Goal: Task Accomplishment & Management: Manage account settings

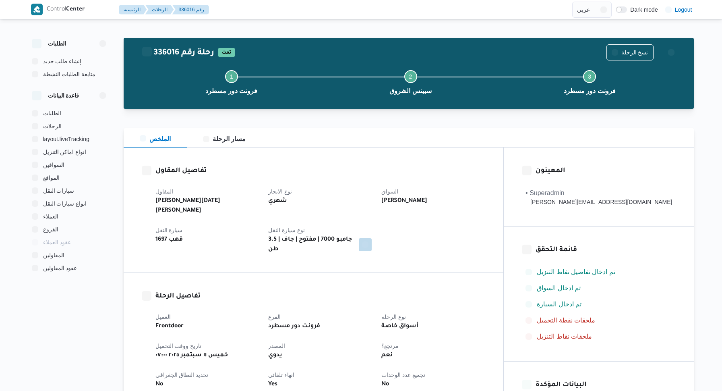
select select "ar"
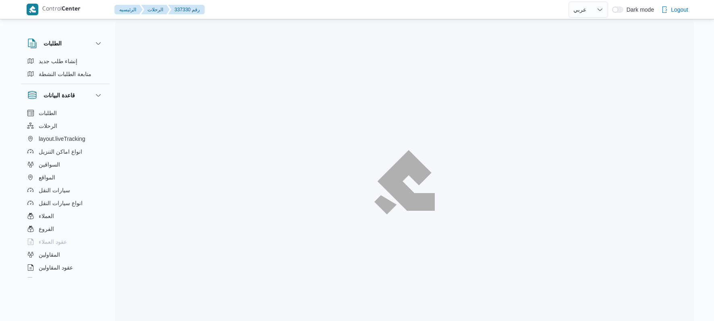
select select "ar"
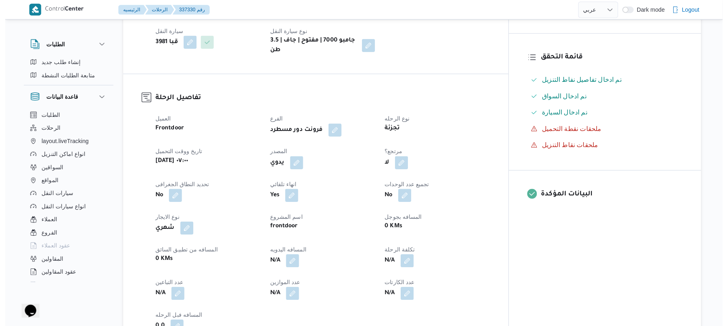
scroll to position [215, 0]
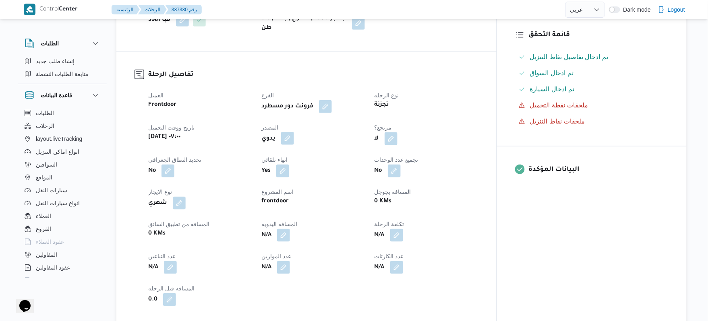
click at [294, 133] on button "button" at bounding box center [287, 138] width 13 height 13
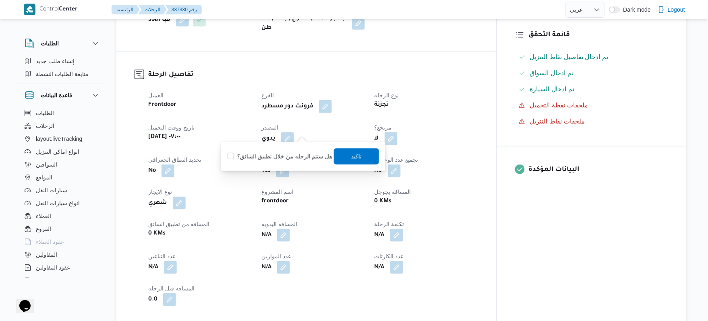
click at [309, 155] on label "هل ستتم الرحله من خلال تطبيق السائق؟" at bounding box center [280, 157] width 105 height 10
checkbox input "true"
click at [351, 155] on span "تاكيد" at bounding box center [356, 156] width 10 height 10
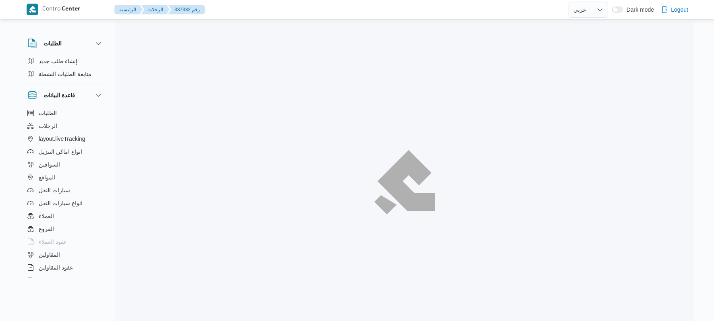
select select "ar"
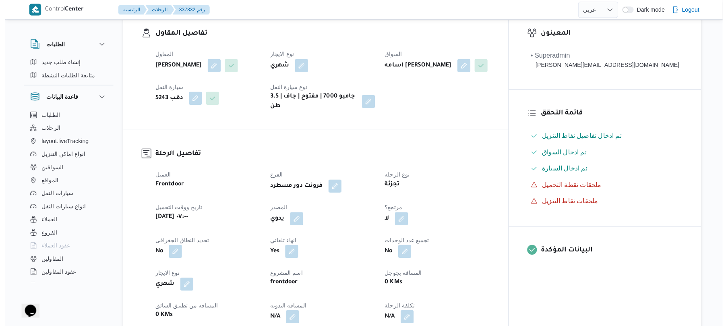
scroll to position [236, 0]
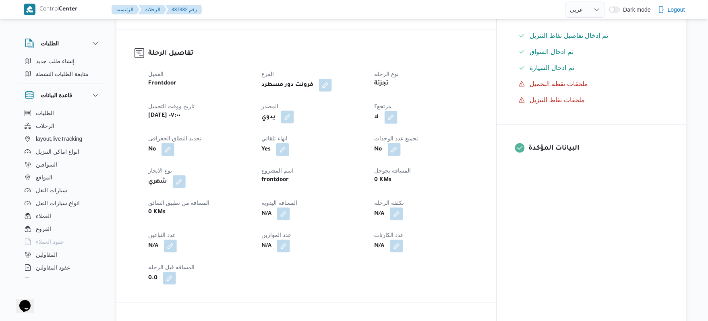
click at [294, 112] on button "button" at bounding box center [287, 117] width 13 height 13
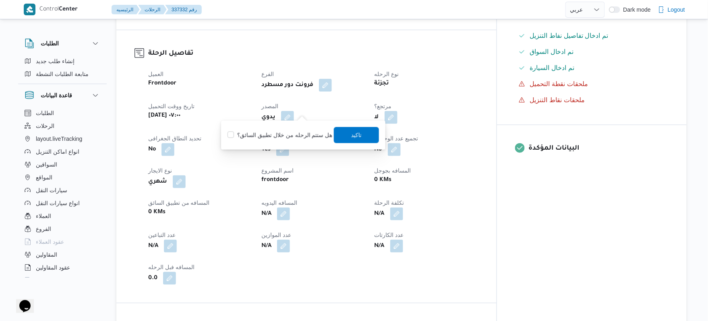
click at [296, 134] on label "هل ستتم الرحله من خلال تطبيق السائق؟" at bounding box center [280, 135] width 105 height 10
checkbox input "true"
click at [356, 134] on span "تاكيد" at bounding box center [356, 135] width 10 height 10
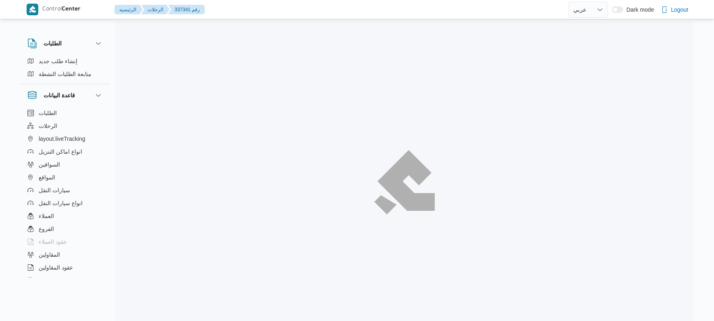
select select "ar"
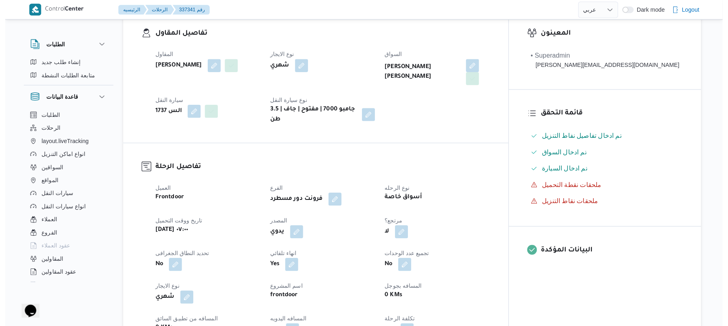
scroll to position [172, 0]
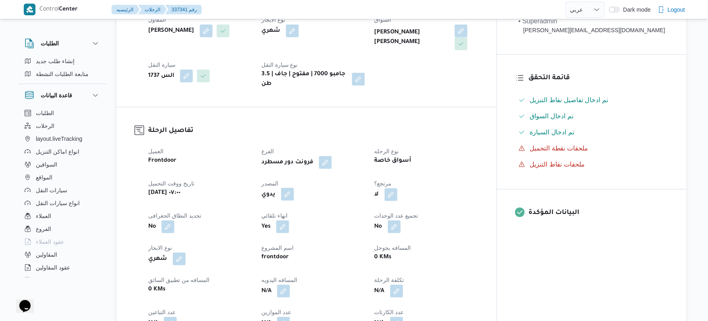
click at [294, 188] on button "button" at bounding box center [287, 194] width 13 height 13
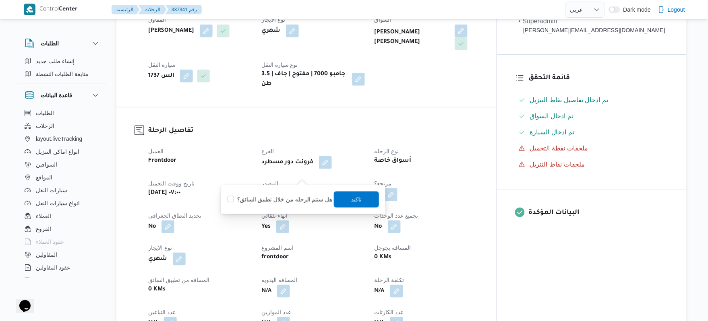
click at [288, 199] on label "هل ستتم الرحله من خلال تطبيق السائق؟" at bounding box center [280, 200] width 105 height 10
checkbox input "true"
click at [351, 203] on span "تاكيد" at bounding box center [356, 200] width 10 height 10
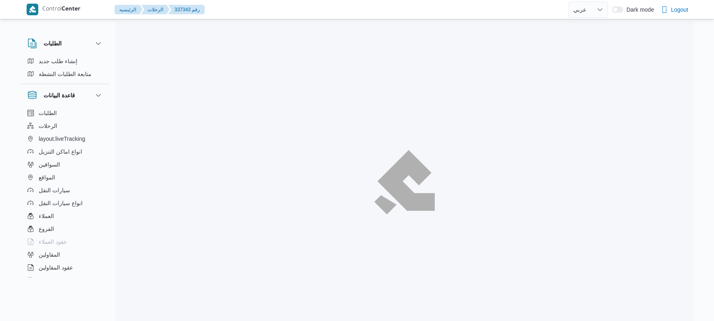
select select "ar"
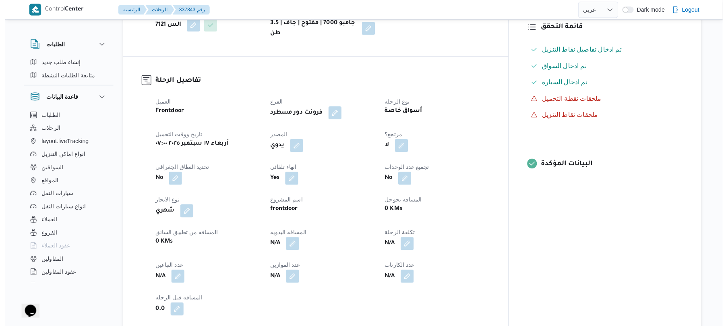
scroll to position [236, 0]
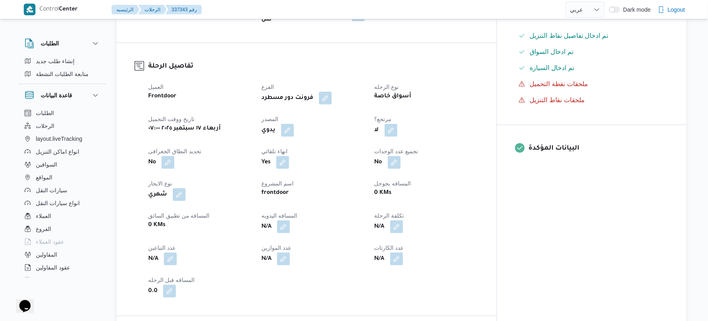
click at [311, 129] on div "يدوي" at bounding box center [313, 130] width 105 height 14
click at [294, 124] on button "button" at bounding box center [287, 130] width 13 height 13
click at [296, 145] on label "هل ستتم الرحله من خلال تطبيق السائق؟" at bounding box center [280, 148] width 105 height 10
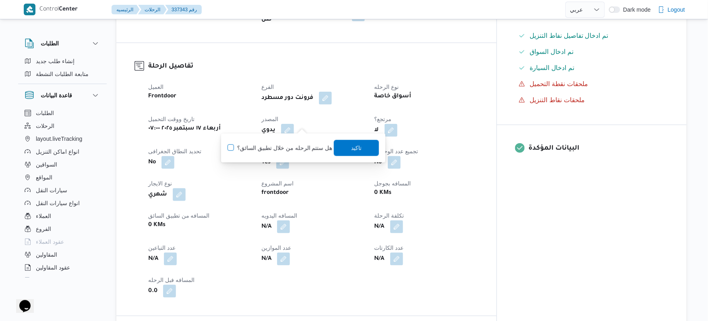
checkbox input "true"
click at [360, 148] on span "تاكيد" at bounding box center [356, 148] width 45 height 16
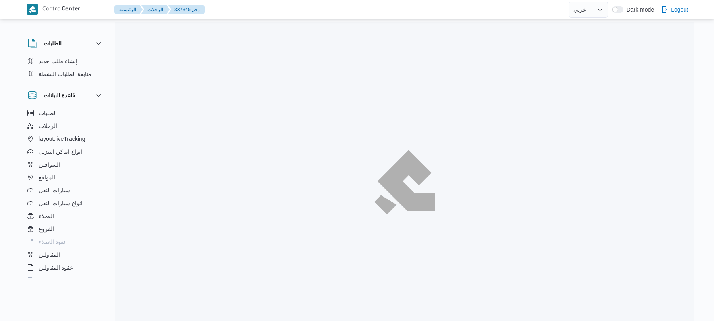
select select "ar"
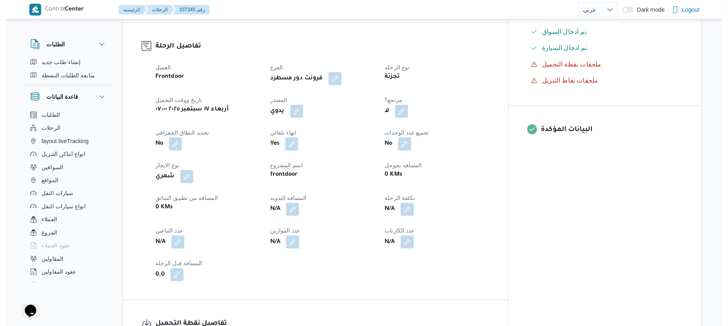
scroll to position [258, 0]
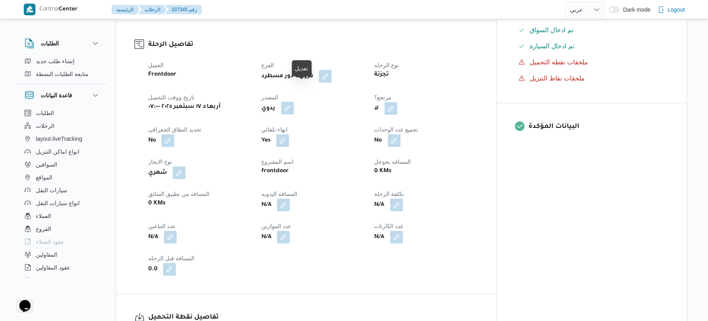
click at [294, 102] on button "button" at bounding box center [287, 108] width 13 height 13
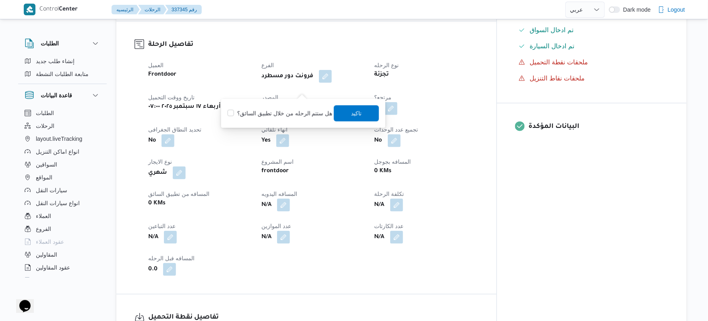
click at [294, 114] on label "هل ستتم الرحله من خلال تطبيق السائق؟" at bounding box center [280, 114] width 105 height 10
checkbox input "true"
click at [351, 115] on span "تاكيد" at bounding box center [356, 113] width 10 height 10
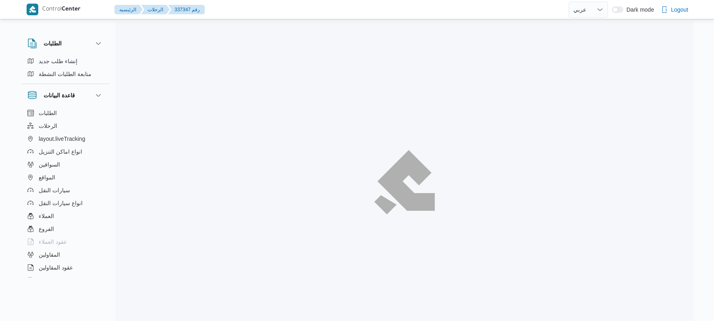
select select "ar"
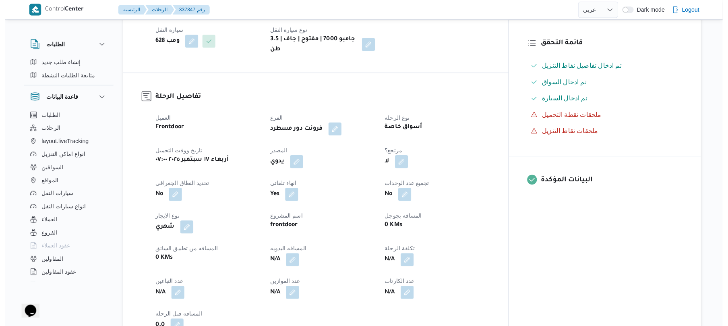
scroll to position [215, 0]
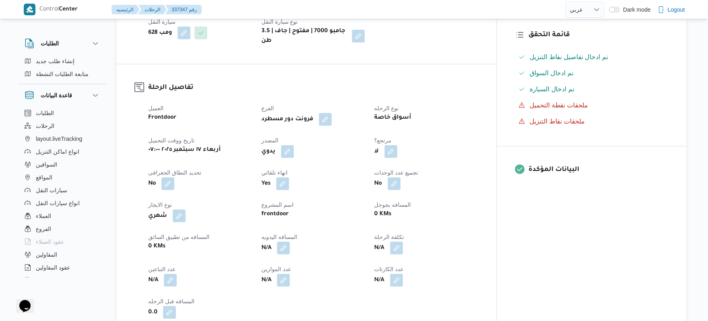
click at [294, 145] on button "button" at bounding box center [287, 151] width 13 height 13
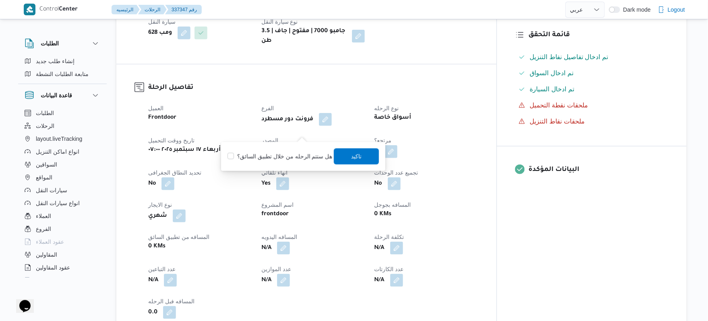
click at [284, 155] on label "هل ستتم الرحله من خلال تطبيق السائق؟" at bounding box center [280, 157] width 105 height 10
checkbox input "true"
click at [354, 153] on span "تاكيد" at bounding box center [356, 156] width 10 height 10
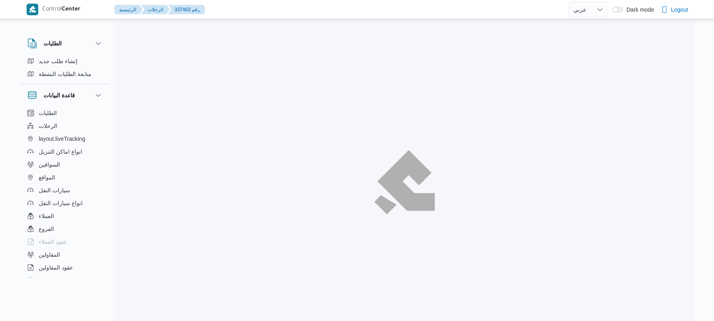
select select "ar"
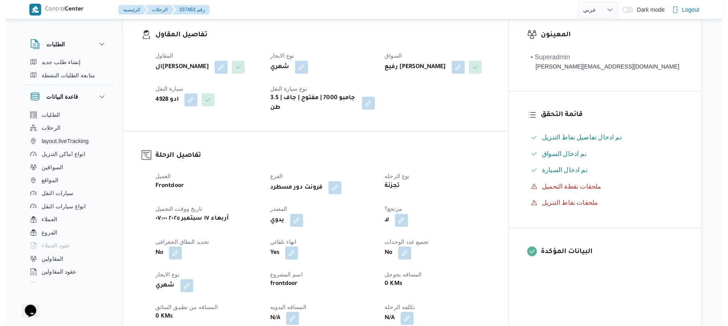
scroll to position [193, 0]
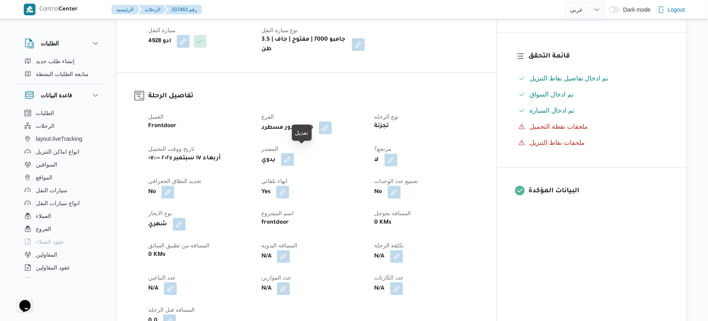
click at [294, 157] on button "button" at bounding box center [287, 159] width 13 height 13
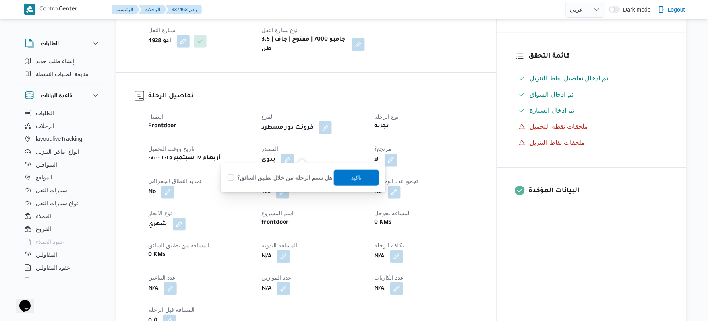
click at [294, 179] on label "هل ستتم الرحله من خلال تطبيق السائق؟" at bounding box center [280, 178] width 105 height 10
checkbox input "true"
click at [357, 178] on span "تاكيد" at bounding box center [356, 178] width 10 height 10
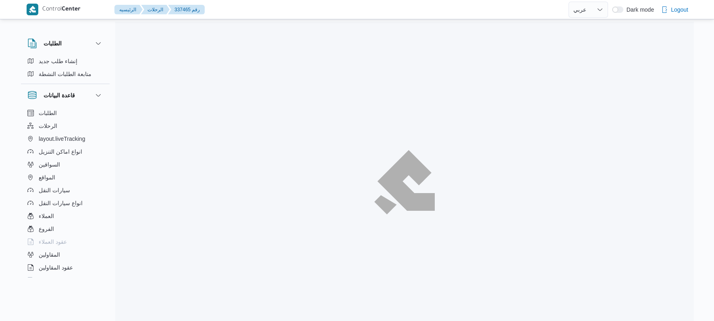
select select "ar"
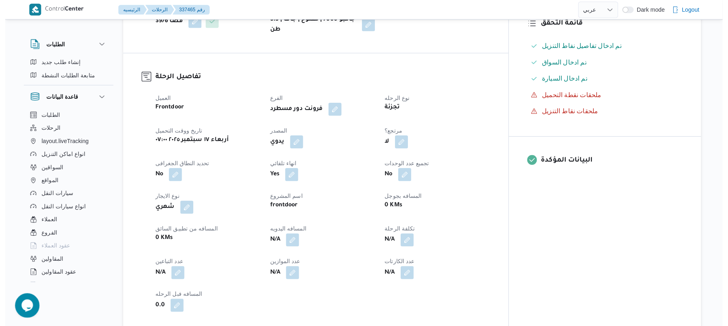
scroll to position [258, 0]
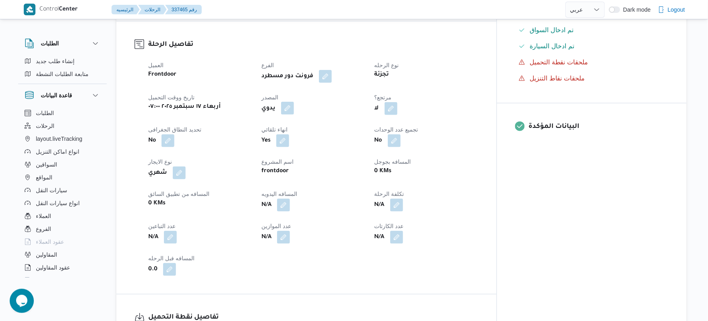
click at [294, 102] on button "button" at bounding box center [287, 108] width 13 height 13
click at [286, 126] on label "هل ستتم الرحله من خلال تطبيق السائق؟" at bounding box center [280, 127] width 105 height 10
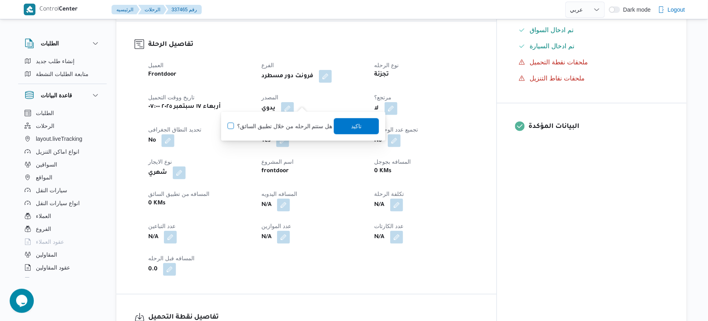
checkbox input "true"
click at [356, 126] on span "تاكيد" at bounding box center [356, 126] width 10 height 10
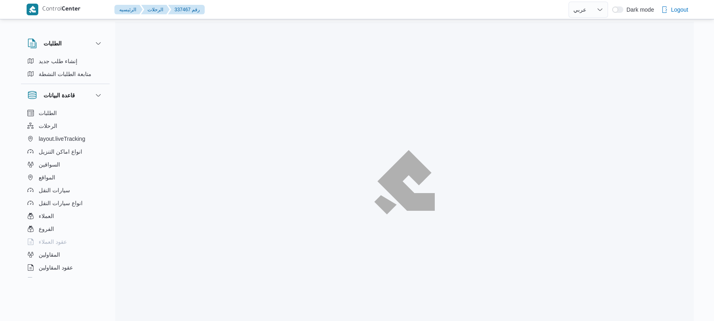
select select "ar"
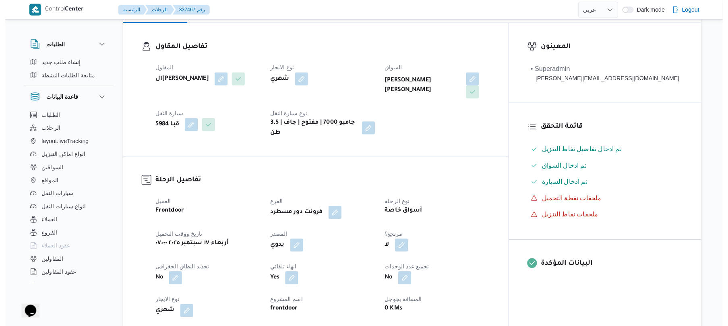
scroll to position [150, 0]
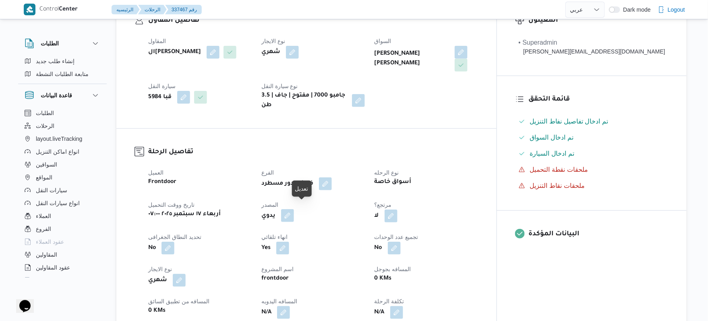
click at [294, 209] on button "button" at bounding box center [287, 215] width 13 height 13
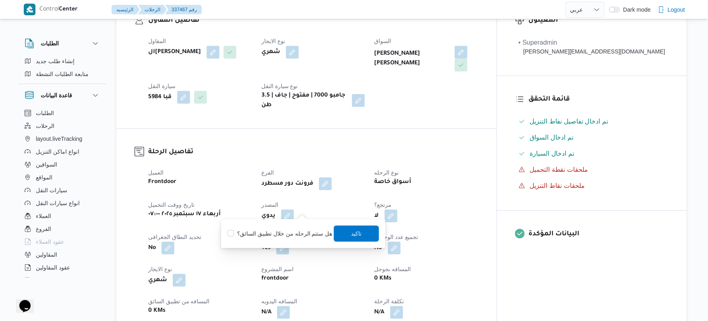
click at [279, 232] on label "هل ستتم الرحله من خلال تطبيق السائق؟" at bounding box center [280, 234] width 105 height 10
checkbox input "true"
click at [366, 230] on span "تاكيد" at bounding box center [356, 234] width 45 height 16
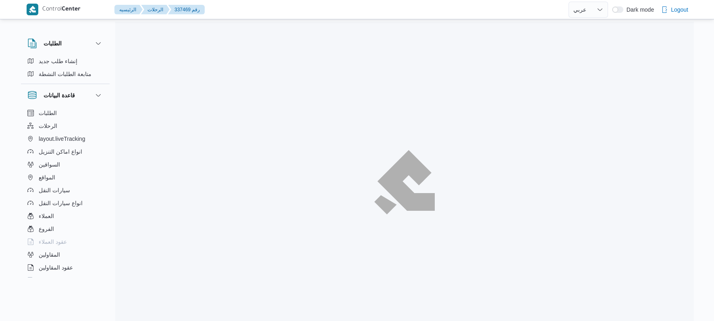
select select "ar"
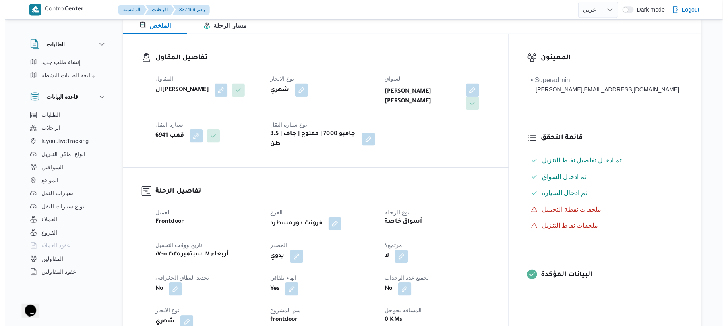
scroll to position [236, 0]
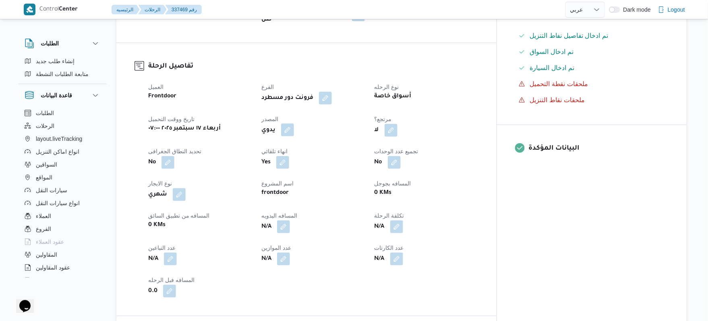
click at [294, 124] on button "button" at bounding box center [287, 130] width 13 height 13
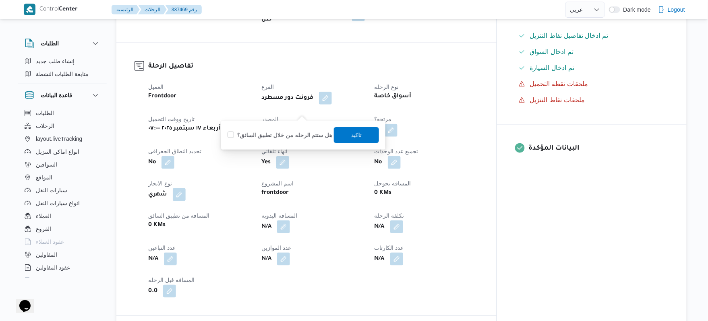
click at [291, 132] on label "هل ستتم الرحله من خلال تطبيق السائق؟" at bounding box center [280, 135] width 105 height 10
checkbox input "true"
click at [354, 134] on span "تاكيد" at bounding box center [356, 135] width 10 height 10
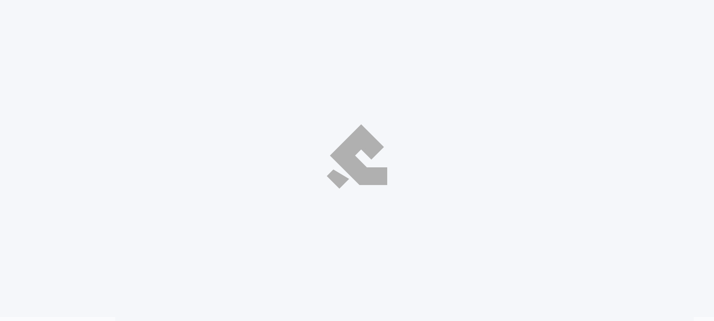
select select "ar"
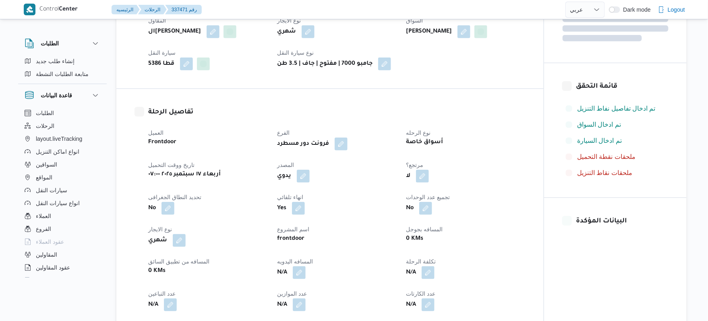
scroll to position [193, 0]
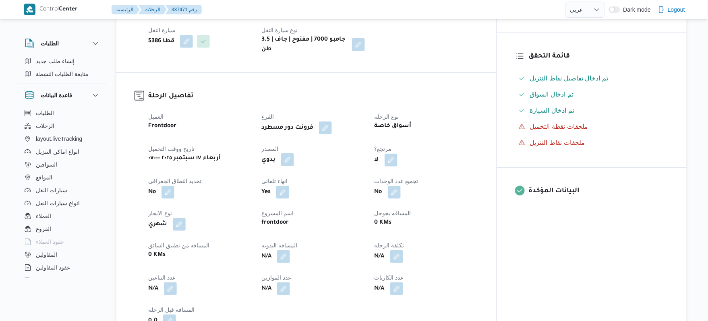
click at [294, 155] on button "button" at bounding box center [287, 159] width 13 height 13
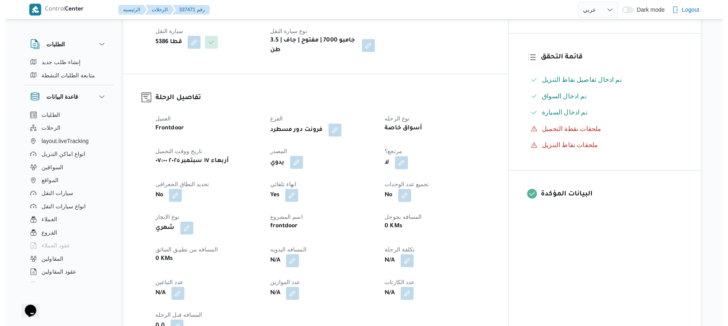
scroll to position [0, 0]
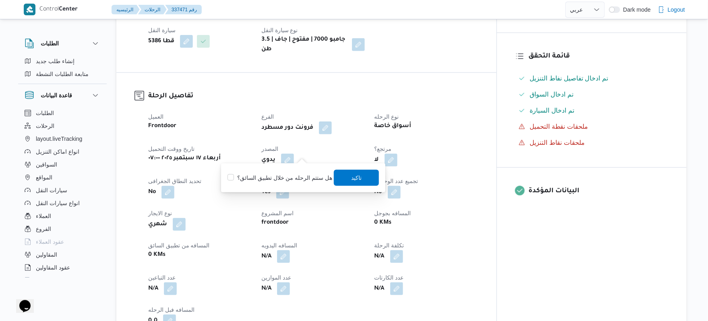
click at [283, 176] on label "هل ستتم الرحله من خلال تطبيق السائق؟" at bounding box center [280, 178] width 105 height 10
checkbox input "true"
click at [339, 179] on span "تاكيد" at bounding box center [356, 178] width 45 height 16
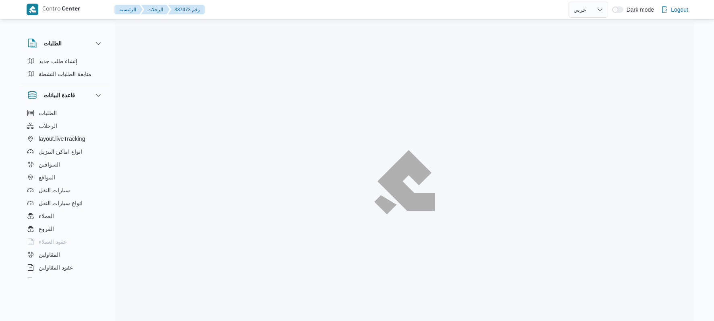
select select "ar"
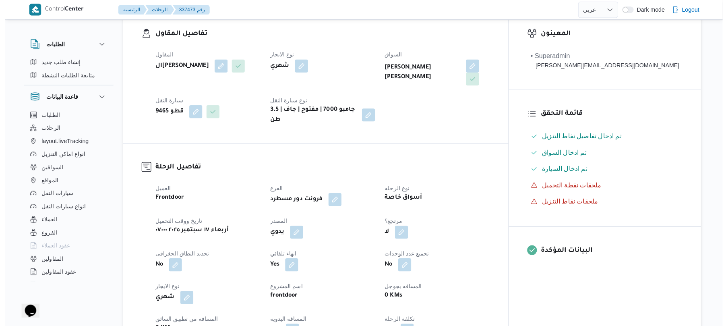
scroll to position [258, 0]
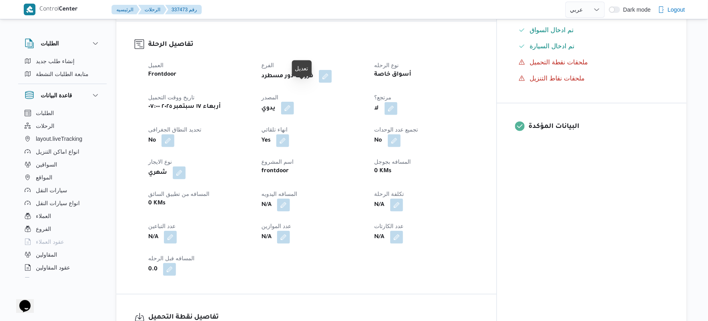
click at [294, 102] on button "button" at bounding box center [287, 108] width 13 height 13
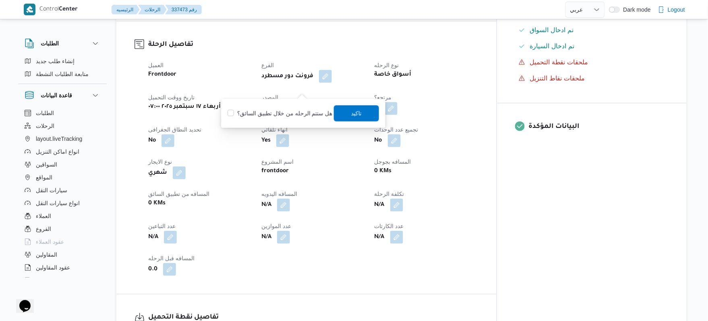
click at [288, 113] on label "هل ستتم الرحله من خلال تطبيق السائق؟" at bounding box center [280, 114] width 105 height 10
checkbox input "true"
click at [357, 117] on span "تاكيد" at bounding box center [356, 113] width 10 height 10
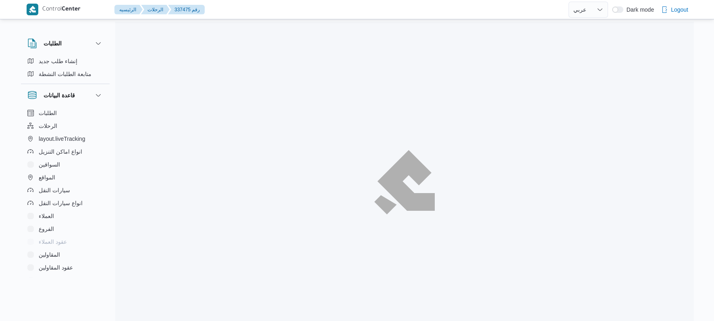
select select "ar"
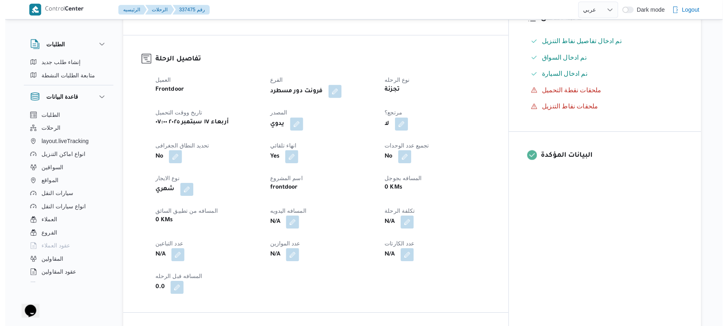
scroll to position [258, 0]
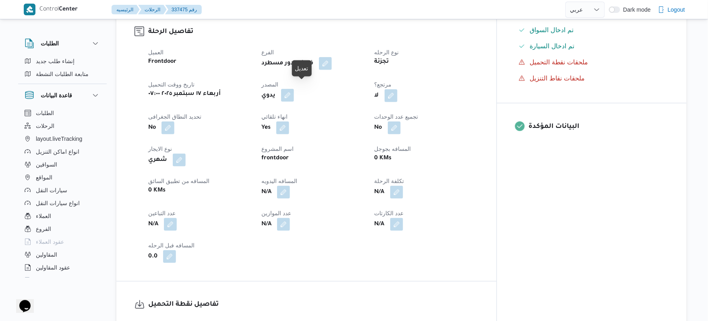
click at [294, 91] on button "button" at bounding box center [287, 95] width 13 height 13
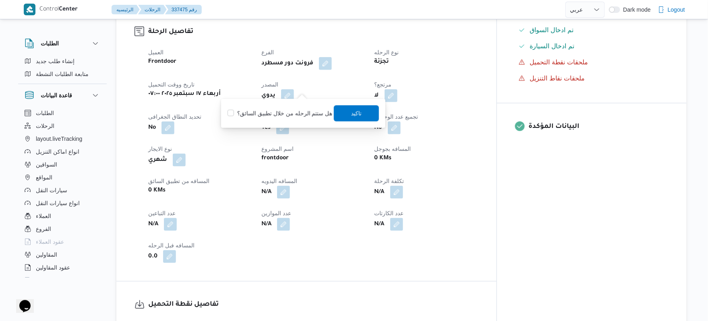
click at [288, 115] on label "هل ستتم الرحله من خلال تطبيق السائق؟" at bounding box center [280, 114] width 105 height 10
checkbox input "true"
click at [350, 119] on span "تاكيد" at bounding box center [356, 113] width 45 height 16
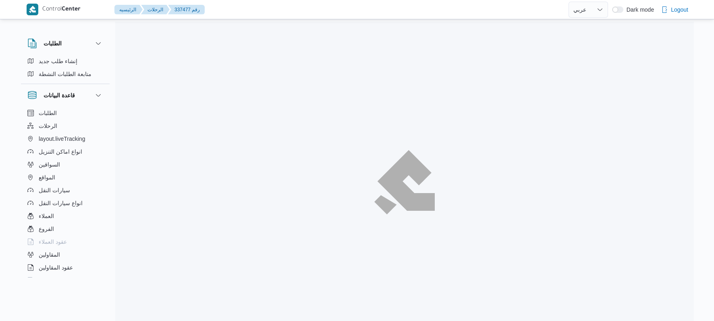
select select "ar"
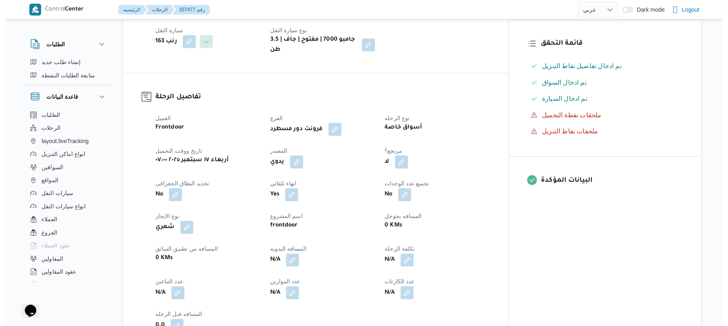
scroll to position [215, 0]
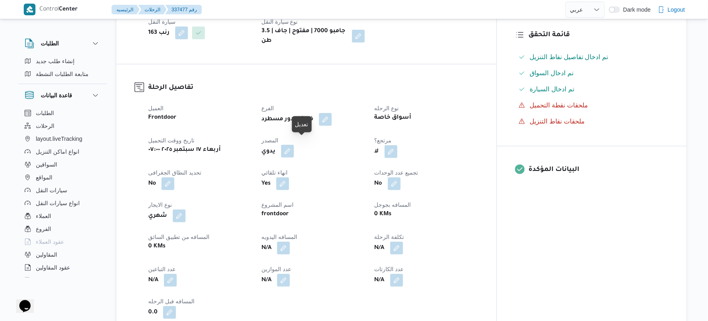
click at [294, 145] on button "button" at bounding box center [287, 151] width 13 height 13
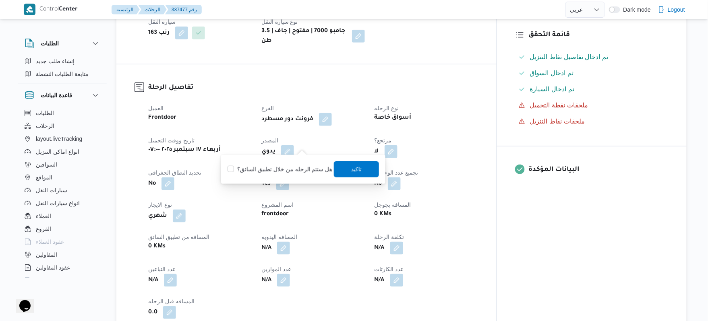
click at [283, 170] on label "هل ستتم الرحله من خلال تطبيق السائق؟" at bounding box center [280, 170] width 105 height 10
checkbox input "true"
click at [361, 168] on span "تاكيد" at bounding box center [356, 169] width 45 height 16
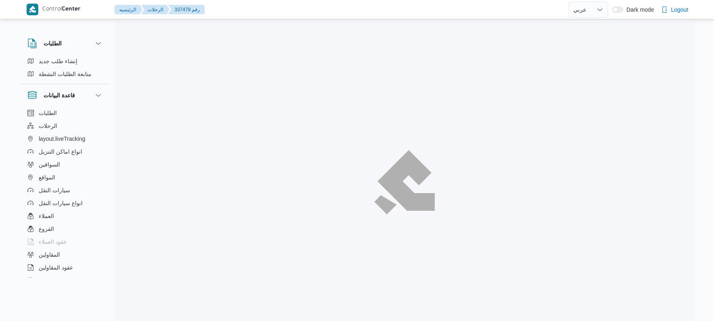
select select "ar"
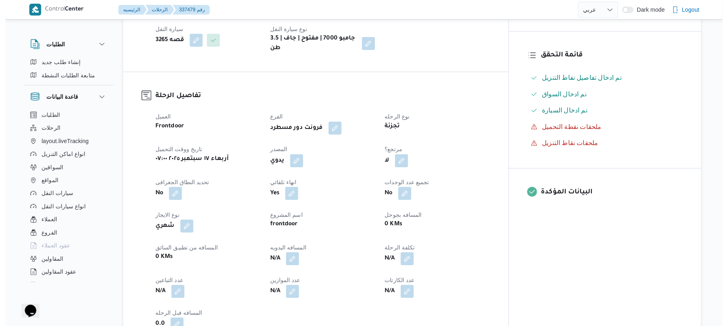
scroll to position [218, 0]
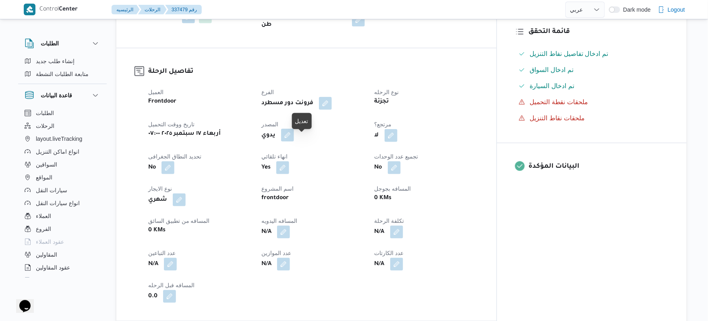
click at [294, 142] on button "button" at bounding box center [287, 135] width 13 height 13
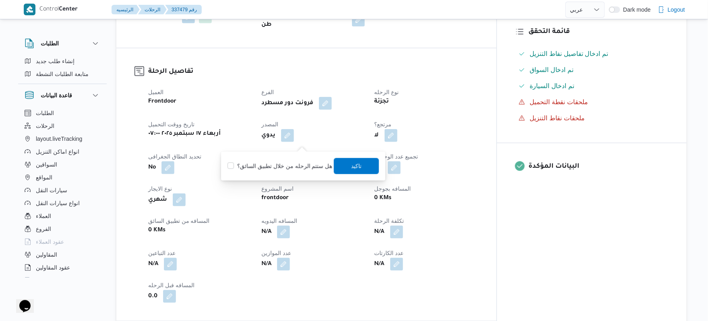
click at [288, 168] on label "هل ستتم الرحله من خلال تطبيق السائق؟" at bounding box center [280, 166] width 105 height 10
checkbox input "true"
click at [344, 165] on span "تاكيد" at bounding box center [356, 166] width 45 height 16
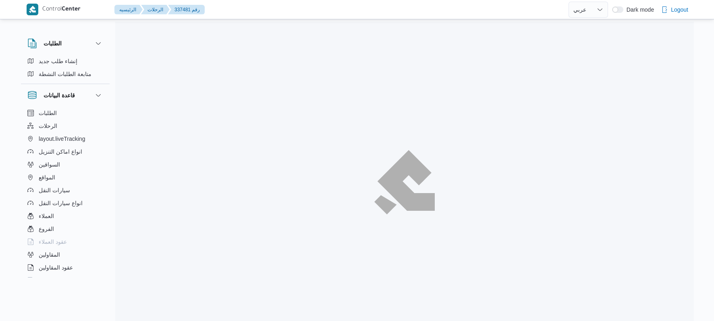
select select "ar"
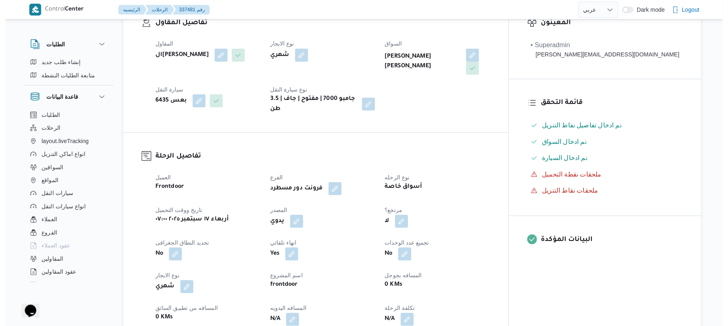
scroll to position [258, 0]
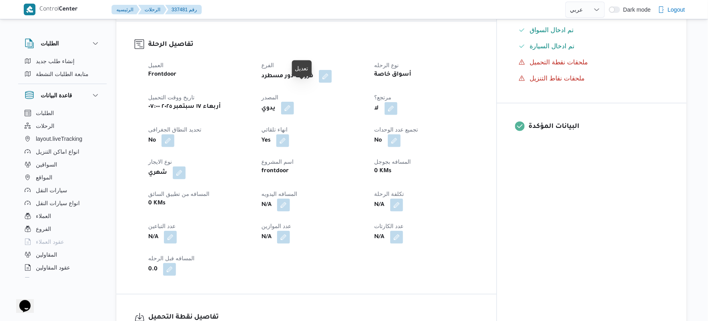
click at [294, 102] on button "button" at bounding box center [287, 108] width 13 height 13
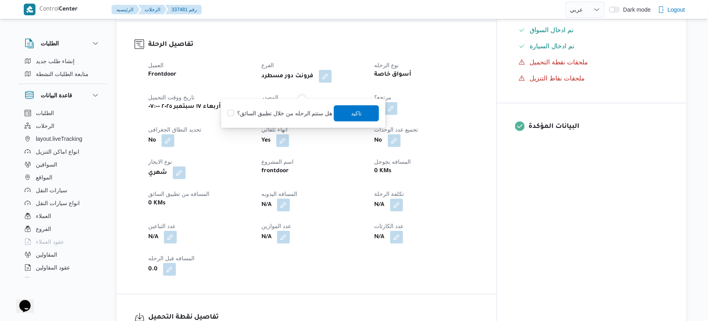
click at [284, 111] on label "هل ستتم الرحله من خلال تطبيق السائق؟" at bounding box center [280, 114] width 105 height 10
checkbox input "true"
click at [341, 112] on span "تاكيد" at bounding box center [356, 113] width 45 height 16
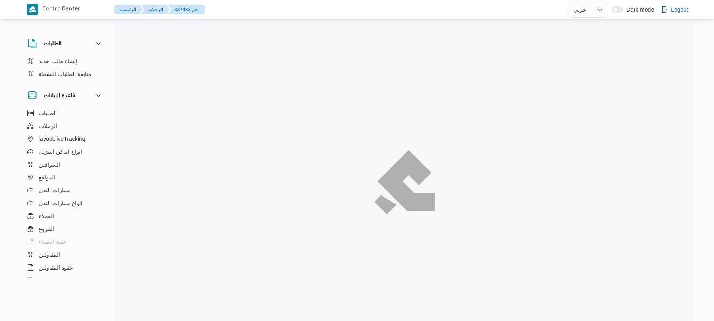
select select "ar"
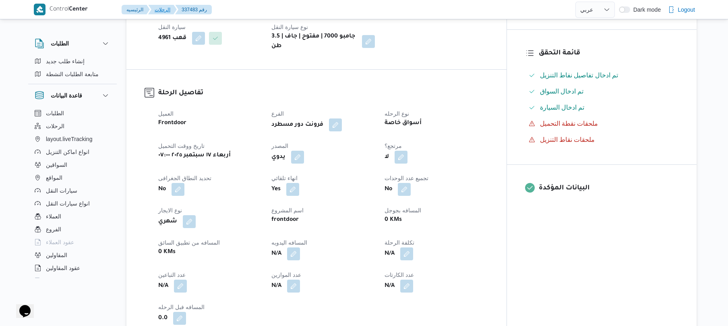
scroll to position [236, 0]
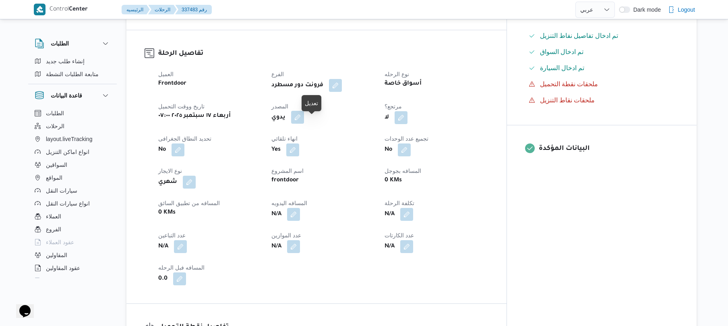
click at [304, 121] on button "button" at bounding box center [297, 117] width 13 height 13
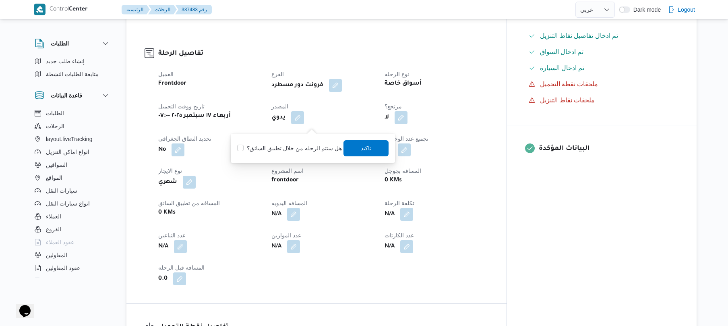
click at [291, 152] on label "هل ستتم الرحله من خلال تطبيق السائق؟" at bounding box center [289, 148] width 105 height 10
checkbox input "true"
click at [372, 149] on span "تاكيد" at bounding box center [366, 148] width 45 height 16
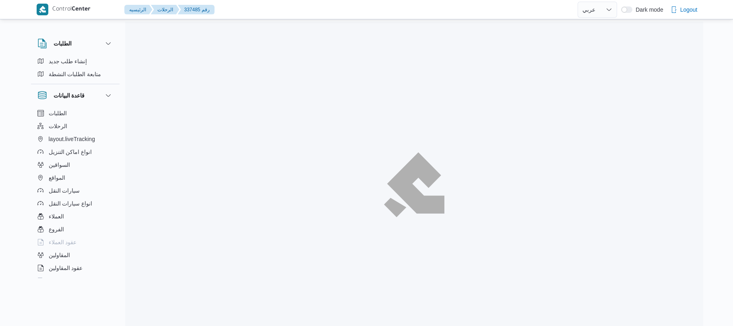
select select "ar"
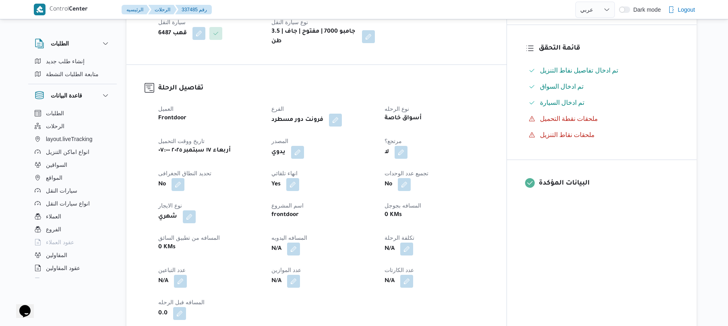
scroll to position [215, 0]
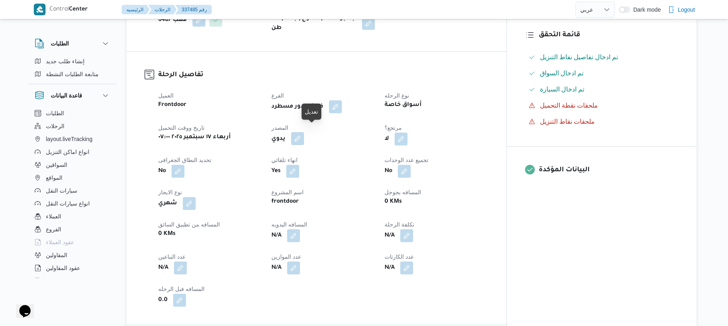
click at [304, 132] on button "button" at bounding box center [297, 138] width 13 height 13
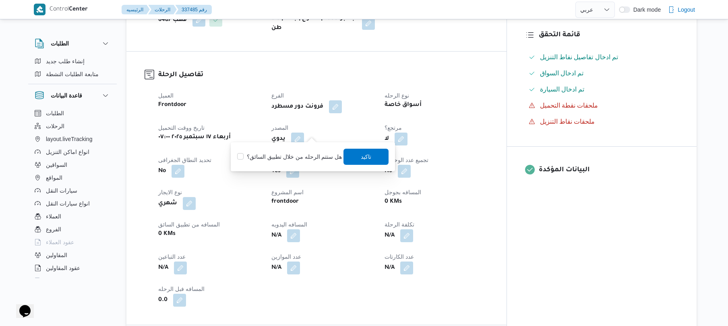
click at [297, 153] on label "هل ستتم الرحله من خلال تطبيق السائق؟" at bounding box center [289, 157] width 105 height 10
checkbox input "true"
click at [364, 153] on span "تاكيد" at bounding box center [366, 156] width 10 height 10
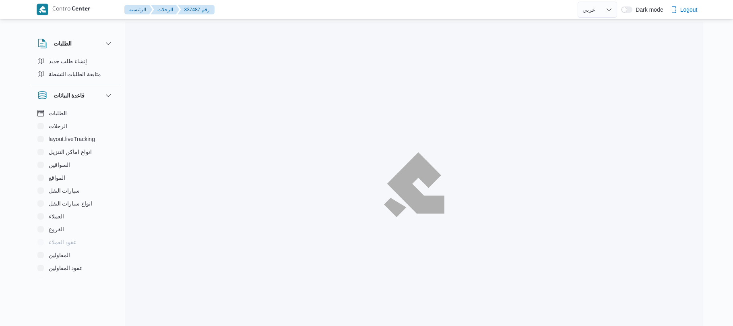
select select "ar"
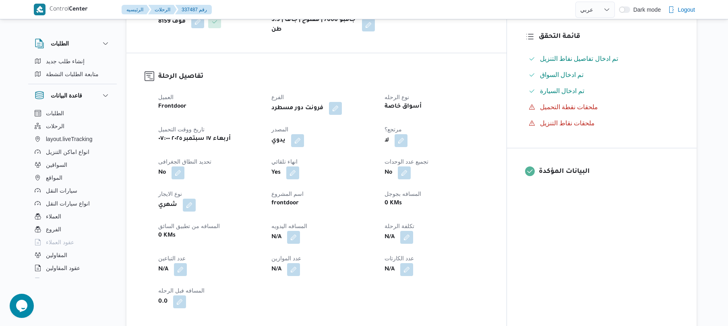
scroll to position [218, 0]
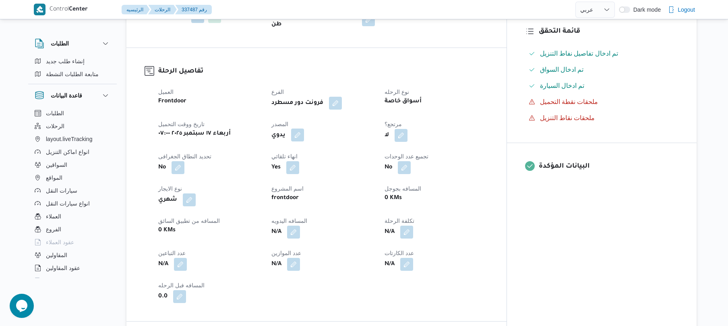
click at [304, 129] on button "button" at bounding box center [297, 134] width 13 height 13
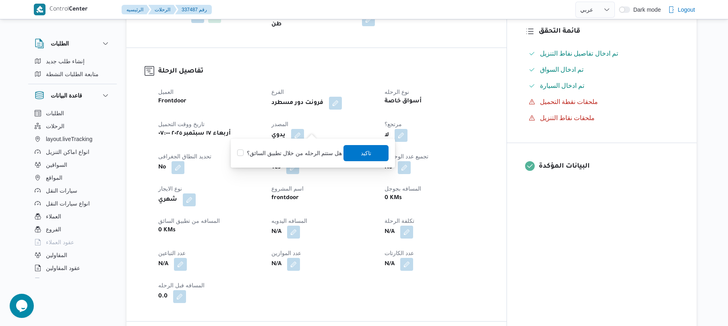
click at [297, 148] on label "هل ستتم الرحله من خلال تطبيق السائق؟" at bounding box center [289, 153] width 105 height 10
checkbox input "true"
click at [354, 148] on span "تاكيد" at bounding box center [366, 153] width 45 height 16
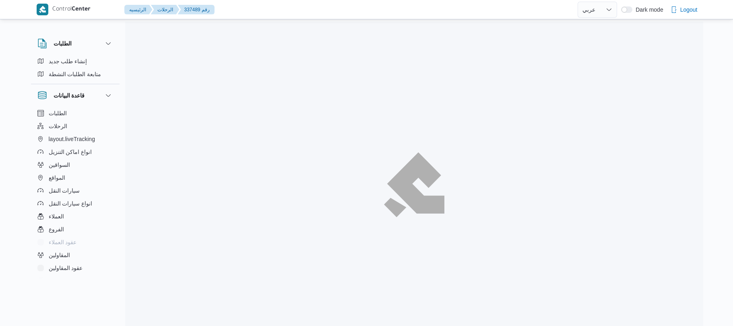
select select "ar"
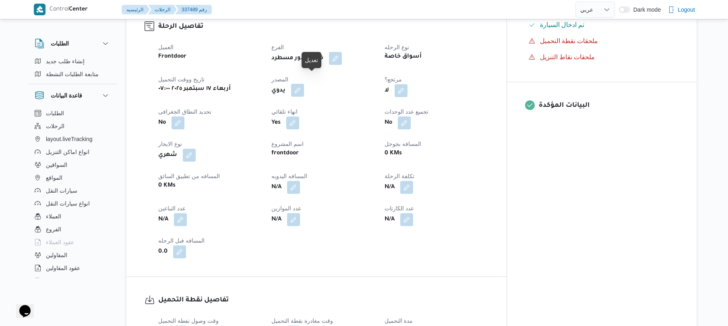
click at [304, 84] on button "button" at bounding box center [297, 90] width 13 height 13
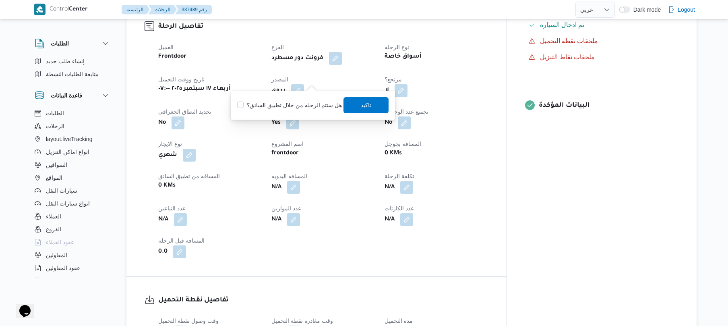
click at [301, 102] on label "هل ستتم الرحله من خلال تطبيق السائق؟" at bounding box center [289, 105] width 105 height 10
checkbox input "true"
click at [361, 105] on span "تاكيد" at bounding box center [366, 105] width 10 height 10
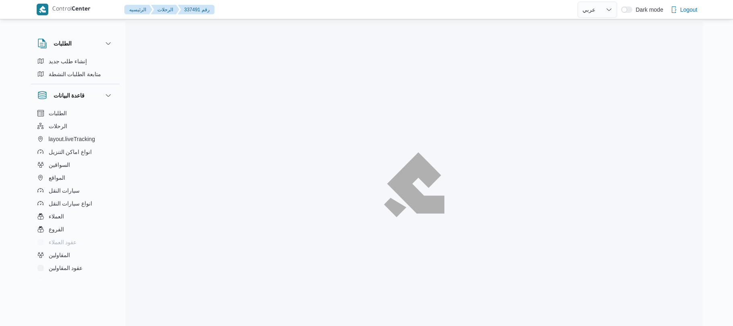
select select "ar"
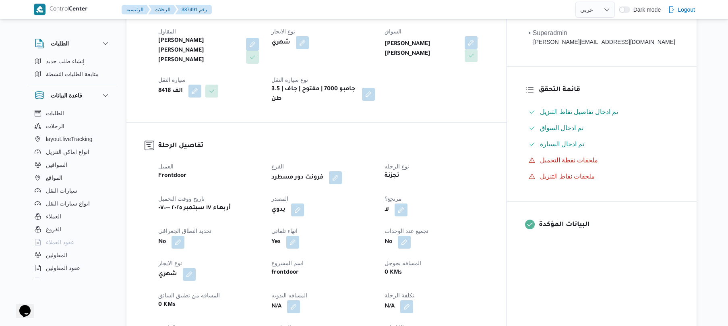
scroll to position [236, 0]
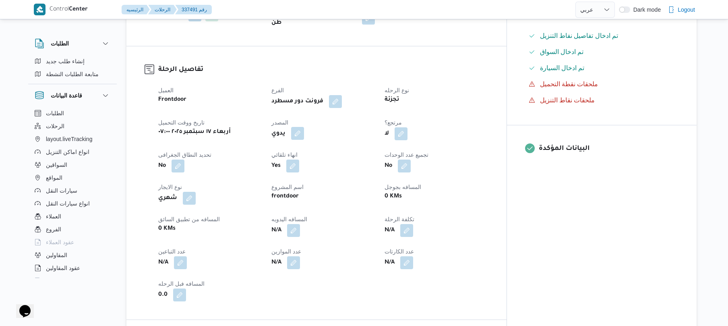
click at [304, 127] on button "button" at bounding box center [297, 133] width 13 height 13
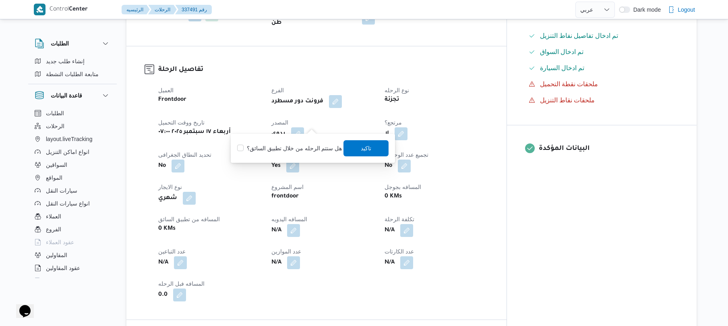
click at [304, 153] on div "هل ستتم الرحله من خلال تطبيق السائق؟ تاكيد" at bounding box center [312, 148] width 153 height 18
click at [316, 148] on label "هل ستتم الرحله من خلال تطبيق السائق؟" at bounding box center [289, 148] width 105 height 10
checkbox input "true"
click at [354, 148] on span "تاكيد" at bounding box center [366, 148] width 45 height 16
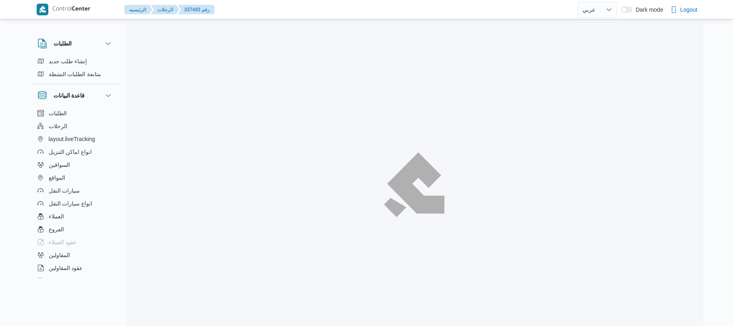
select select "ar"
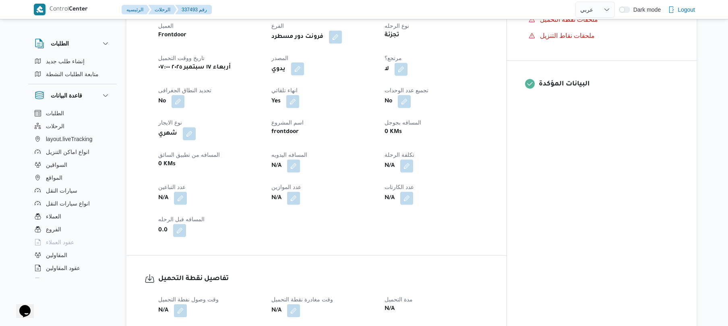
click at [304, 62] on button "button" at bounding box center [297, 68] width 13 height 13
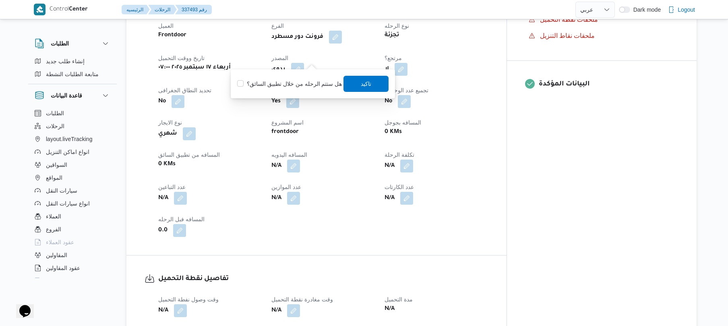
click at [294, 87] on label "هل ستتم الرحله من خلال تطبيق السائق؟" at bounding box center [289, 84] width 105 height 10
checkbox input "true"
click at [362, 84] on span "تاكيد" at bounding box center [366, 84] width 10 height 10
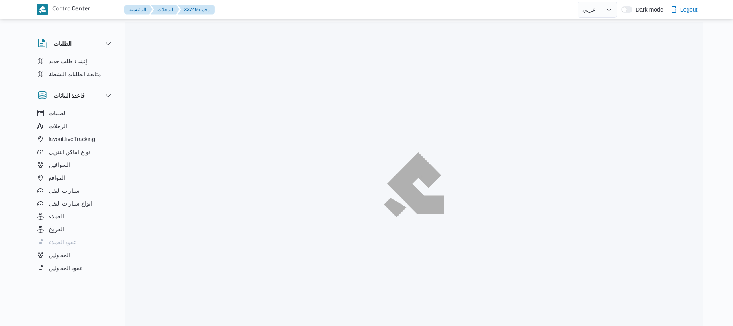
select select "ar"
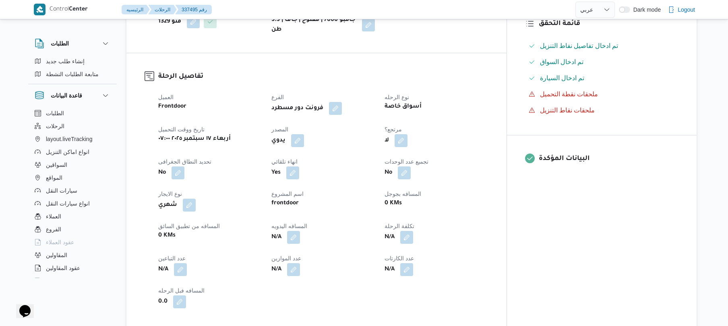
scroll to position [258, 0]
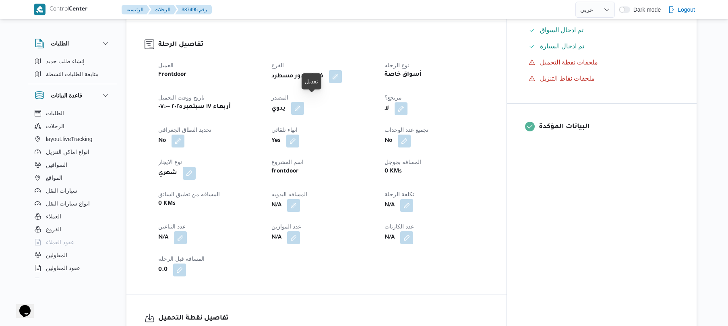
click at [304, 102] on button "button" at bounding box center [297, 108] width 13 height 13
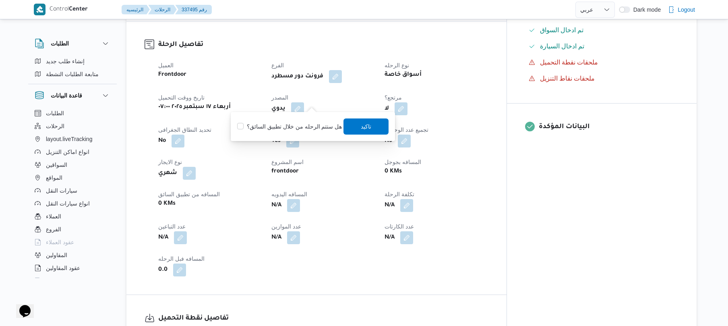
click at [291, 132] on div "هل ستتم الرحله من خلال تطبيق السائق؟ تاكيد" at bounding box center [312, 127] width 153 height 18
click at [297, 126] on label "هل ستتم الرحله من خلال تطبيق السائق؟" at bounding box center [289, 127] width 105 height 10
checkbox input "true"
click at [375, 129] on span "تاكيد" at bounding box center [366, 126] width 45 height 16
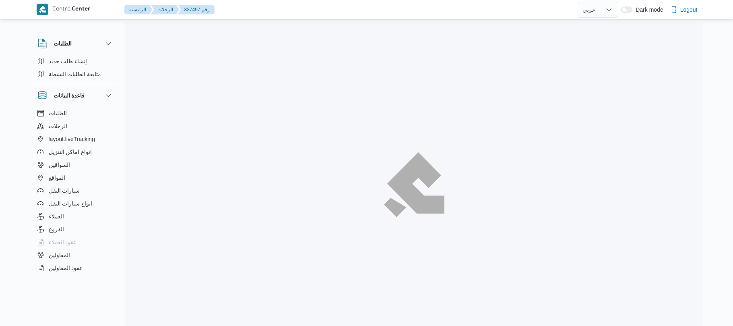
select select "ar"
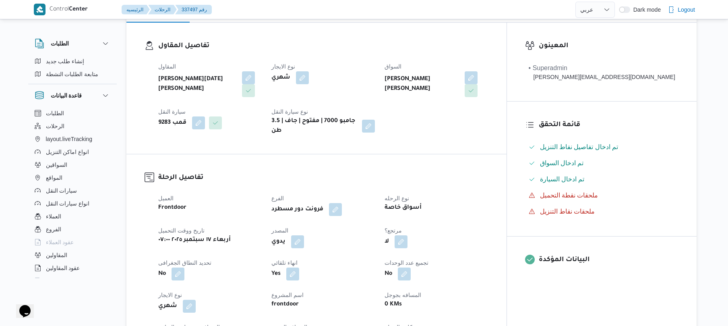
scroll to position [215, 0]
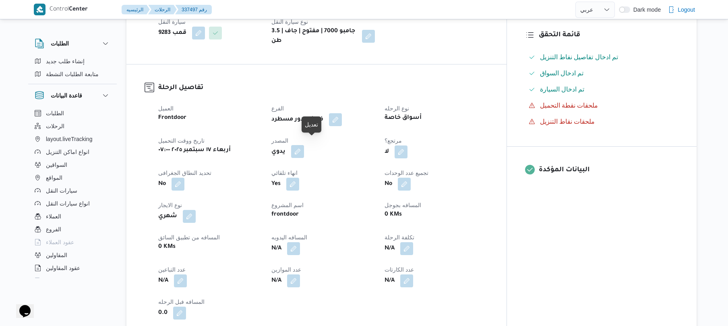
click at [304, 148] on button "button" at bounding box center [297, 151] width 13 height 13
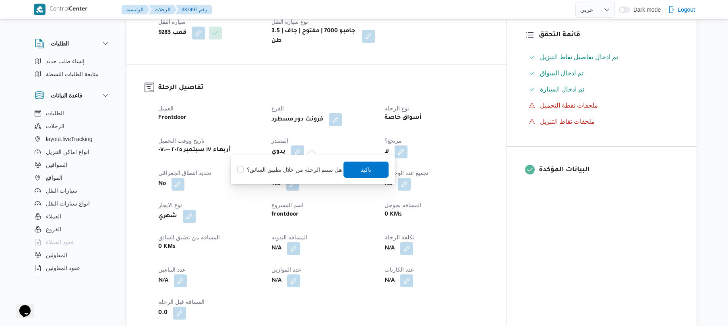
click at [294, 166] on label "هل ستتم الرحله من خلال تطبيق السائق؟" at bounding box center [289, 170] width 105 height 10
checkbox input "true"
click at [357, 173] on span "تاكيد" at bounding box center [366, 169] width 45 height 16
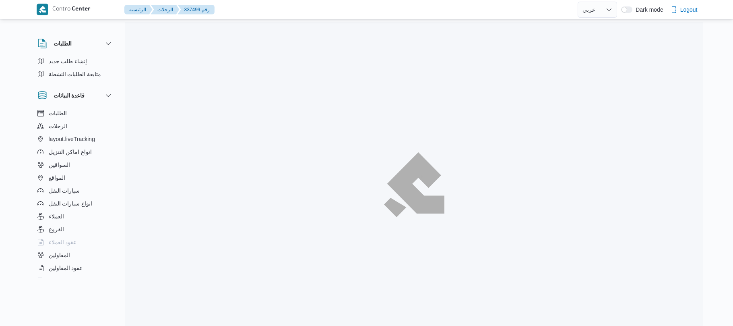
select select "ar"
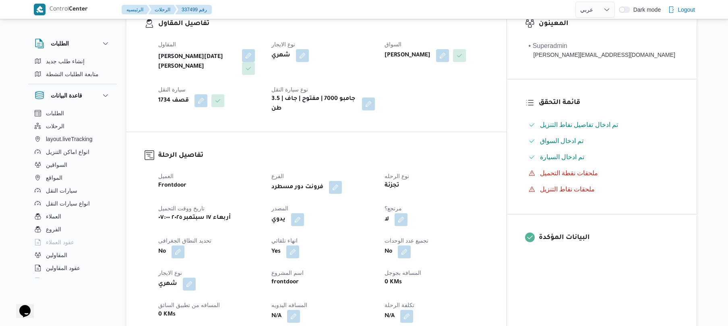
scroll to position [236, 0]
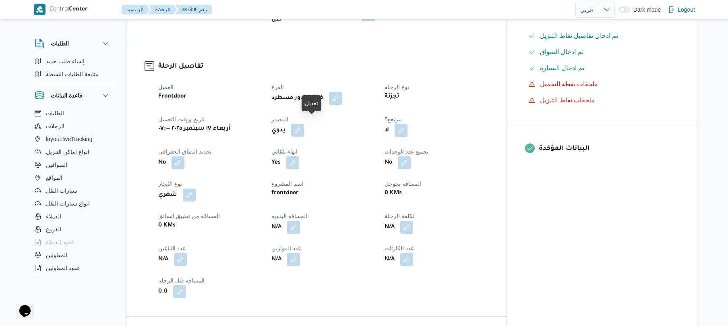
click at [304, 128] on button "button" at bounding box center [297, 130] width 13 height 13
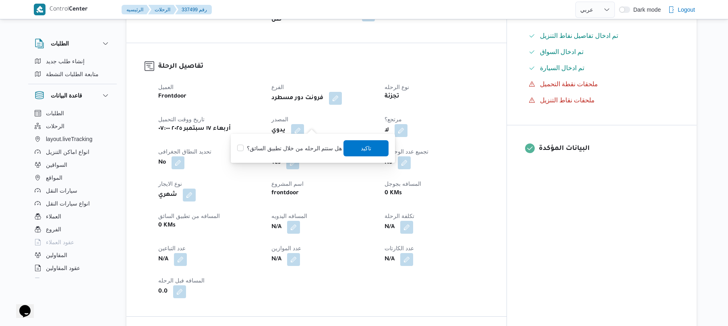
click at [304, 144] on label "هل ستتم الرحله من خلال تطبيق السائق؟" at bounding box center [289, 148] width 105 height 10
checkbox input "true"
click at [349, 149] on span "تاكيد" at bounding box center [366, 148] width 45 height 16
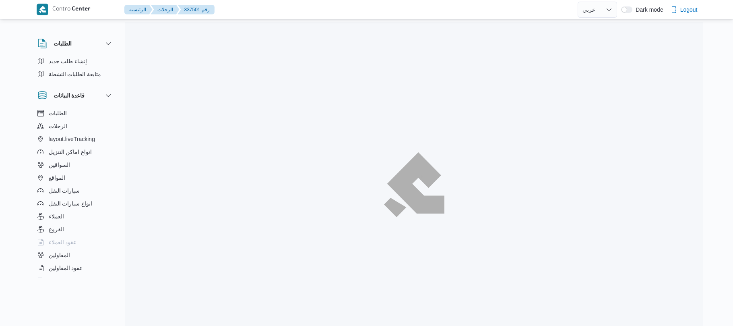
select select "ar"
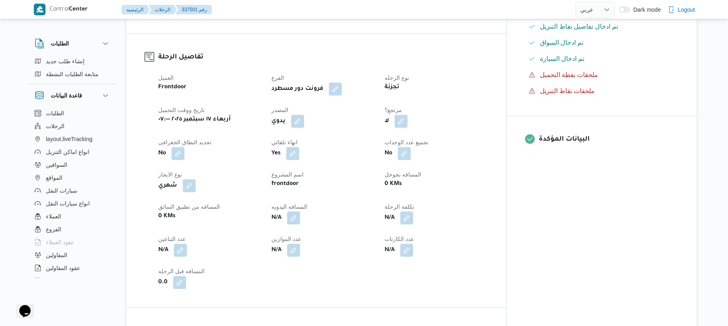
scroll to position [258, 0]
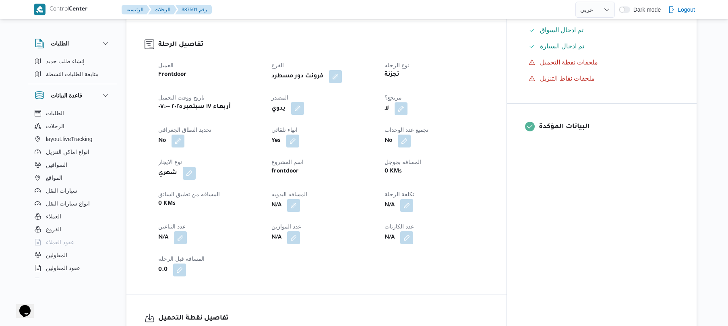
click at [304, 102] on button "button" at bounding box center [297, 108] width 13 height 13
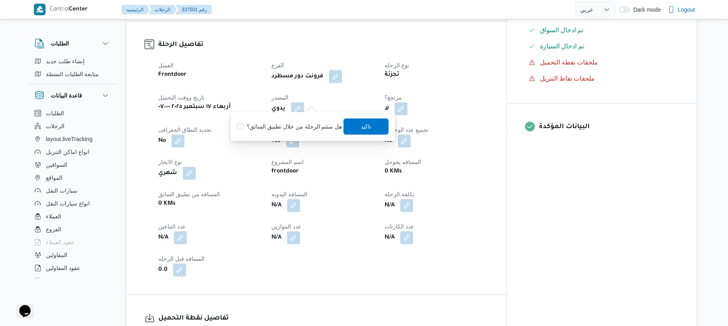
click at [306, 127] on label "هل ستتم الرحله من خلال تطبيق السائق؟" at bounding box center [289, 127] width 105 height 10
checkbox input "true"
click at [368, 124] on span "تاكيد" at bounding box center [366, 126] width 10 height 10
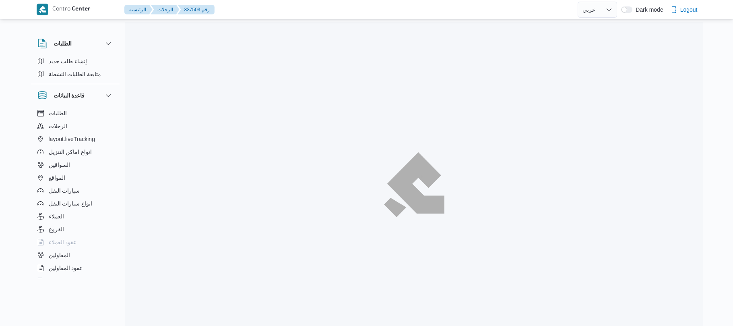
select select "ar"
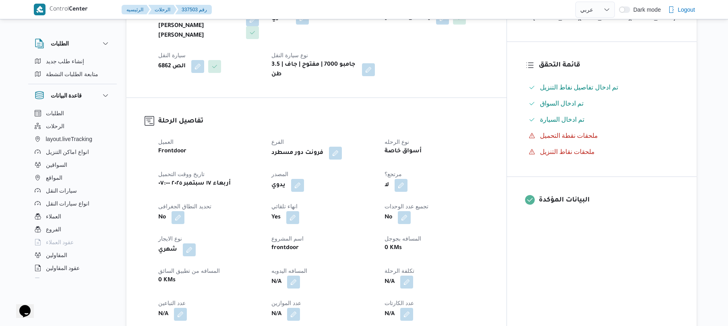
scroll to position [215, 0]
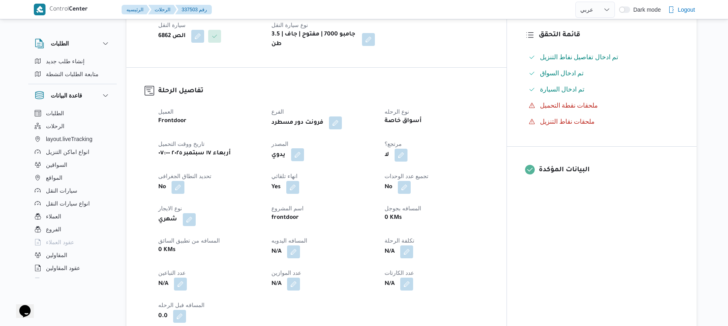
click at [304, 148] on button "button" at bounding box center [297, 154] width 13 height 13
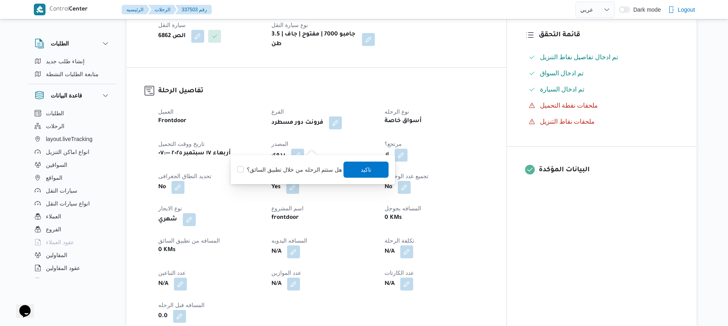
click at [294, 169] on label "هل ستتم الرحله من خلال تطبيق السائق؟" at bounding box center [289, 170] width 105 height 10
checkbox input "true"
click at [372, 169] on span "تاكيد" at bounding box center [366, 169] width 45 height 16
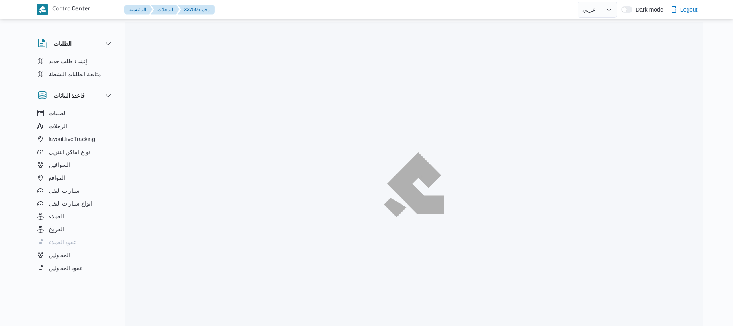
select select "ar"
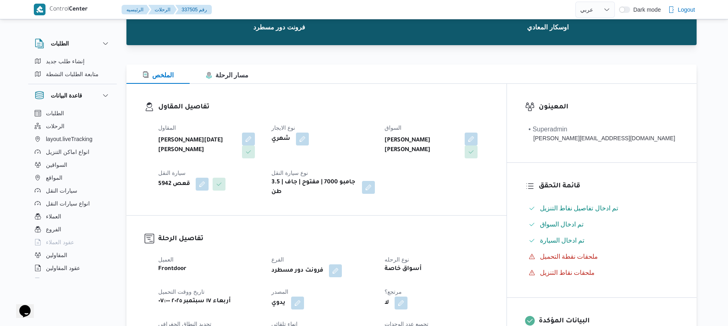
scroll to position [193, 0]
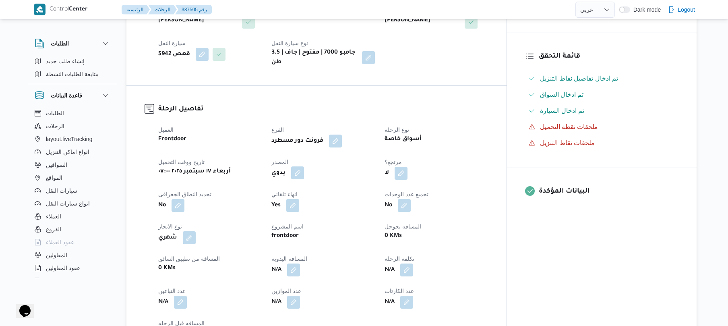
click at [304, 170] on button "button" at bounding box center [297, 172] width 13 height 13
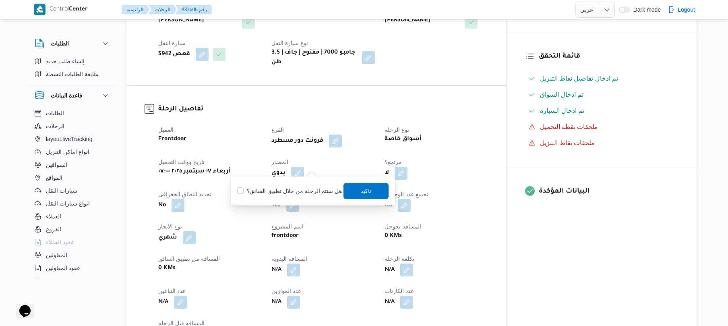
click at [303, 192] on label "هل ستتم الرحله من خلال تطبيق السائق؟" at bounding box center [289, 191] width 105 height 10
checkbox input "true"
click at [374, 200] on div "You are in a dialog. To close this dialog, hit escape. هل ستتم الرحله من خلال ت…" at bounding box center [313, 190] width 164 height 29
click at [378, 190] on span "تاكيد" at bounding box center [366, 190] width 45 height 16
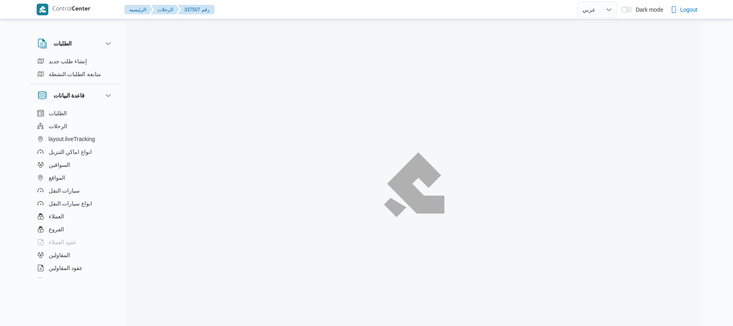
select select "ar"
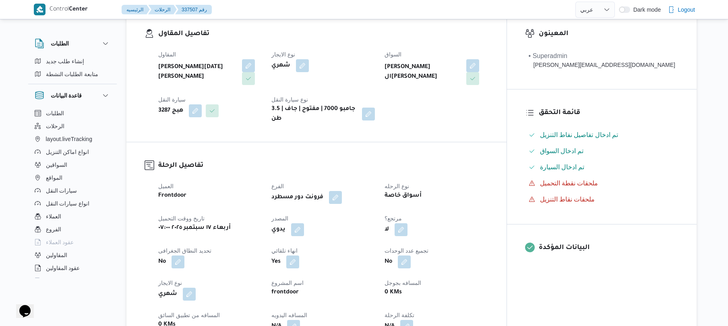
scroll to position [236, 0]
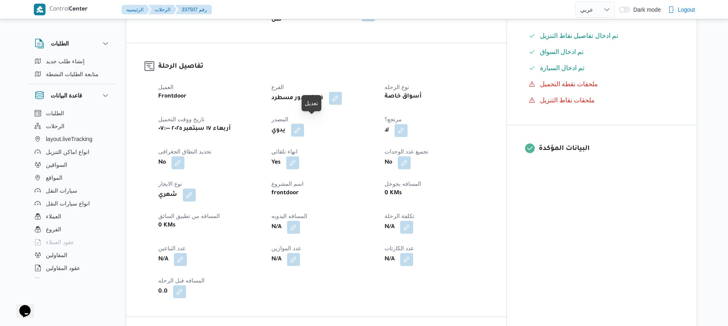
click at [304, 124] on button "button" at bounding box center [297, 130] width 13 height 13
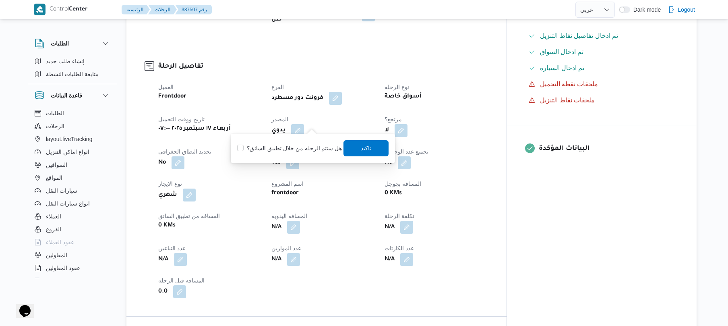
click at [296, 147] on label "هل ستتم الرحله من خلال تطبيق السائق؟" at bounding box center [289, 148] width 105 height 10
checkbox input "true"
click at [354, 149] on span "تاكيد" at bounding box center [366, 148] width 45 height 16
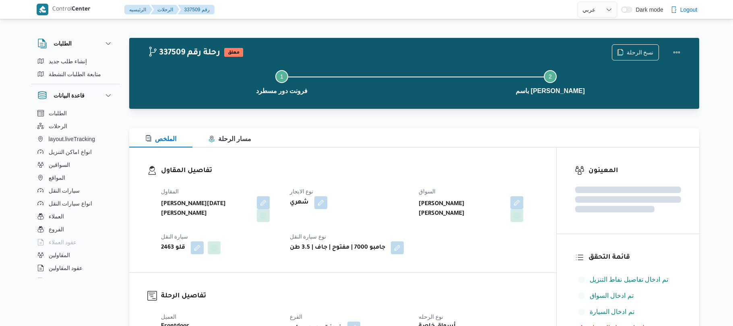
select select "ar"
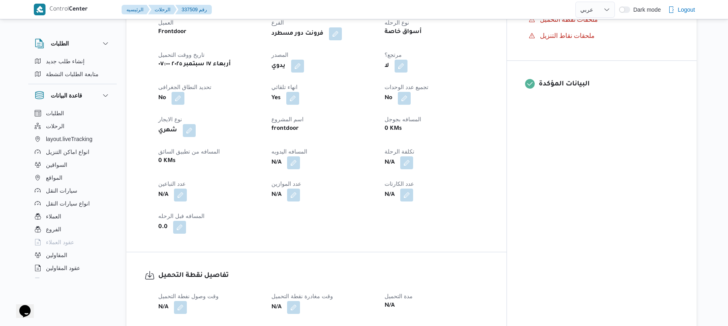
scroll to position [322, 0]
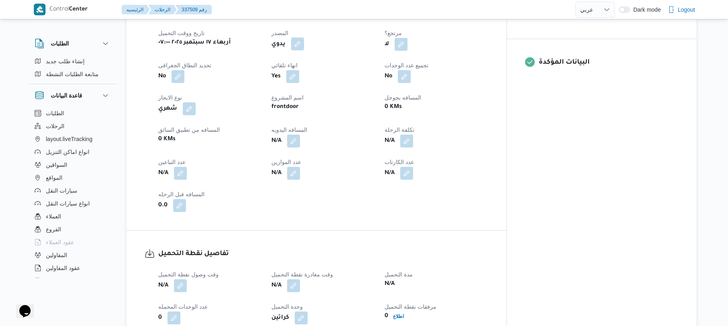
click at [304, 37] on button "button" at bounding box center [297, 43] width 13 height 13
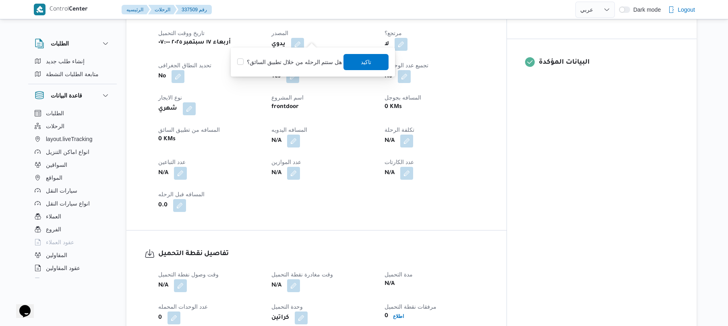
click at [296, 60] on label "هل ستتم الرحله من خلال تطبيق السائق؟" at bounding box center [289, 62] width 105 height 10
checkbox input "true"
click at [355, 60] on span "تاكيد" at bounding box center [366, 62] width 45 height 16
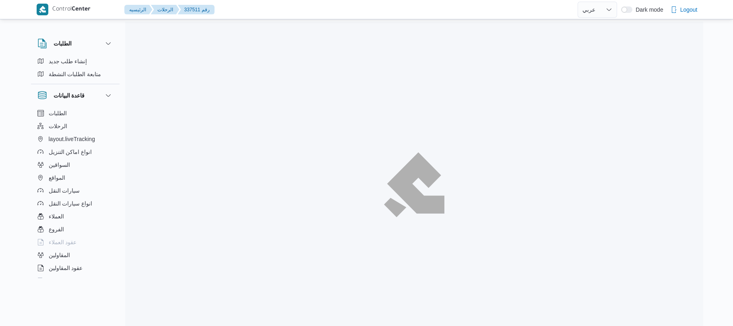
select select "ar"
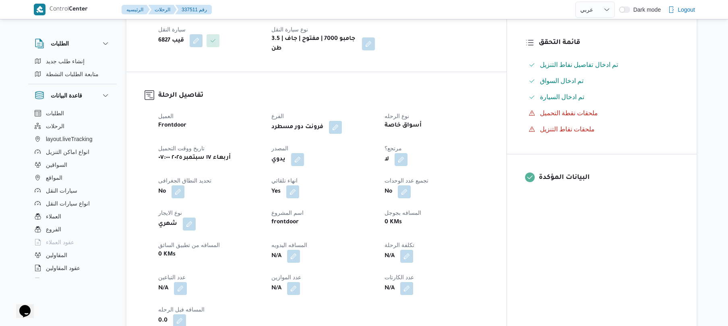
scroll to position [215, 0]
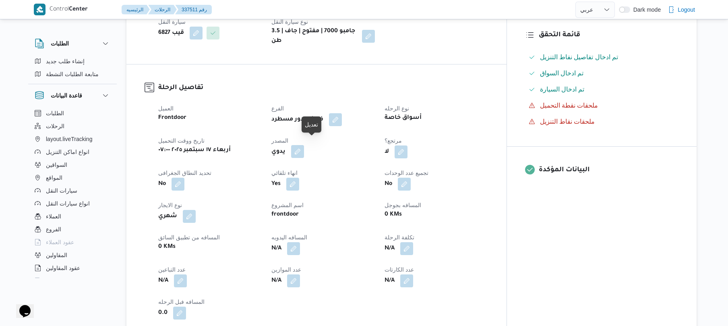
click at [304, 145] on button "button" at bounding box center [297, 151] width 13 height 13
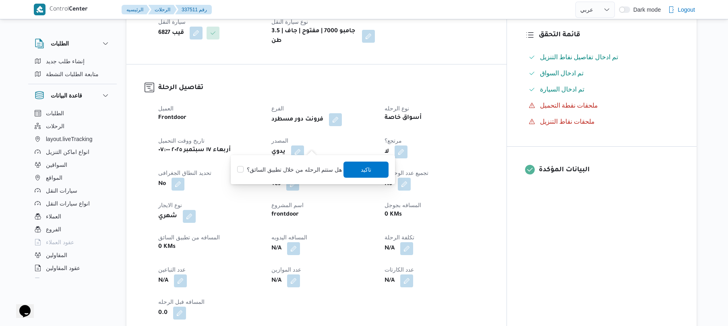
click at [306, 165] on label "هل ستتم الرحله من خلال تطبيق السائق؟" at bounding box center [289, 170] width 105 height 10
checkbox input "true"
click at [361, 168] on span "تاكيد" at bounding box center [366, 169] width 10 height 10
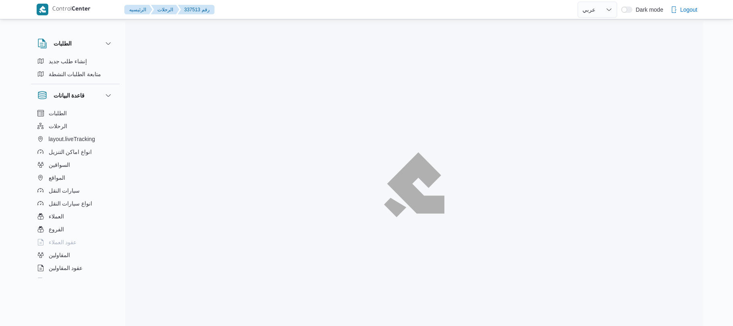
select select "ar"
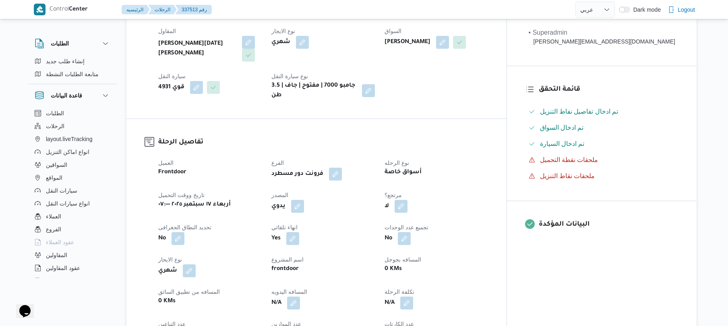
scroll to position [215, 0]
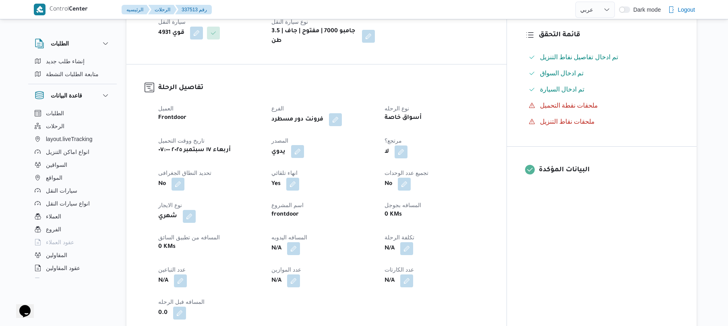
click at [304, 149] on button "button" at bounding box center [297, 151] width 13 height 13
click at [298, 170] on label "هل ستتم الرحله من خلال تطبيق السائق؟" at bounding box center [289, 170] width 105 height 10
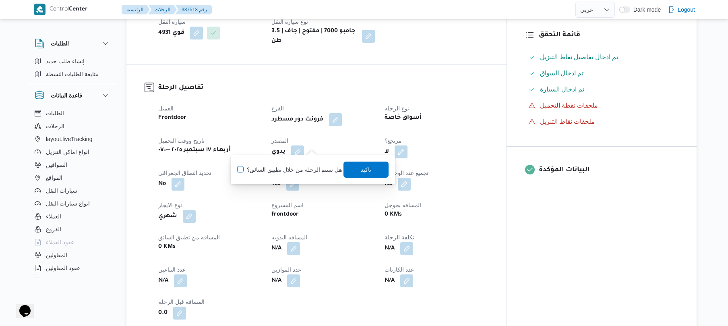
checkbox input "true"
click at [363, 168] on span "تاكيد" at bounding box center [366, 169] width 10 height 10
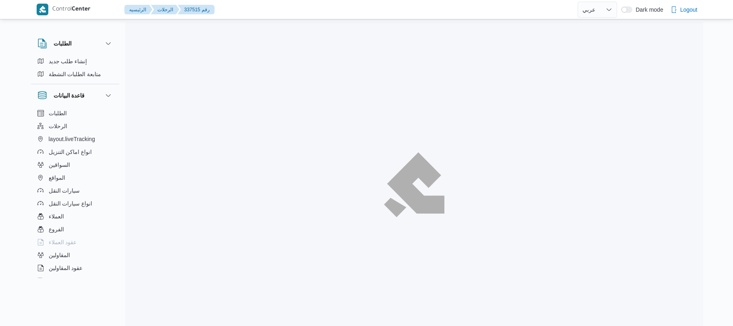
select select "ar"
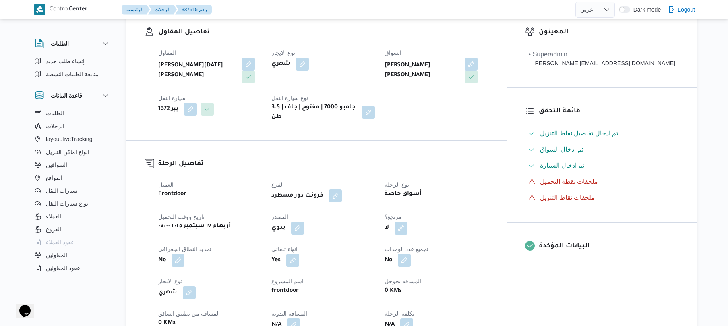
scroll to position [258, 0]
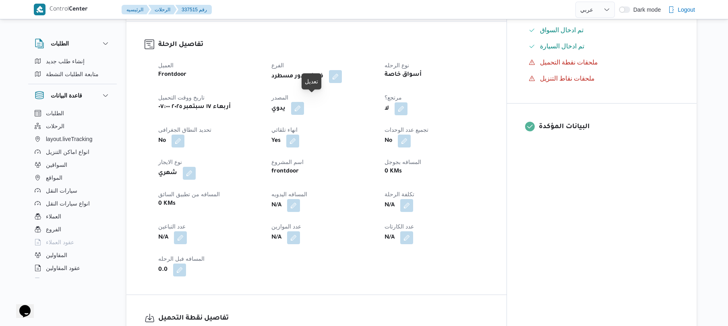
click at [304, 106] on button "button" at bounding box center [297, 108] width 13 height 13
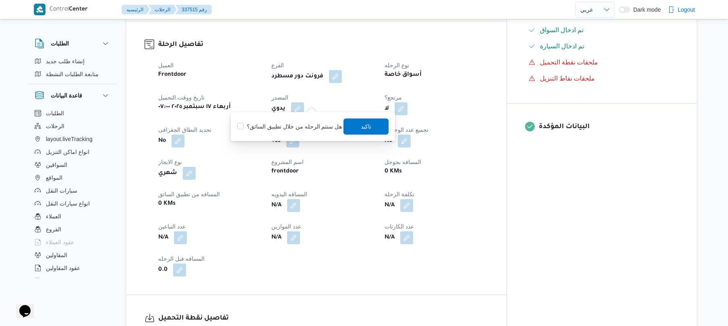
click at [302, 128] on label "هل ستتم الرحله من خلال تطبيق السائق؟" at bounding box center [289, 127] width 105 height 10
checkbox input "true"
click at [361, 126] on span "تاكيد" at bounding box center [366, 126] width 10 height 10
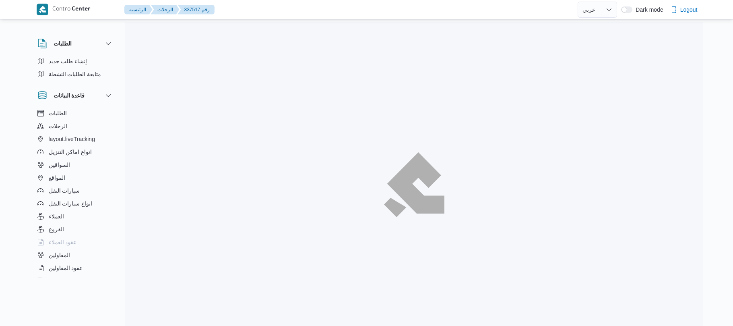
select select "ar"
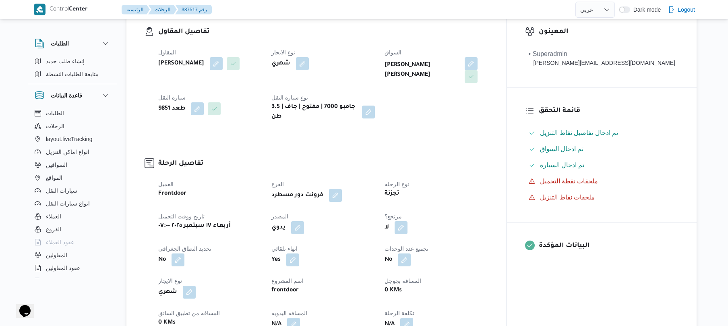
scroll to position [215, 0]
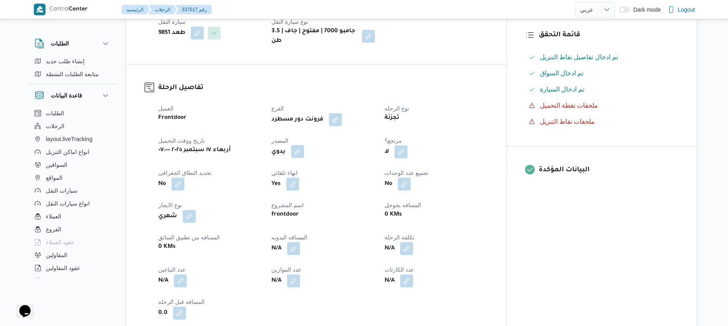
click at [304, 148] on button "button" at bounding box center [297, 151] width 13 height 13
click at [304, 165] on label "هل ستتم الرحله من خلال تطبيق السائق؟" at bounding box center [289, 170] width 105 height 10
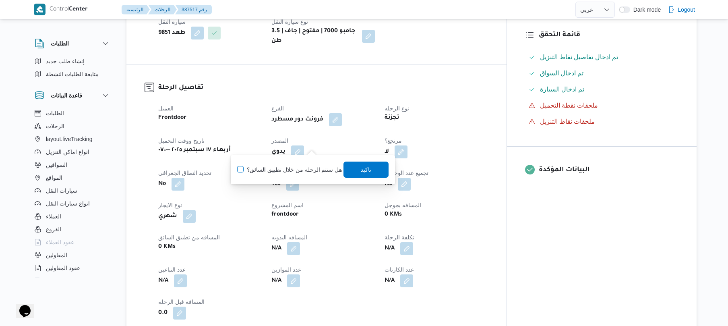
checkbox input "true"
click at [356, 166] on span "تاكيد" at bounding box center [366, 169] width 45 height 16
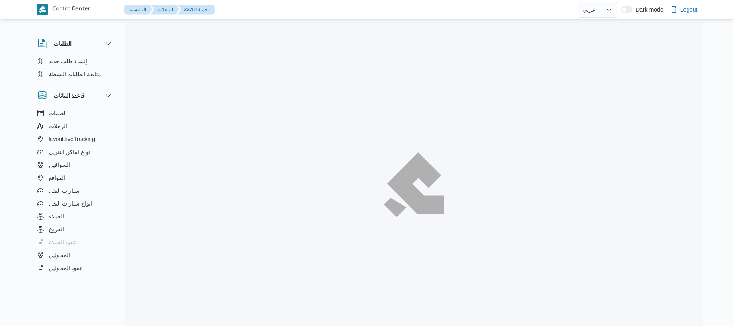
select select "ar"
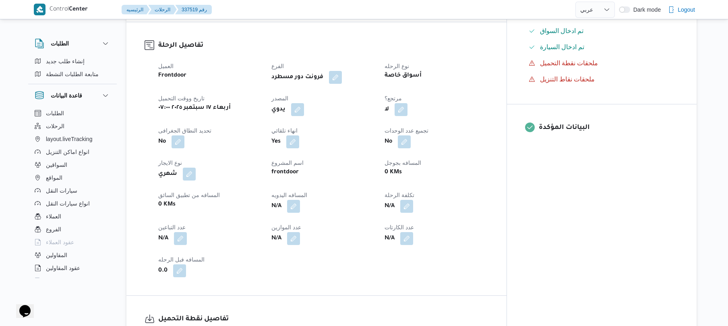
scroll to position [258, 0]
click at [304, 106] on button "button" at bounding box center [297, 108] width 13 height 13
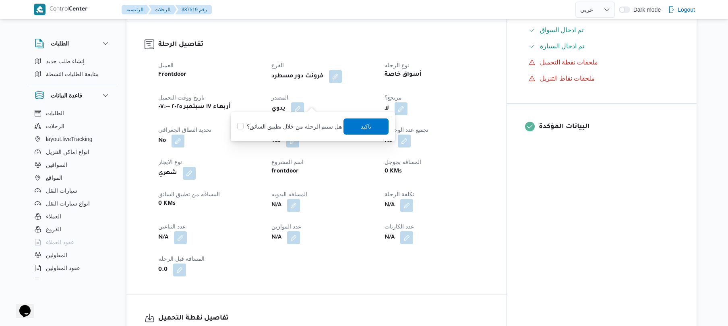
click at [300, 129] on label "هل ستتم الرحله من خلال تطبيق السائق؟" at bounding box center [289, 127] width 105 height 10
checkbox input "true"
click at [364, 125] on span "تاكيد" at bounding box center [366, 126] width 10 height 10
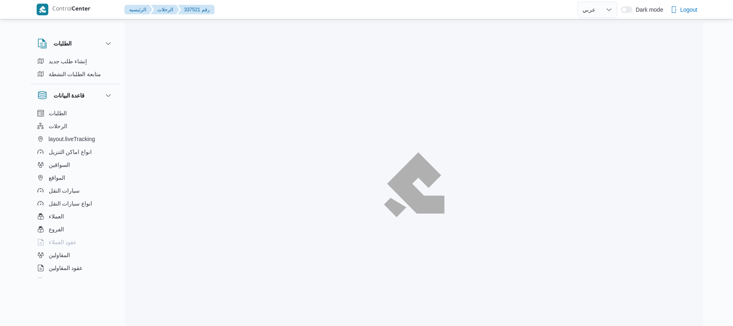
select select "ar"
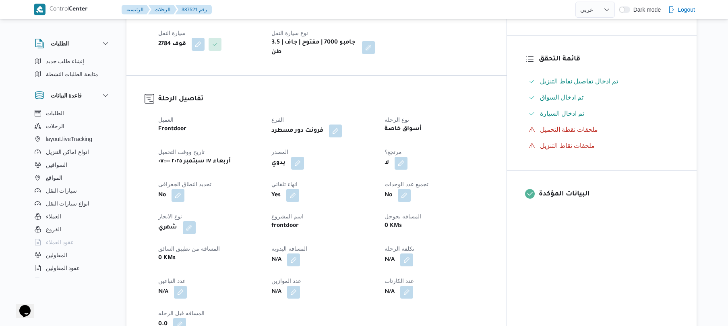
scroll to position [193, 0]
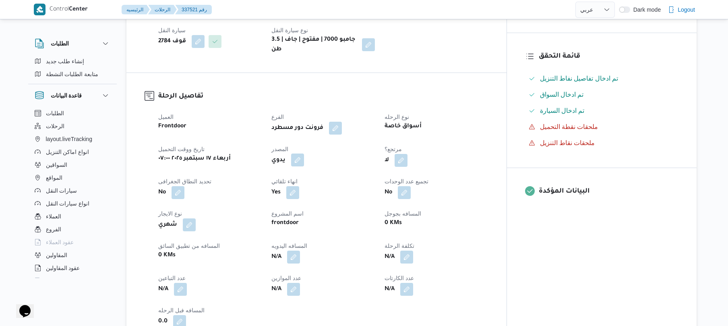
click at [304, 166] on button "button" at bounding box center [297, 159] width 13 height 13
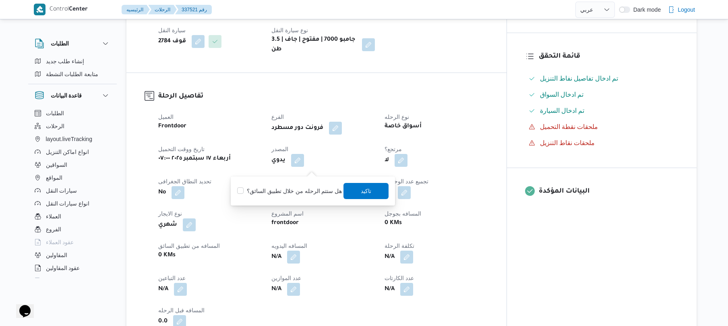
click at [308, 189] on label "هل ستتم الرحله من خلال تطبيق السائق؟" at bounding box center [289, 191] width 105 height 10
checkbox input "true"
click at [364, 191] on span "تاكيد" at bounding box center [366, 191] width 10 height 10
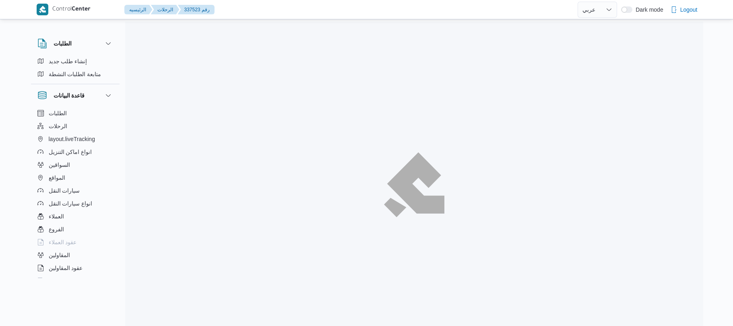
select select "ar"
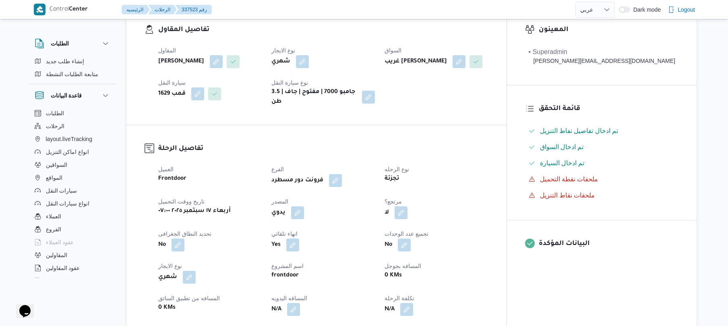
scroll to position [193, 0]
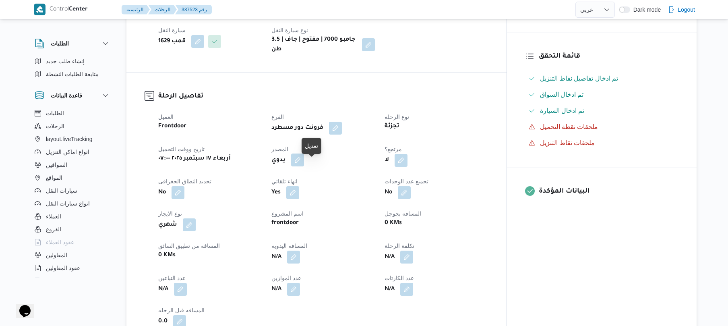
click at [304, 166] on button "button" at bounding box center [297, 159] width 13 height 13
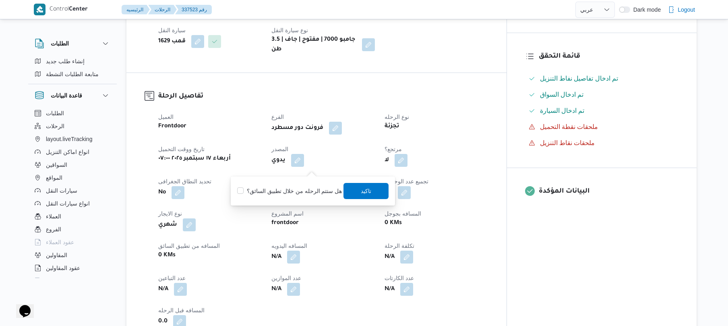
click at [300, 188] on label "هل ستتم الرحله من خلال تطبيق السائق؟" at bounding box center [289, 191] width 105 height 10
checkbox input "true"
click at [374, 190] on span "تاكيد" at bounding box center [366, 190] width 45 height 16
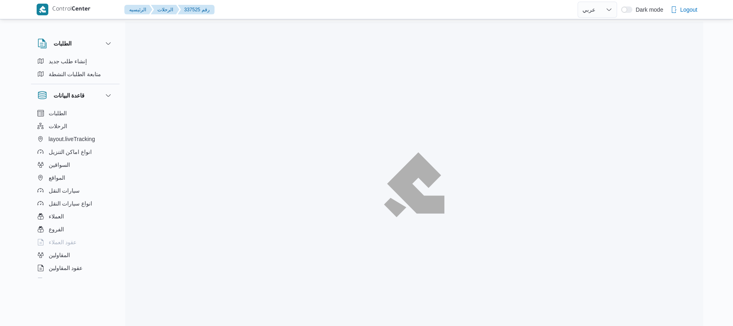
select select "ar"
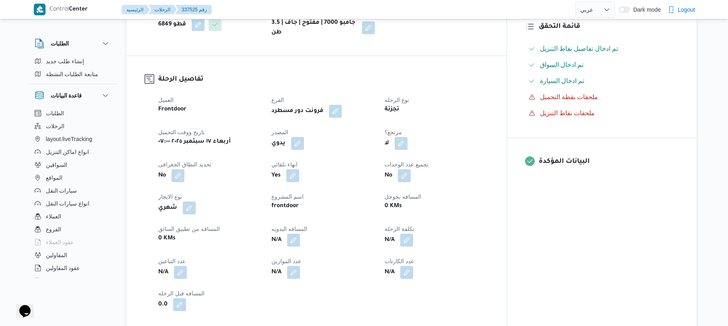
scroll to position [236, 0]
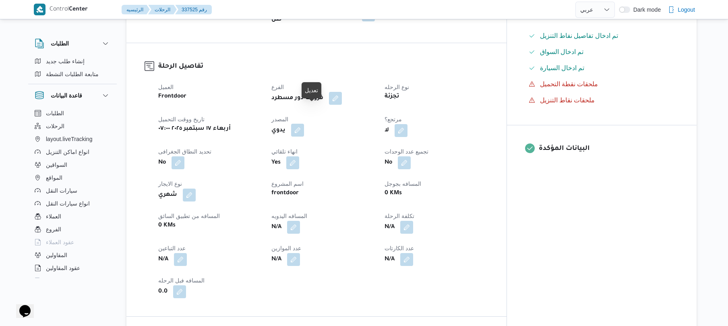
click at [304, 124] on button "button" at bounding box center [297, 130] width 13 height 13
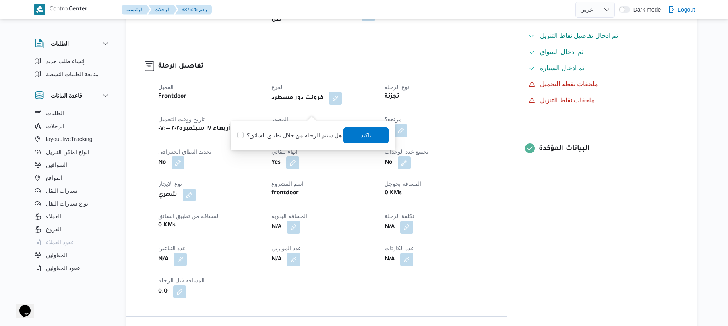
click at [294, 134] on label "هل ستتم الرحله من خلال تطبيق السائق؟" at bounding box center [289, 135] width 105 height 10
checkbox input "true"
click at [377, 139] on span "تاكيد" at bounding box center [366, 135] width 45 height 16
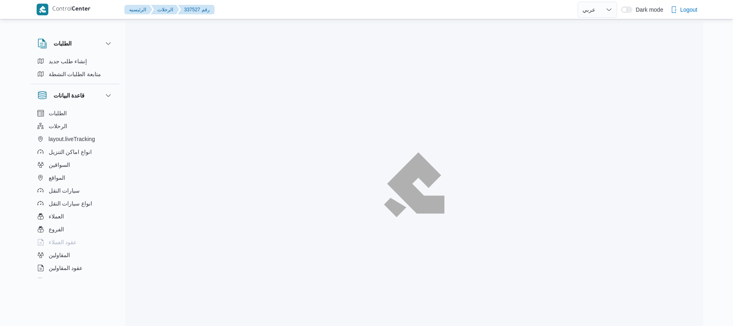
select select "ar"
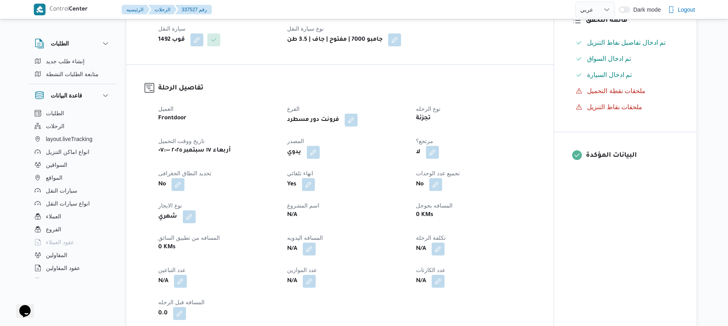
scroll to position [215, 0]
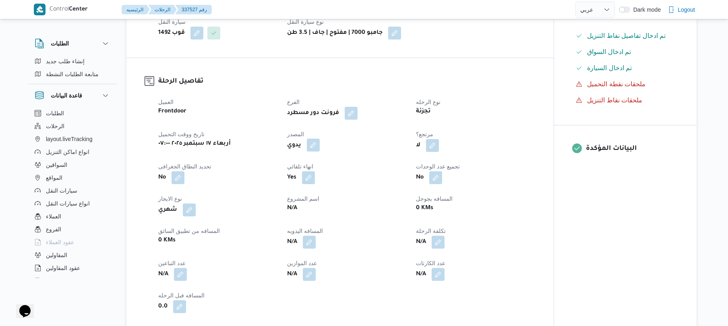
click at [312, 139] on button "button" at bounding box center [313, 145] width 13 height 13
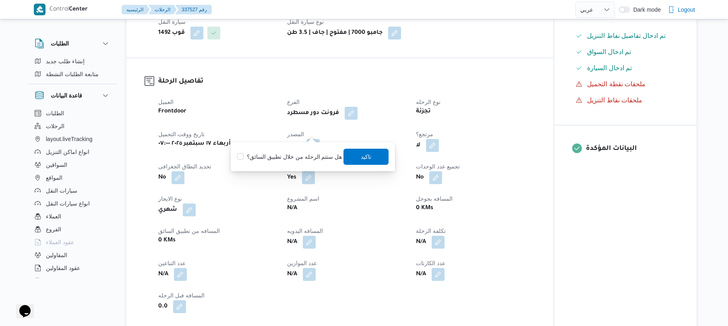
click at [298, 157] on label "هل ستتم الرحله من خلال تطبيق السائق؟" at bounding box center [289, 157] width 105 height 10
checkbox input "true"
click at [369, 156] on span "تاكيد" at bounding box center [366, 156] width 10 height 10
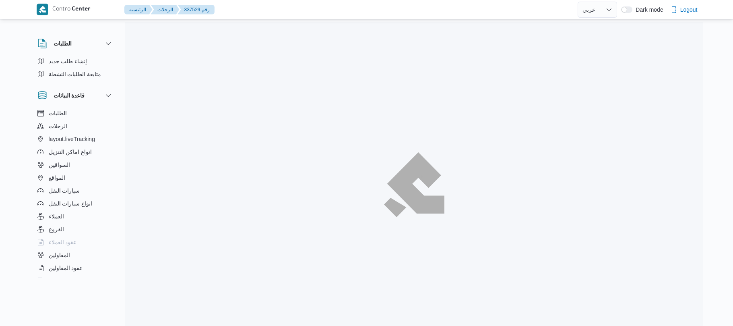
select select "ar"
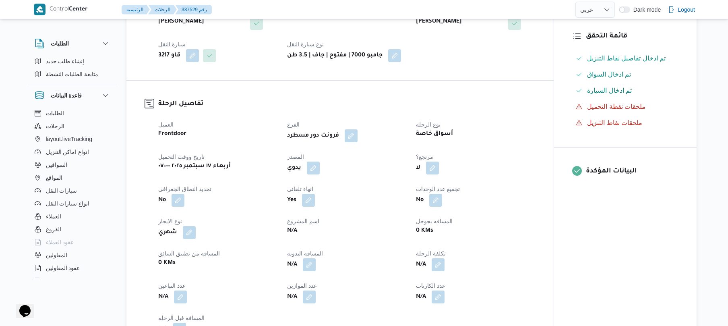
scroll to position [193, 0]
click at [311, 160] on button "button" at bounding box center [313, 166] width 13 height 13
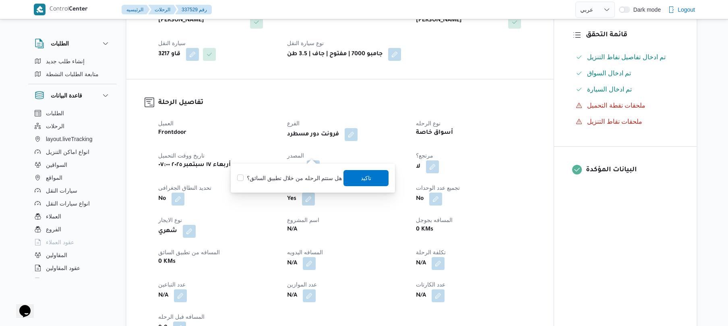
click at [290, 181] on label "هل ستتم الرحله من خلال تطبيق السائق؟" at bounding box center [289, 178] width 105 height 10
checkbox input "true"
click at [361, 175] on span "تاكيد" at bounding box center [366, 178] width 10 height 10
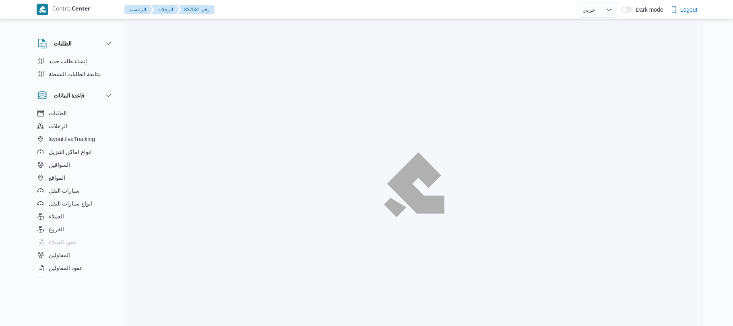
select select "ar"
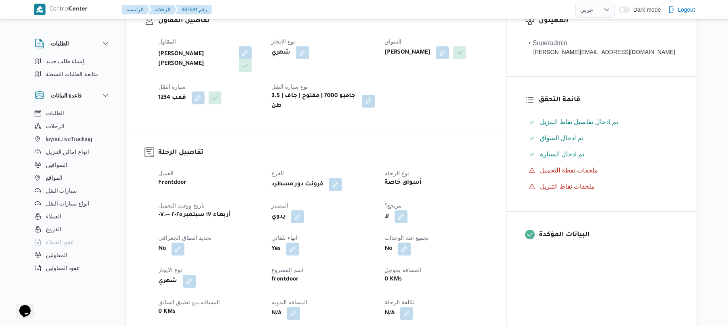
scroll to position [236, 0]
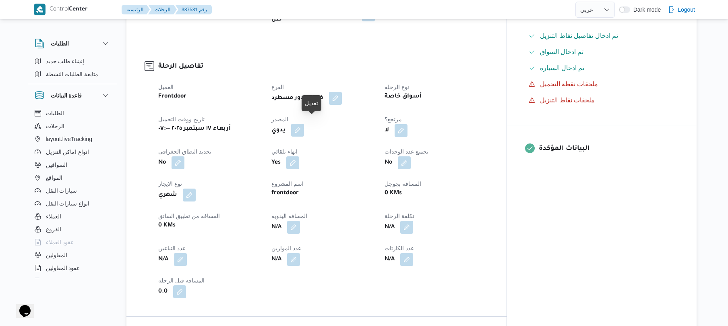
click at [304, 129] on button "button" at bounding box center [297, 130] width 13 height 13
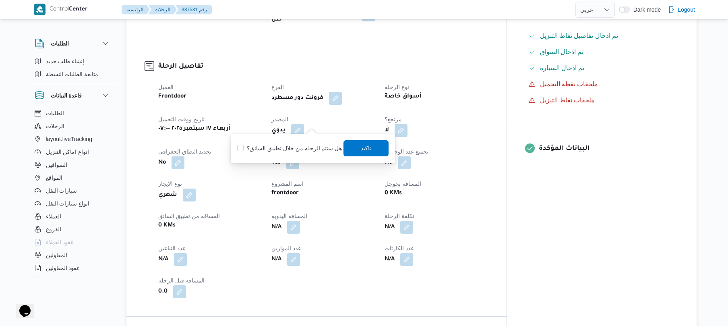
click at [306, 150] on label "هل ستتم الرحله من خلال تطبيق السائق؟" at bounding box center [289, 148] width 105 height 10
checkbox input "true"
click at [352, 150] on span "تاكيد" at bounding box center [366, 148] width 45 height 16
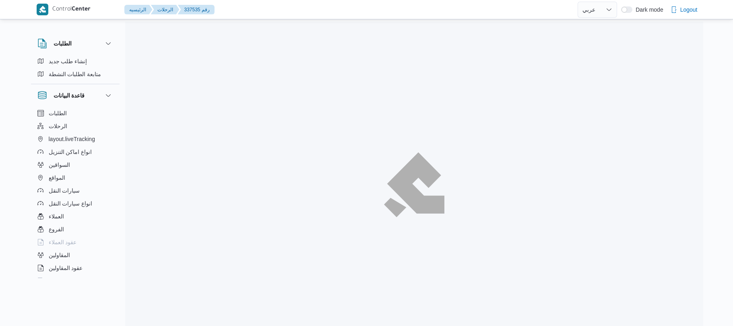
select select "ar"
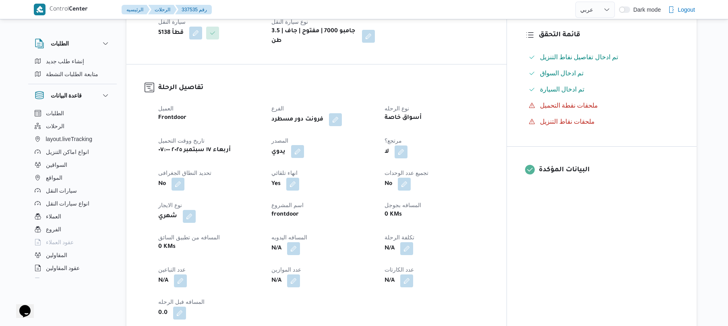
click at [304, 145] on button "button" at bounding box center [297, 151] width 13 height 13
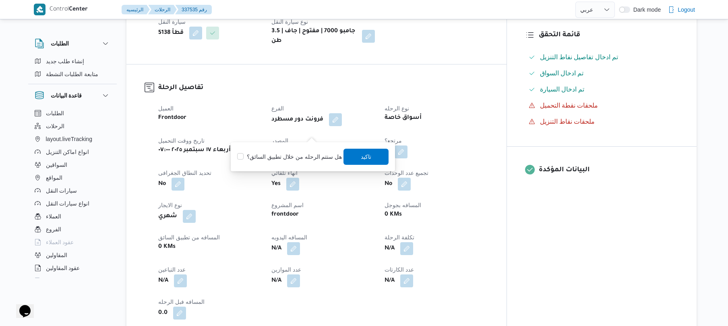
click at [297, 158] on label "هل ستتم الرحله من خلال تطبيق السائق؟" at bounding box center [289, 157] width 105 height 10
checkbox input "true"
click at [352, 155] on span "تاكيد" at bounding box center [366, 157] width 45 height 16
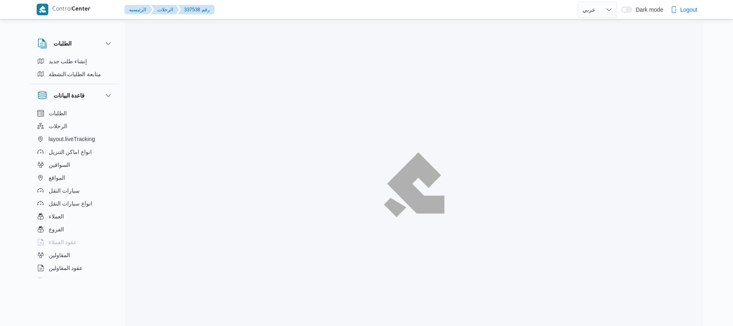
select select "ar"
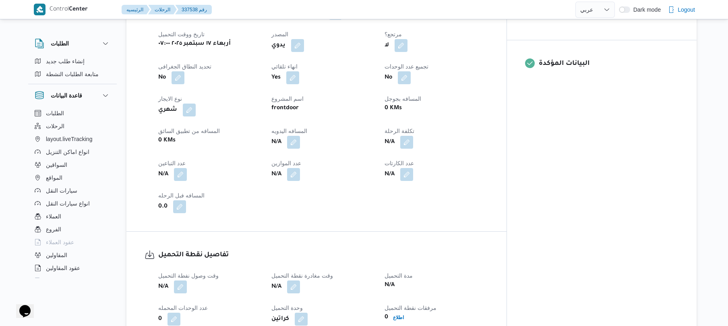
scroll to position [322, 0]
click at [304, 37] on button "button" at bounding box center [297, 43] width 13 height 13
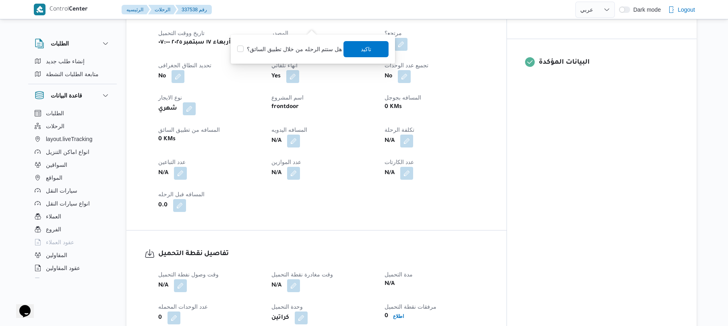
click at [302, 47] on label "هل ستتم الرحله من خلال تطبيق السائق؟" at bounding box center [289, 49] width 105 height 10
checkbox input "true"
click at [366, 49] on span "تاكيد" at bounding box center [366, 49] width 10 height 10
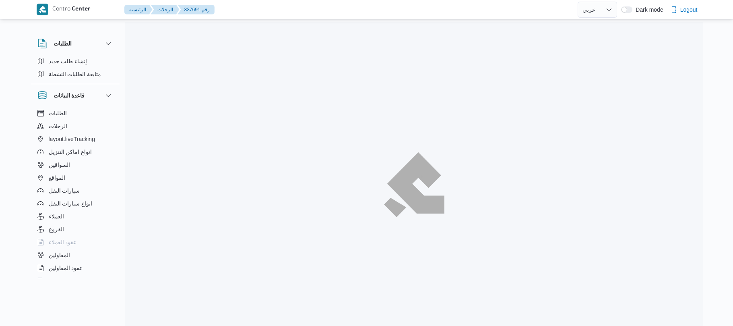
select select "ar"
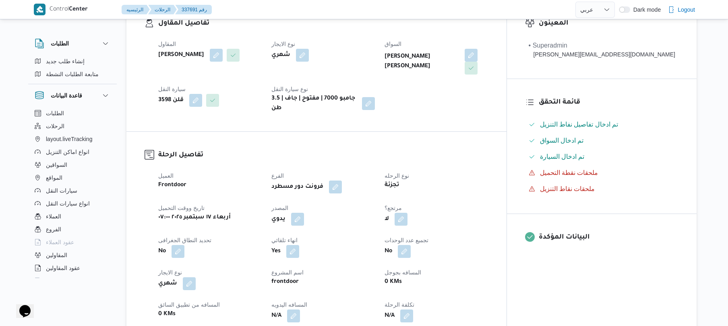
scroll to position [193, 0]
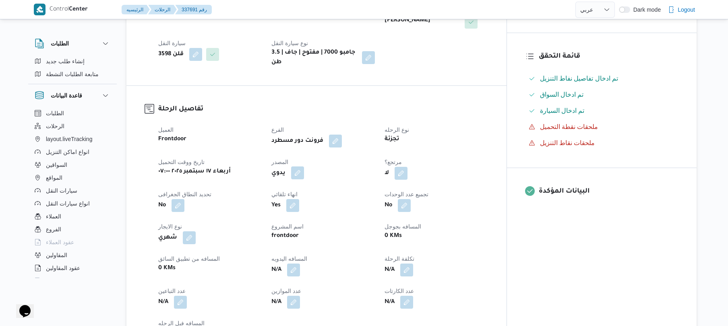
click at [304, 166] on button "button" at bounding box center [297, 172] width 13 height 13
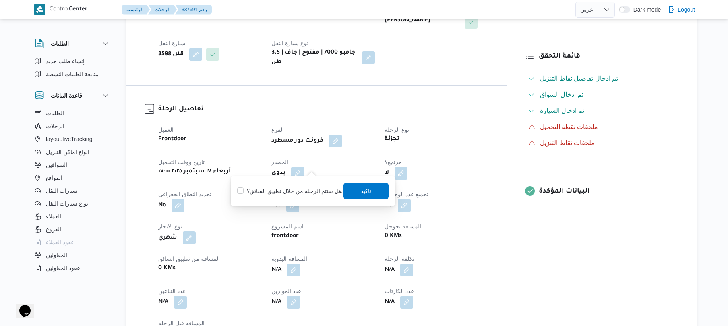
click at [305, 185] on div "هل ستتم الرحله من خلال تطبيق السائق؟ تاكيد" at bounding box center [312, 191] width 153 height 18
click at [305, 191] on label "هل ستتم الرحله من خلال تطبيق السائق؟" at bounding box center [289, 191] width 105 height 10
checkbox input "true"
click at [366, 190] on span "تاكيد" at bounding box center [366, 191] width 10 height 10
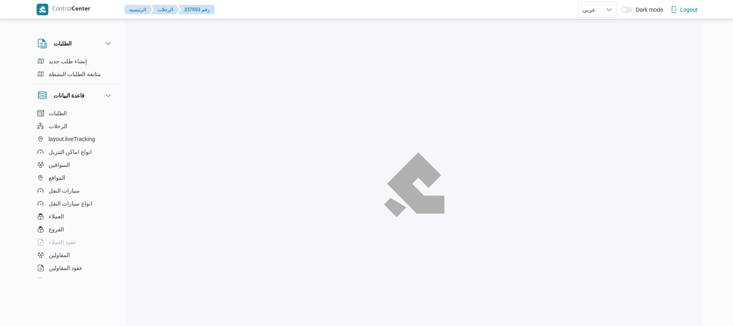
select select "ar"
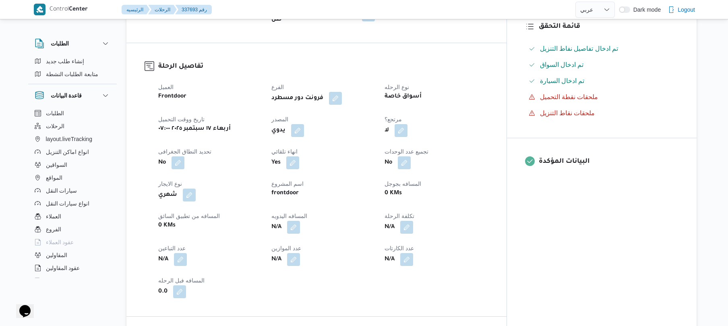
scroll to position [236, 0]
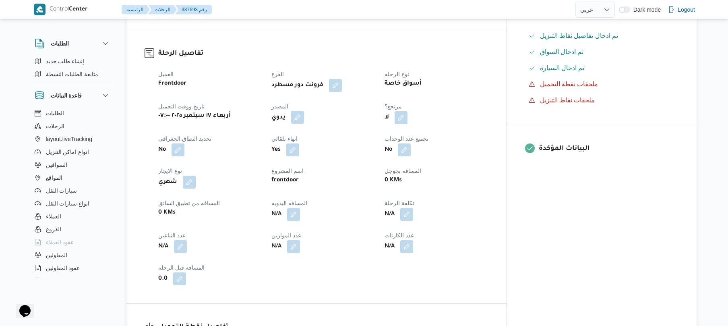
click at [304, 121] on button "button" at bounding box center [297, 117] width 13 height 13
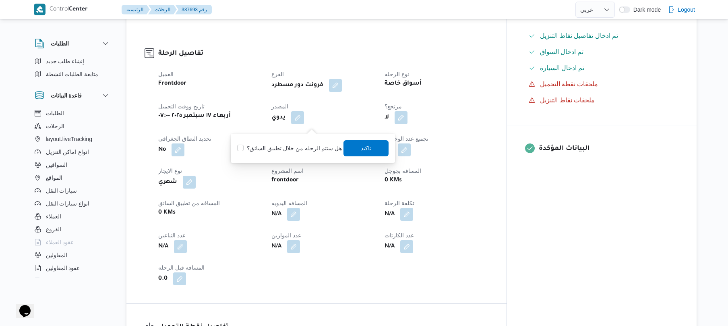
click at [310, 146] on label "هل ستتم الرحله من خلال تطبيق السائق؟" at bounding box center [289, 148] width 105 height 10
checkbox input "true"
click at [353, 148] on span "تاكيد" at bounding box center [366, 148] width 45 height 16
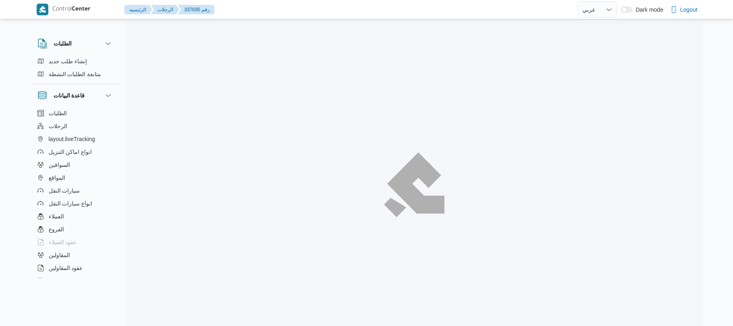
select select "ar"
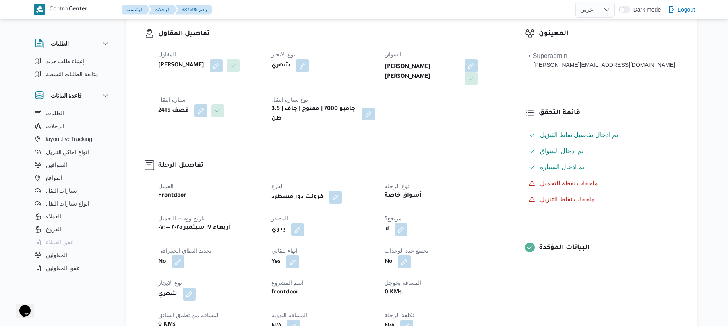
scroll to position [236, 0]
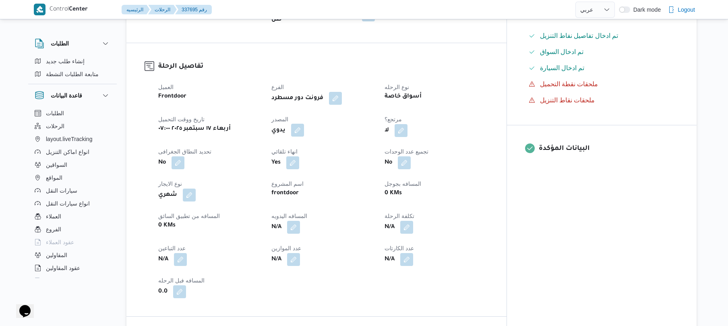
click at [304, 126] on button "button" at bounding box center [297, 130] width 13 height 13
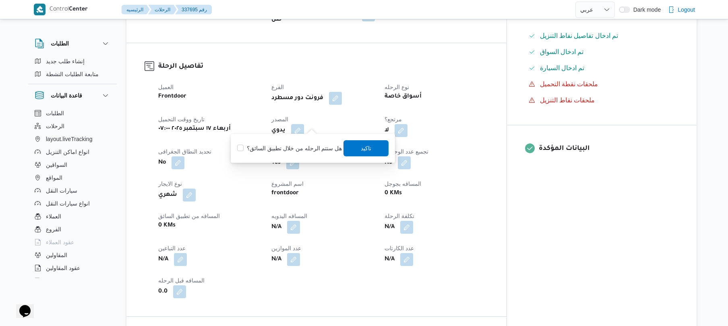
click at [304, 146] on label "هل ستتم الرحله من خلال تطبيق السائق؟" at bounding box center [289, 148] width 105 height 10
checkbox input "true"
click at [361, 147] on span "تاكيد" at bounding box center [366, 148] width 10 height 10
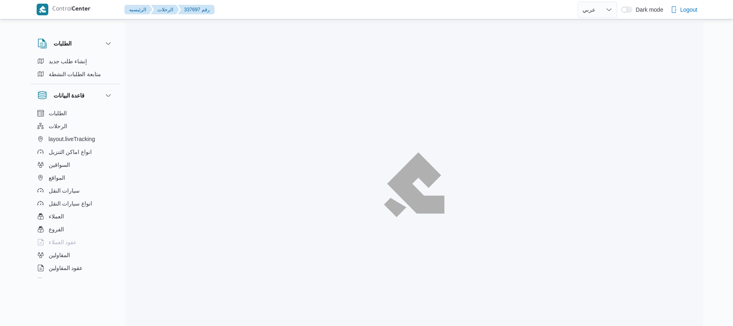
select select "ar"
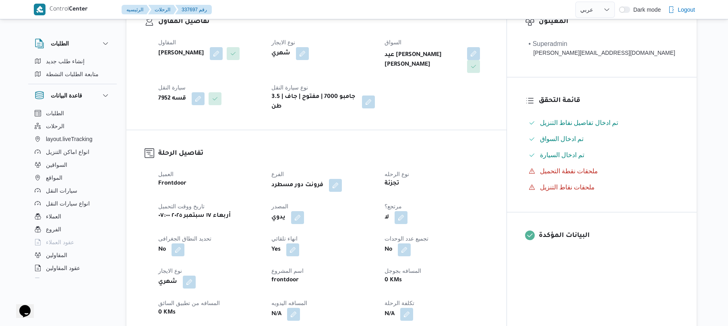
scroll to position [279, 0]
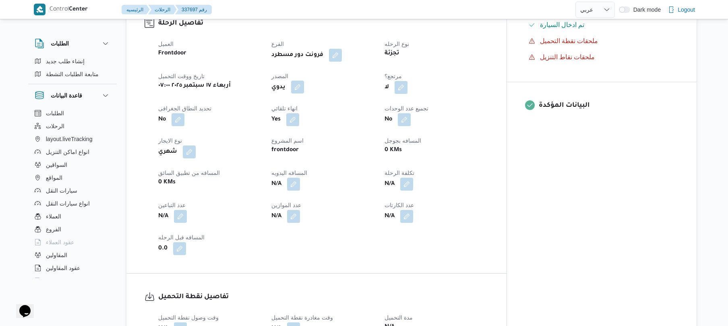
click at [304, 83] on button "button" at bounding box center [297, 87] width 13 height 13
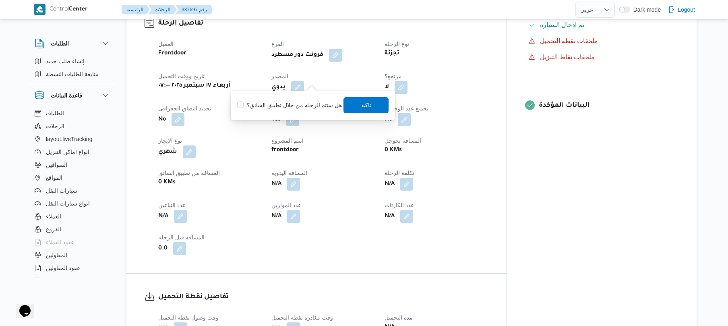
click at [311, 100] on label "هل ستتم الرحله من خلال تطبيق السائق؟" at bounding box center [289, 105] width 105 height 10
checkbox input "true"
click at [363, 109] on span "تاكيد" at bounding box center [366, 105] width 10 height 10
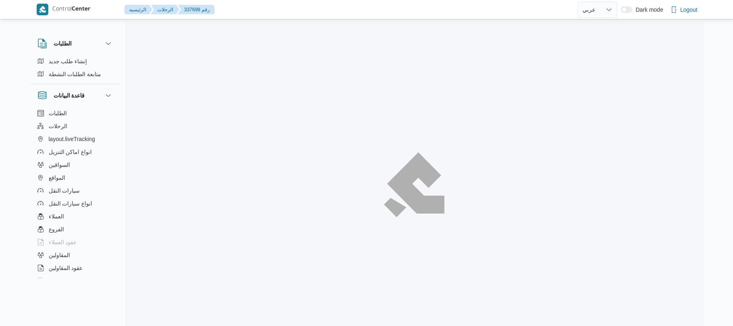
select select "ar"
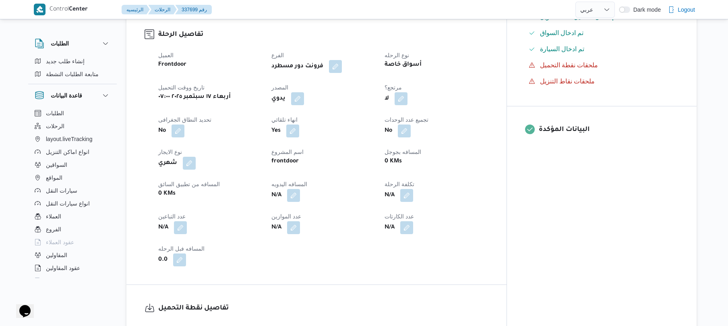
scroll to position [258, 0]
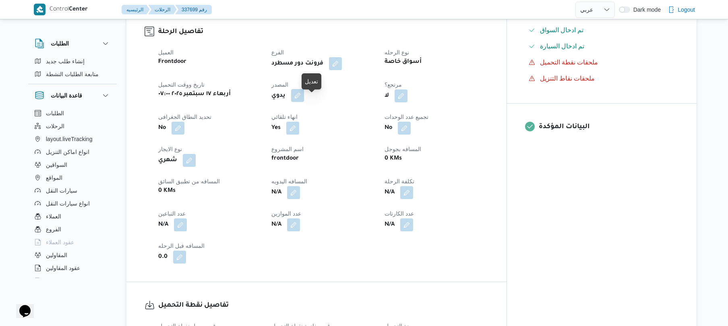
click at [304, 102] on button "button" at bounding box center [297, 95] width 13 height 13
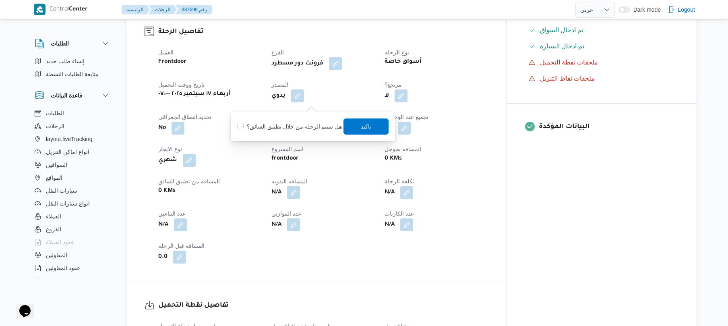
click at [307, 128] on label "هل ستتم الرحله من خلال تطبيق السائق؟" at bounding box center [289, 127] width 105 height 10
checkbox input "true"
click at [352, 132] on span "تاكيد" at bounding box center [366, 126] width 45 height 16
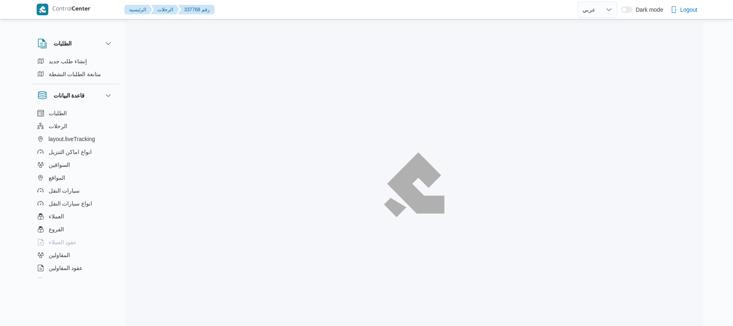
select select "ar"
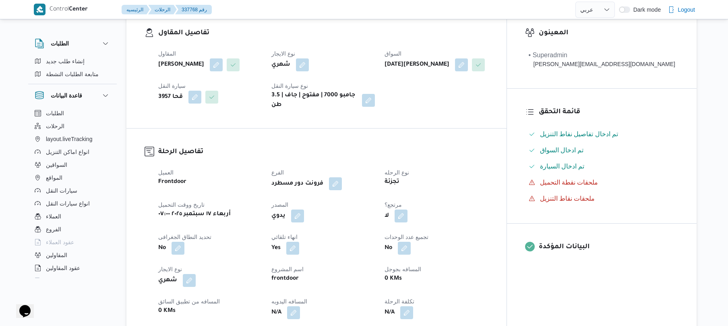
scroll to position [172, 0]
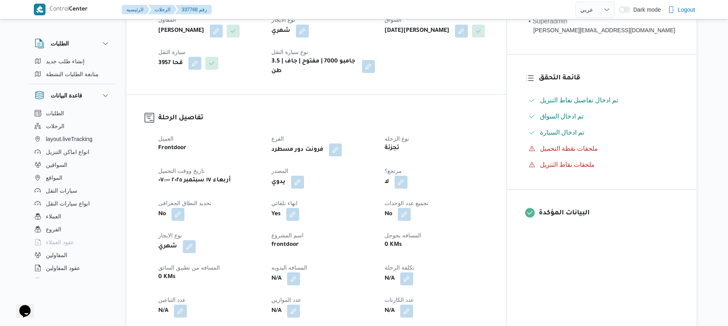
click at [317, 189] on div "يدوي" at bounding box center [323, 182] width 105 height 14
click at [304, 188] on button "button" at bounding box center [297, 181] width 13 height 13
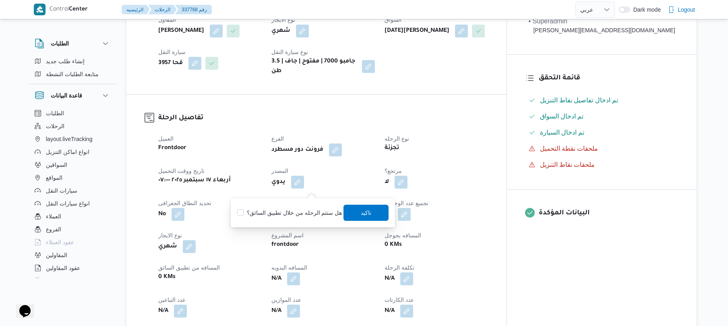
click at [296, 210] on label "هل ستتم الرحله من خلال تطبيق السائق؟" at bounding box center [289, 213] width 105 height 10
checkbox input "true"
click at [353, 210] on span "تاكيد" at bounding box center [366, 212] width 45 height 16
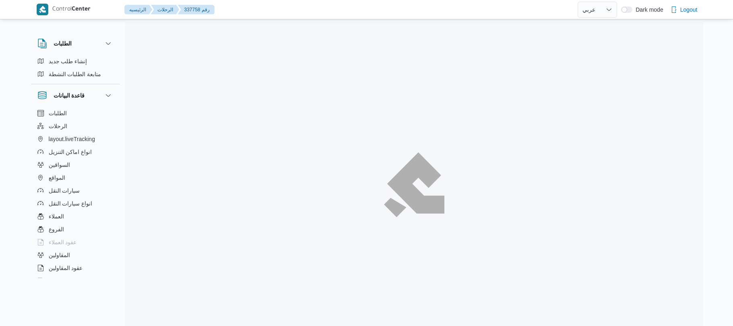
select select "ar"
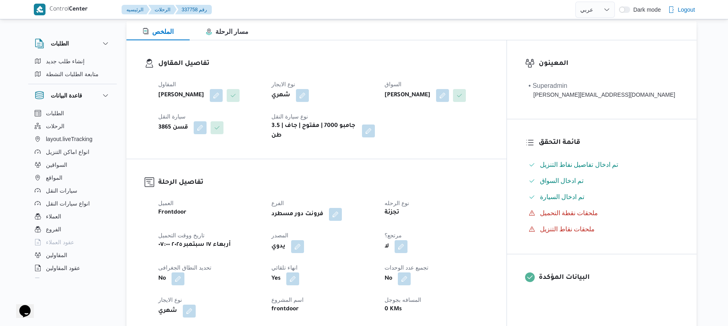
click at [304, 253] on span at bounding box center [295, 246] width 17 height 13
click at [304, 252] on button "button" at bounding box center [297, 246] width 13 height 13
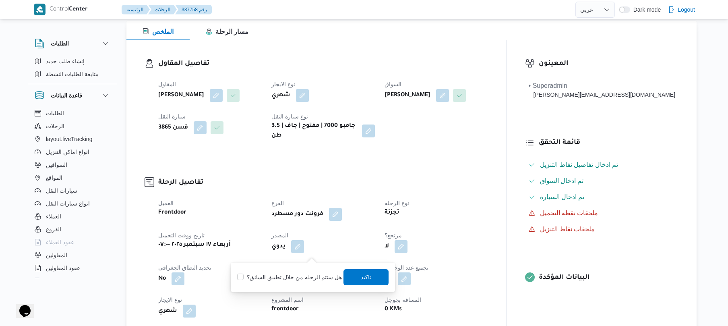
click at [308, 271] on div "هل ستتم الرحله من خلال تطبيق السائق؟ تاكيد" at bounding box center [312, 277] width 153 height 18
click at [315, 277] on label "هل ستتم الرحله من خلال تطبيق السائق؟" at bounding box center [289, 277] width 105 height 10
checkbox input "true"
click at [361, 275] on span "تاكيد" at bounding box center [366, 277] width 10 height 10
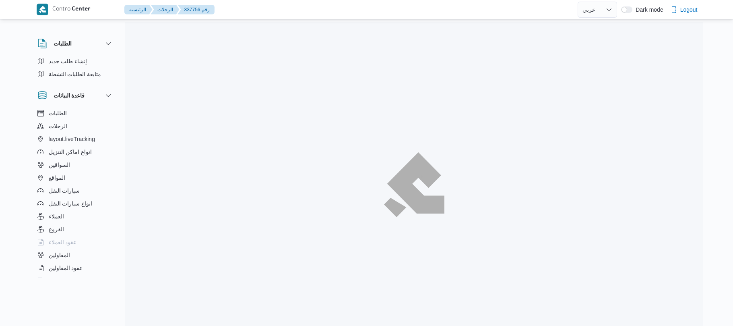
select select "ar"
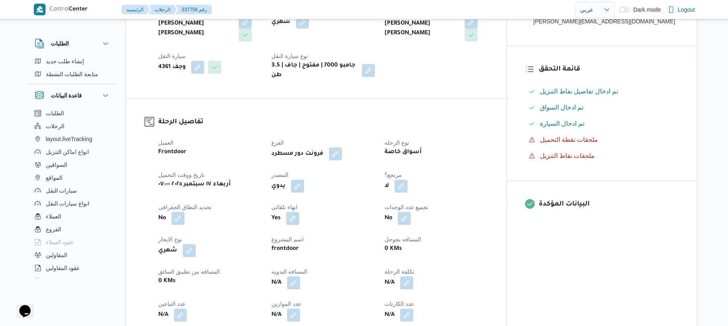
scroll to position [193, 0]
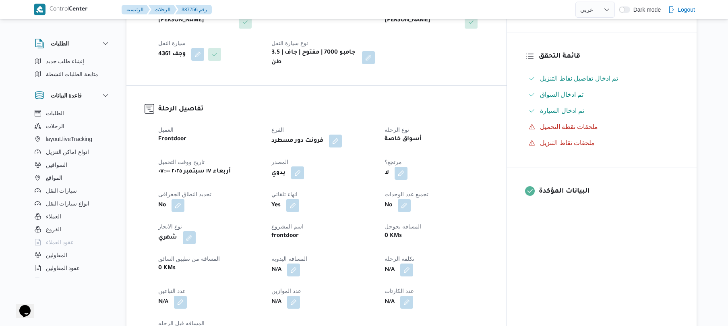
click at [304, 166] on button "button" at bounding box center [297, 172] width 13 height 13
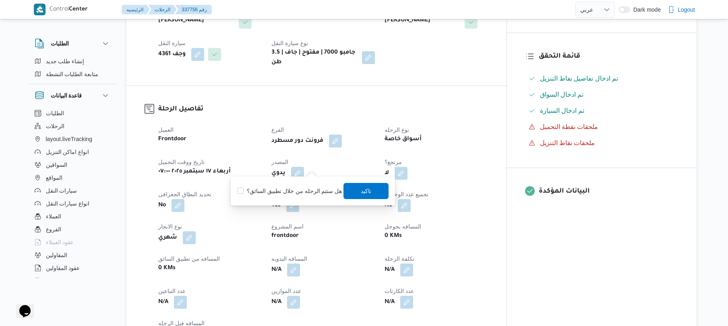
click at [306, 189] on label "هل ستتم الرحله من خلال تطبيق السائق؟" at bounding box center [289, 191] width 105 height 10
checkbox input "true"
click at [379, 192] on span "تاكيد" at bounding box center [366, 190] width 45 height 16
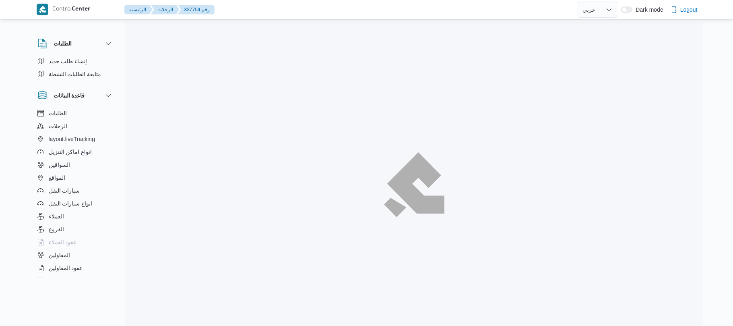
select select "ar"
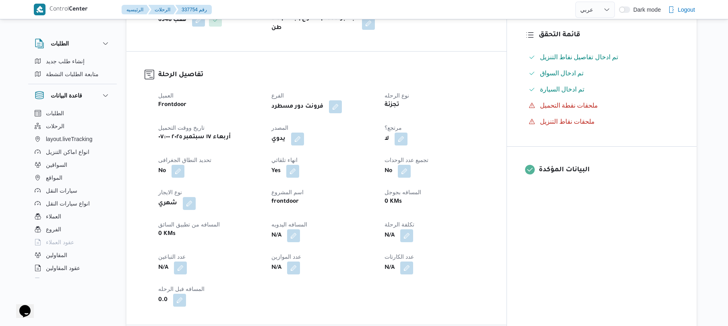
scroll to position [236, 0]
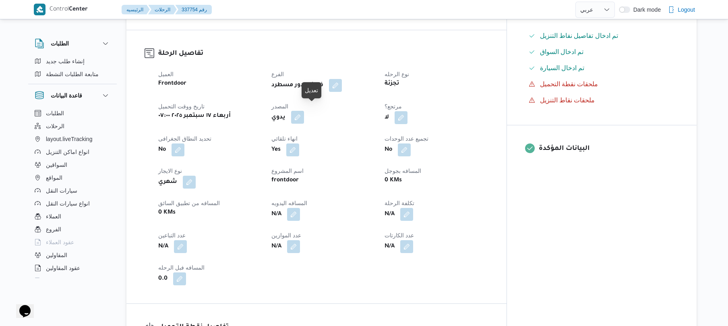
click at [304, 111] on button "button" at bounding box center [297, 117] width 13 height 13
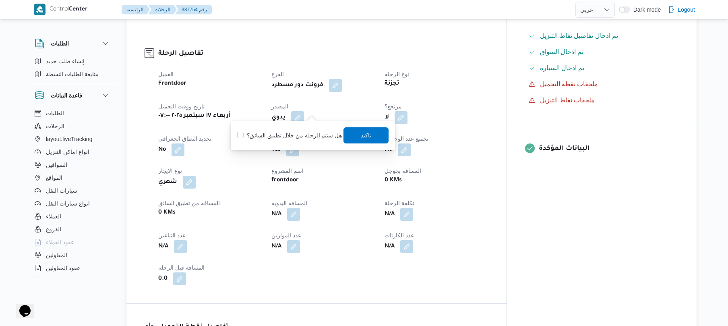
click at [300, 132] on label "هل ستتم الرحله من خلال تطبيق السائق؟" at bounding box center [289, 135] width 105 height 10
checkbox input "true"
click at [372, 133] on span "تاكيد" at bounding box center [366, 135] width 45 height 16
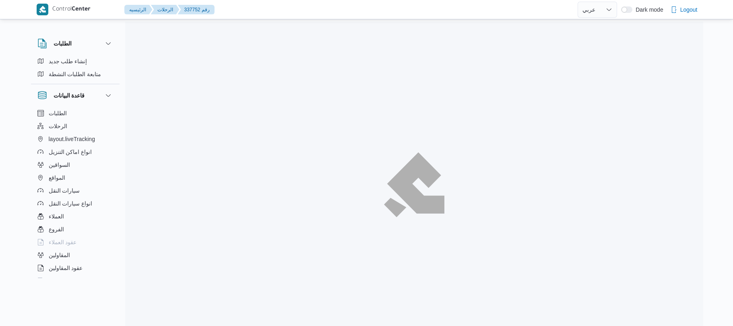
select select "ar"
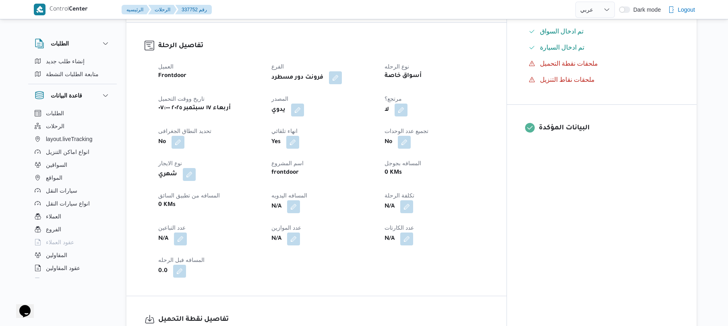
scroll to position [258, 0]
click at [304, 102] on button "button" at bounding box center [297, 108] width 13 height 13
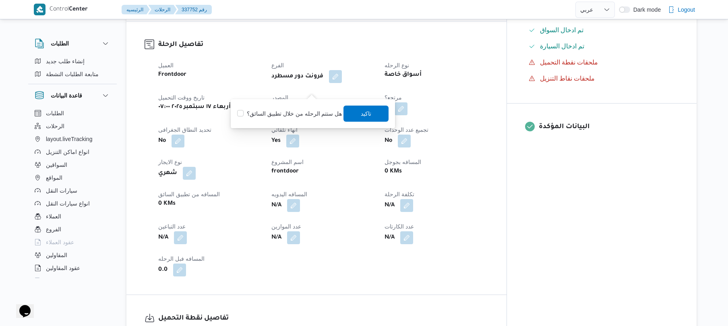
click at [306, 116] on label "هل ستتم الرحله من خلال تطبيق السائق؟" at bounding box center [289, 114] width 105 height 10
checkbox input "true"
click at [368, 112] on span "تاكيد" at bounding box center [366, 113] width 10 height 10
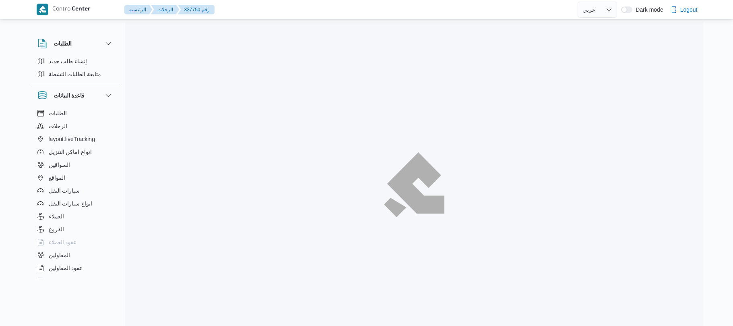
select select "ar"
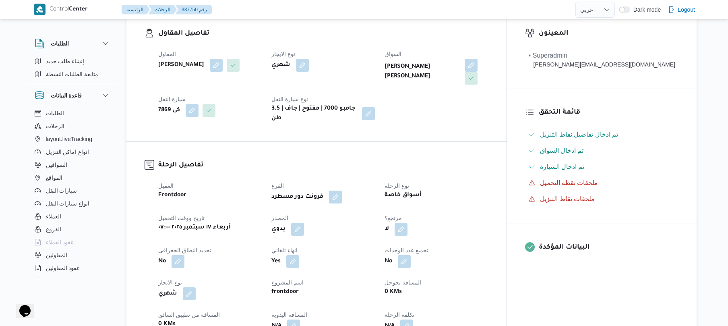
scroll to position [215, 0]
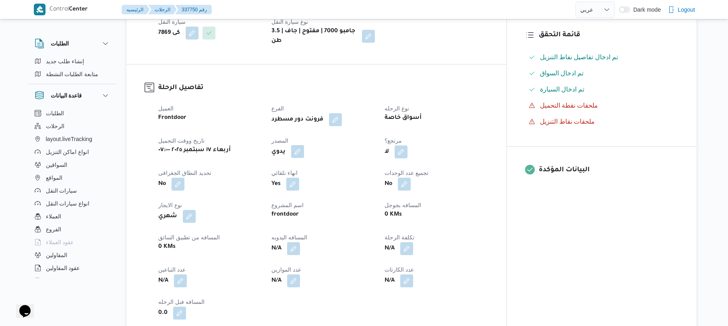
click at [304, 145] on button "button" at bounding box center [297, 151] width 13 height 13
click at [303, 168] on label "هل ستتم الرحله من خلال تطبيق السائق؟" at bounding box center [289, 170] width 105 height 10
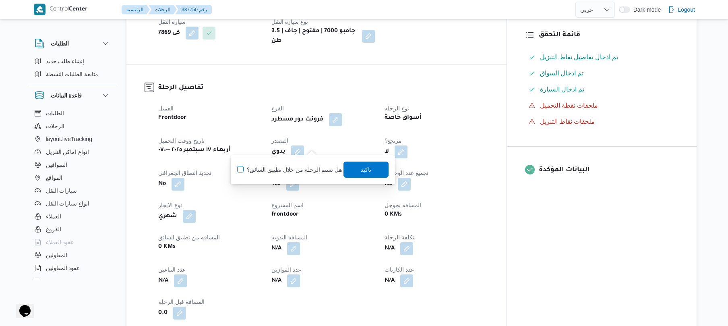
checkbox input "true"
click at [361, 171] on span "تاكيد" at bounding box center [366, 169] width 10 height 10
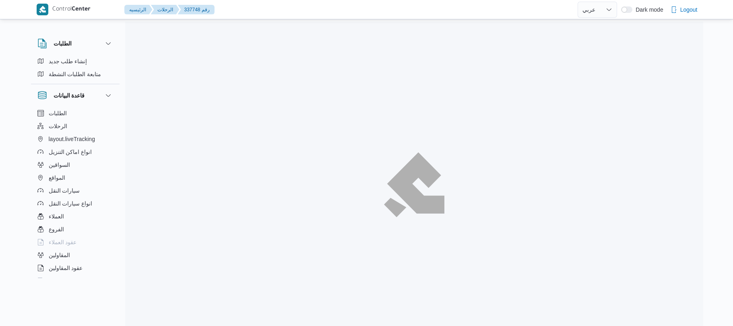
select select "ar"
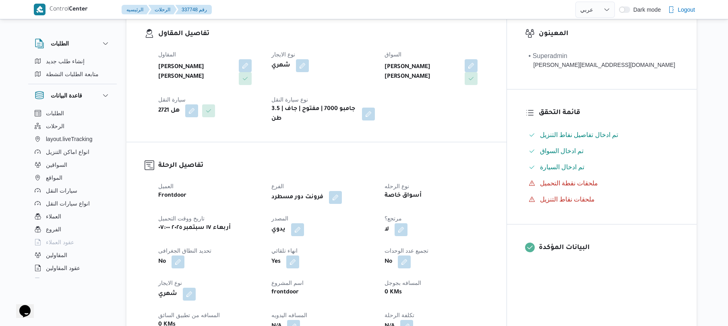
scroll to position [258, 0]
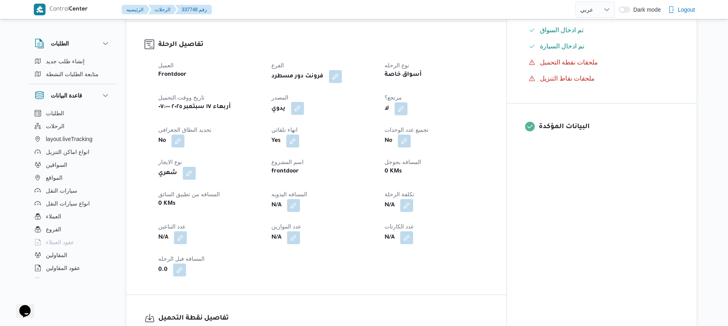
click at [304, 102] on button "button" at bounding box center [297, 108] width 13 height 13
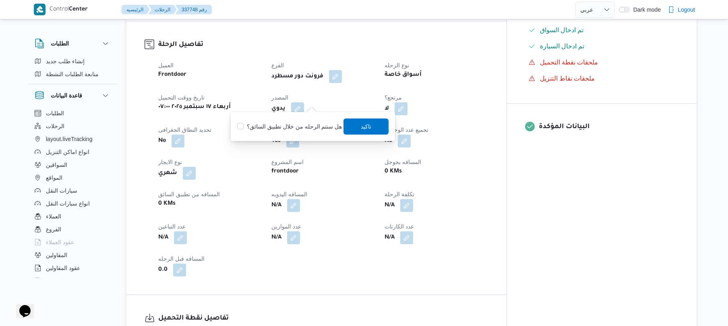
click at [301, 130] on label "هل ستتم الرحله من خلال تطبيق السائق؟" at bounding box center [289, 127] width 105 height 10
checkbox input "true"
click at [379, 128] on span "تاكيد" at bounding box center [366, 126] width 45 height 16
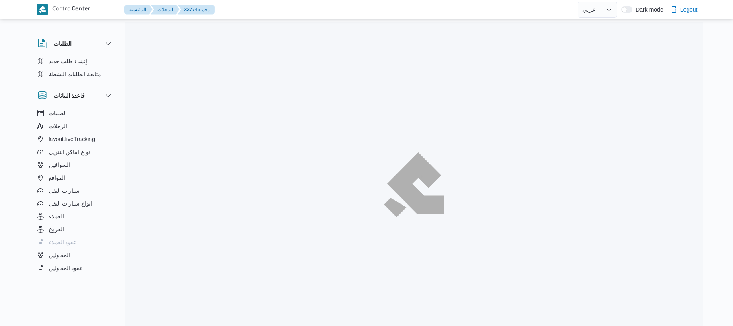
select select "ar"
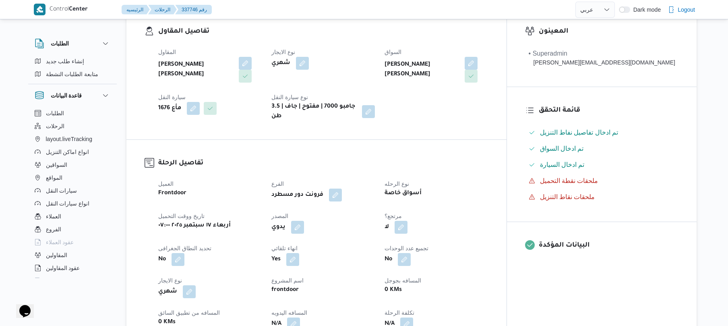
scroll to position [215, 0]
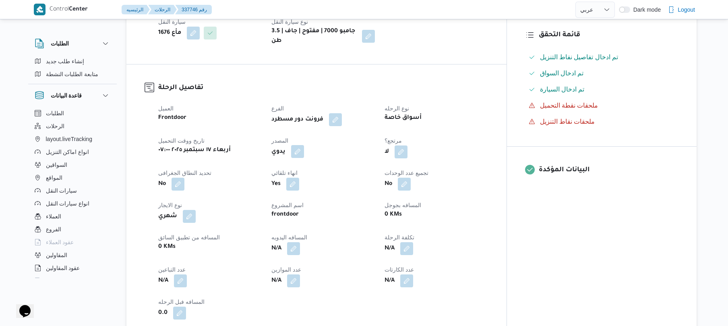
click at [304, 147] on button "button" at bounding box center [297, 151] width 13 height 13
click at [298, 165] on label "هل ستتم الرحله من خلال تطبيق السائق؟" at bounding box center [289, 170] width 105 height 10
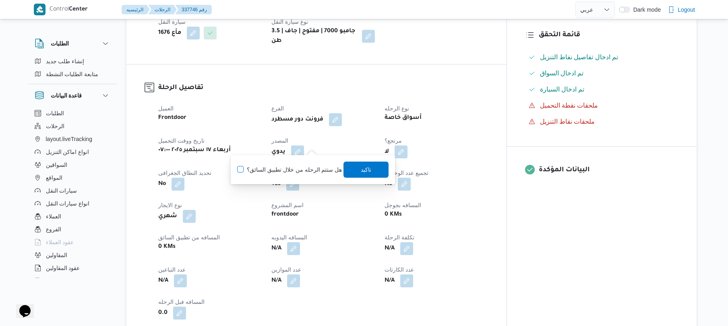
checkbox input "true"
click at [369, 167] on span "تاكيد" at bounding box center [366, 169] width 10 height 10
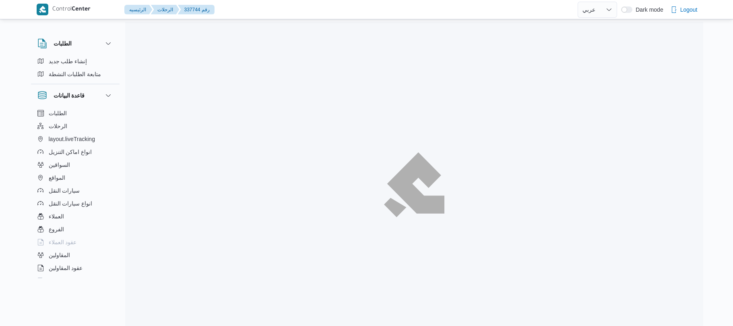
select select "ar"
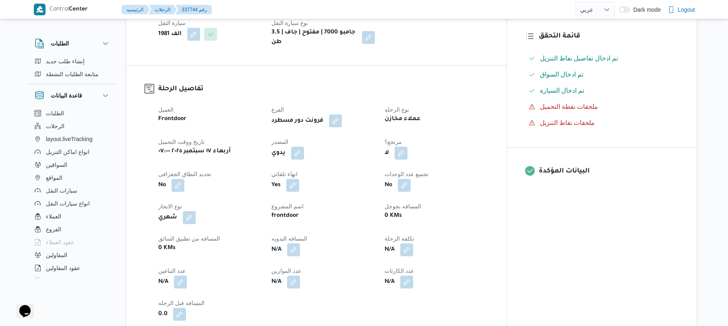
scroll to position [215, 0]
click at [304, 145] on button "button" at bounding box center [297, 151] width 13 height 13
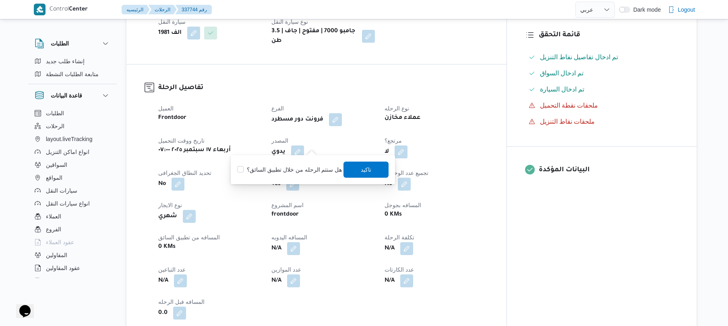
click at [296, 167] on label "هل ستتم الرحله من خلال تطبيق السائق؟" at bounding box center [289, 170] width 105 height 10
checkbox input "true"
click at [350, 172] on span "تاكيد" at bounding box center [366, 169] width 45 height 16
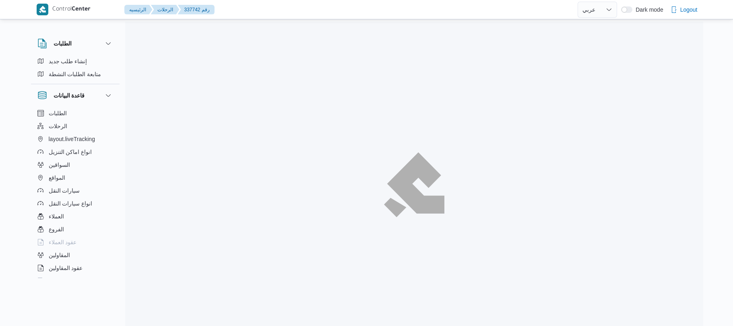
select select "ar"
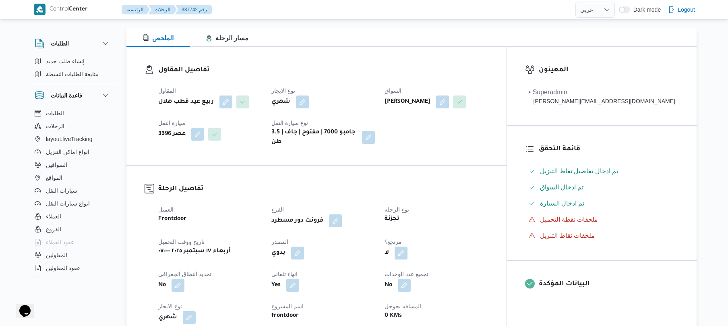
scroll to position [236, 0]
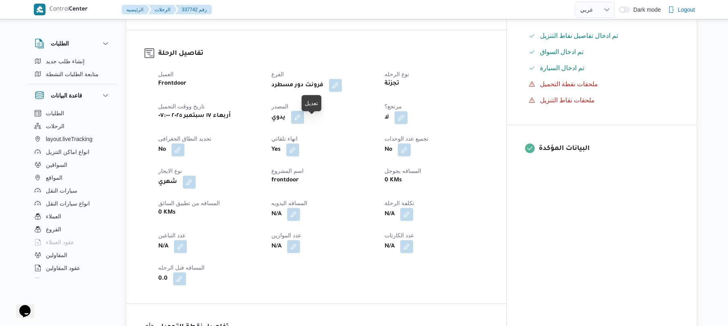
click at [304, 120] on button "button" at bounding box center [297, 117] width 13 height 13
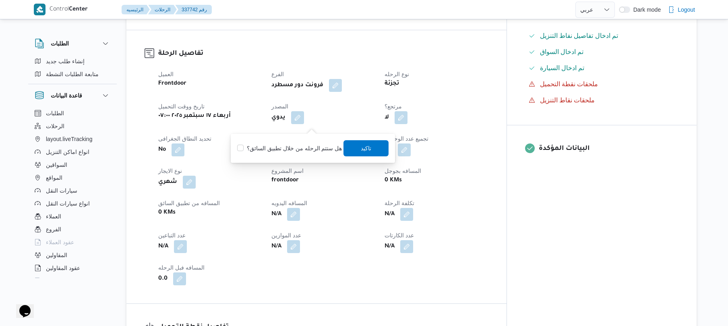
click at [304, 147] on label "هل ستتم الرحله من خلال تطبيق السائق؟" at bounding box center [289, 148] width 105 height 10
checkbox input "true"
click at [349, 147] on span "تاكيد" at bounding box center [366, 148] width 45 height 16
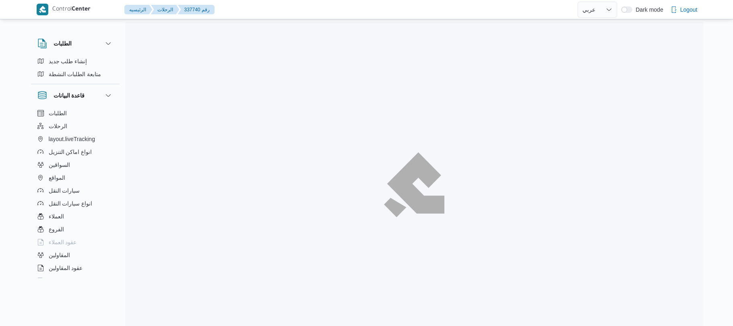
select select "ar"
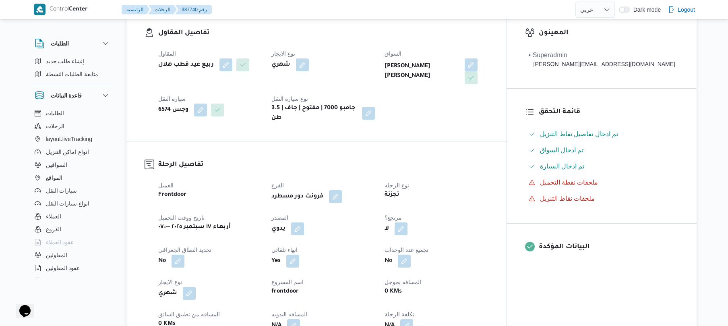
scroll to position [258, 0]
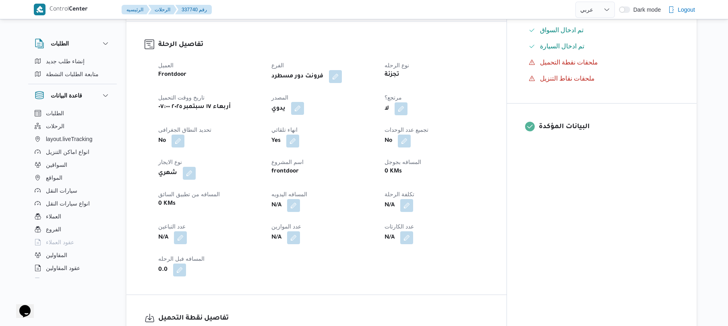
click at [304, 102] on button "button" at bounding box center [297, 108] width 13 height 13
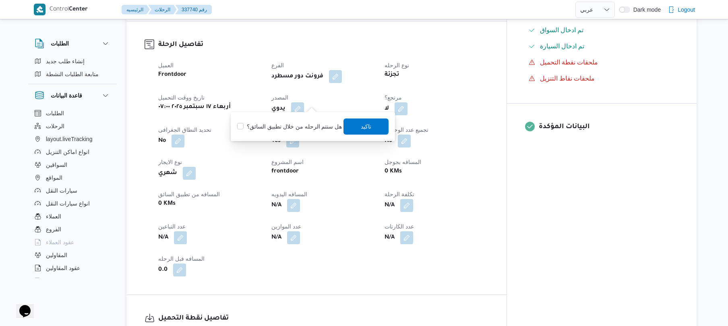
click at [312, 125] on label "هل ستتم الرحله من خلال تطبيق السائق؟" at bounding box center [289, 127] width 105 height 10
checkbox input "true"
click at [362, 126] on span "تاكيد" at bounding box center [366, 126] width 10 height 10
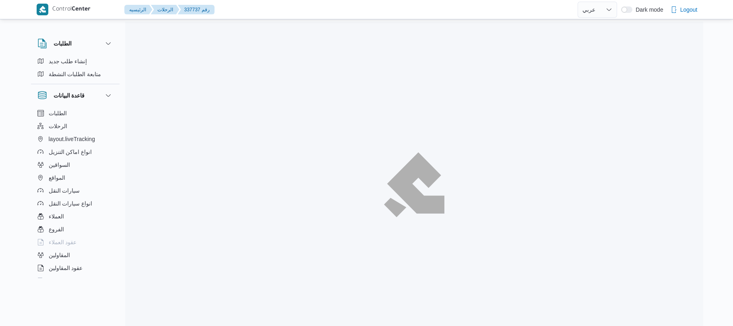
select select "ar"
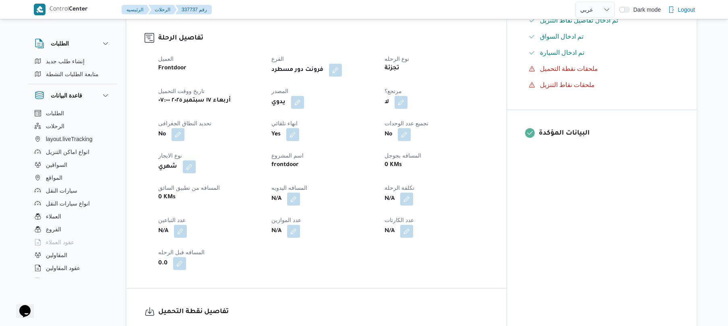
scroll to position [258, 0]
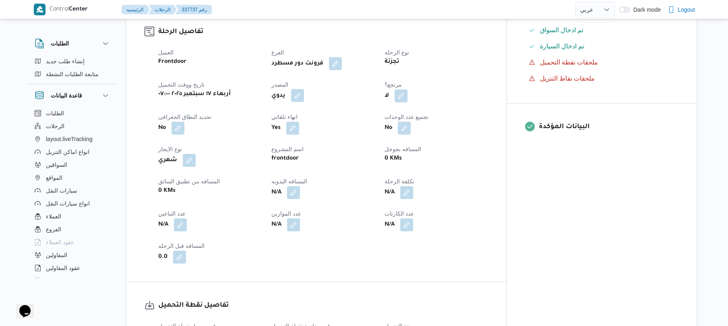
click at [304, 89] on button "button" at bounding box center [297, 95] width 13 height 13
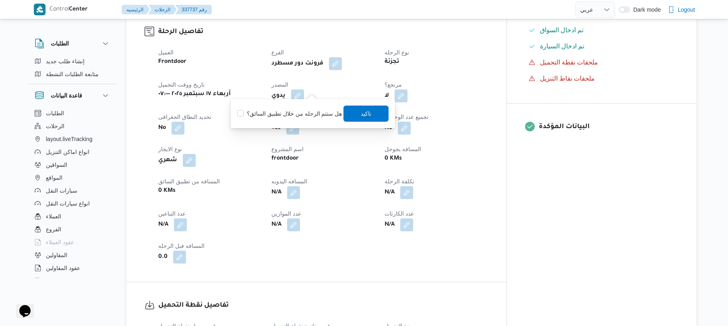
click at [308, 116] on label "هل ستتم الرحله من خلال تطبيق السائق؟" at bounding box center [289, 114] width 105 height 10
checkbox input "true"
click at [366, 117] on span "تاكيد" at bounding box center [366, 113] width 10 height 10
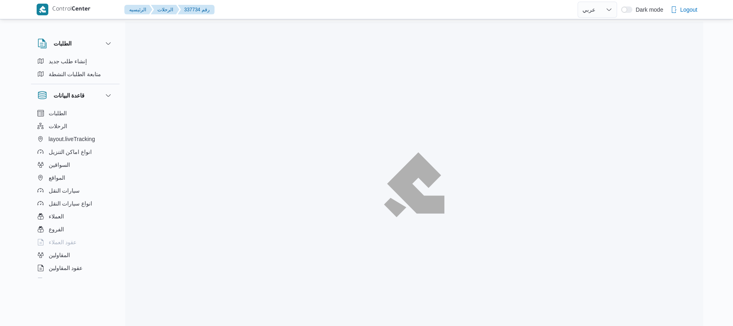
select select "ar"
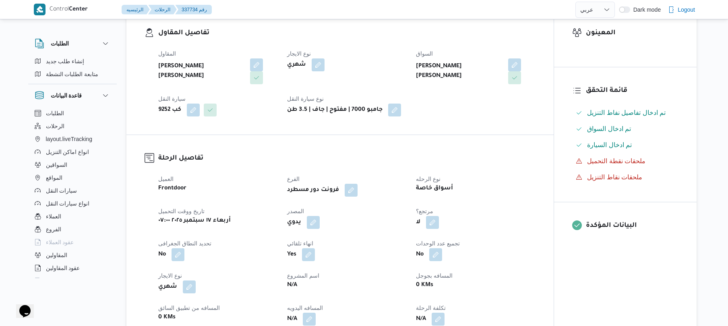
scroll to position [258, 0]
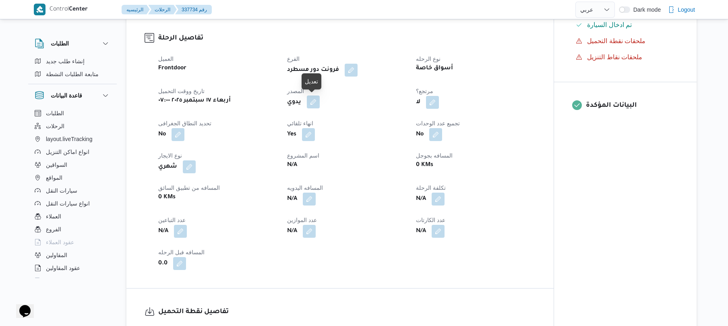
click at [313, 101] on button "button" at bounding box center [313, 101] width 13 height 13
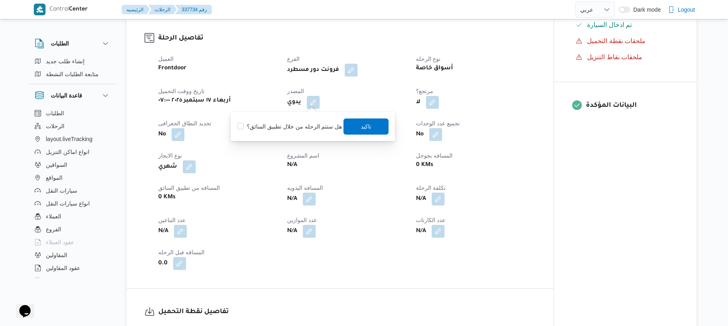
click at [295, 130] on label "هل ستتم الرحله من خلال تطبيق السائق؟" at bounding box center [289, 127] width 105 height 10
checkbox input "true"
click at [368, 129] on span "تاكيد" at bounding box center [366, 126] width 10 height 10
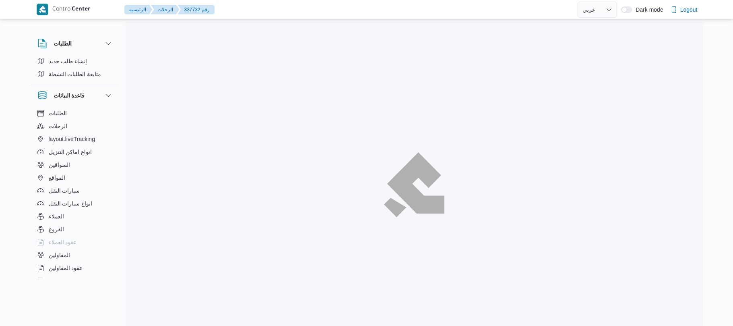
select select "ar"
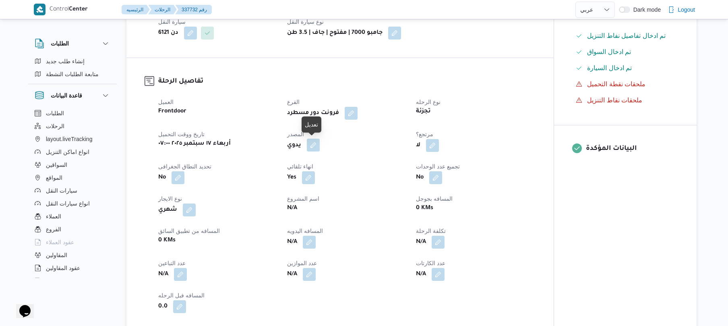
click at [315, 151] on button "button" at bounding box center [313, 145] width 13 height 13
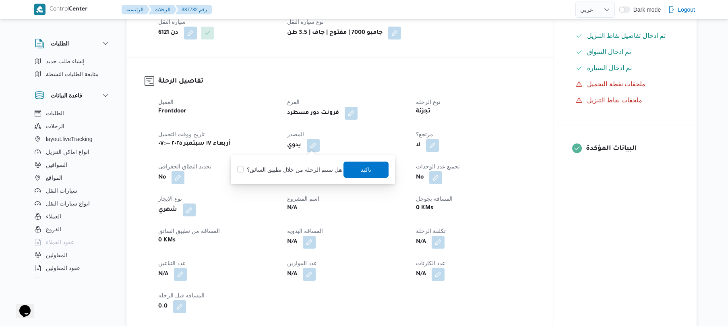
click at [308, 165] on label "هل ستتم الرحله من خلال تطبيق السائق؟" at bounding box center [289, 170] width 105 height 10
checkbox input "true"
click at [375, 173] on span "تاكيد" at bounding box center [366, 169] width 45 height 16
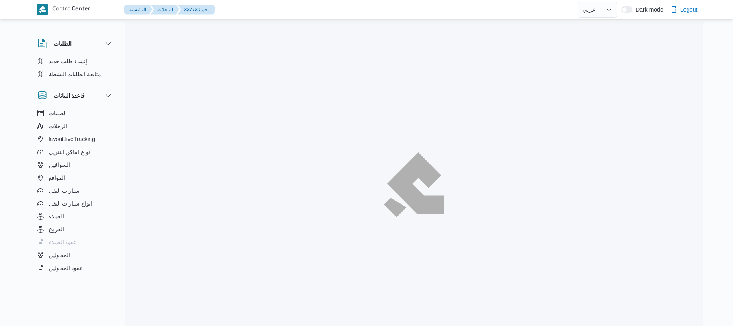
select select "ar"
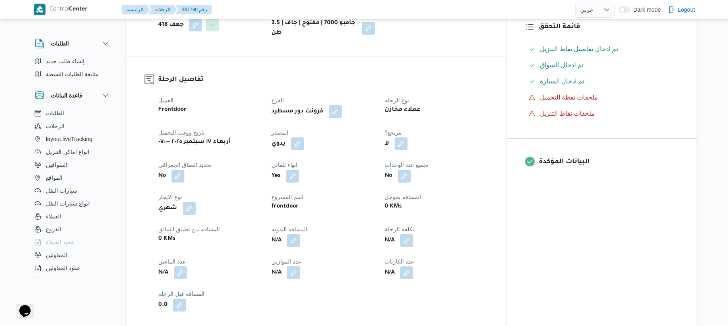
scroll to position [236, 0]
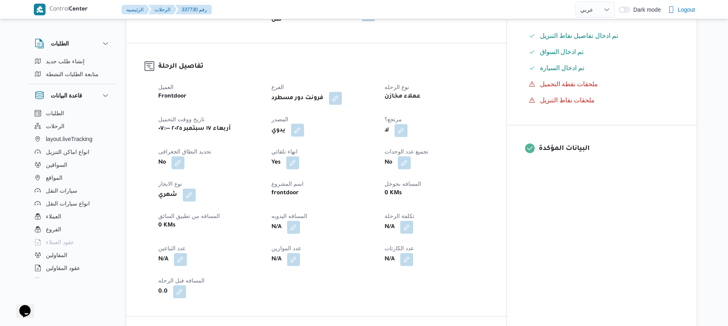
click at [304, 125] on button "button" at bounding box center [297, 130] width 13 height 13
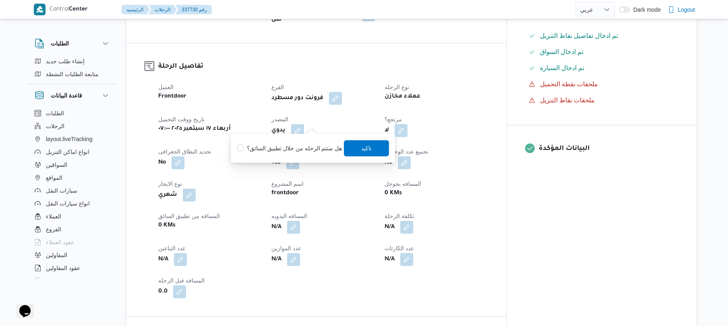
click at [334, 145] on label "هل ستتم الرحله من خلال تطبيق السائق؟" at bounding box center [289, 148] width 105 height 10
checkbox input "true"
click at [370, 144] on span "تاكيد" at bounding box center [366, 148] width 45 height 16
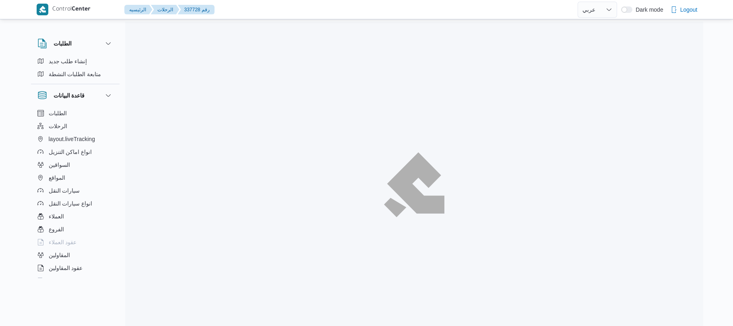
select select "ar"
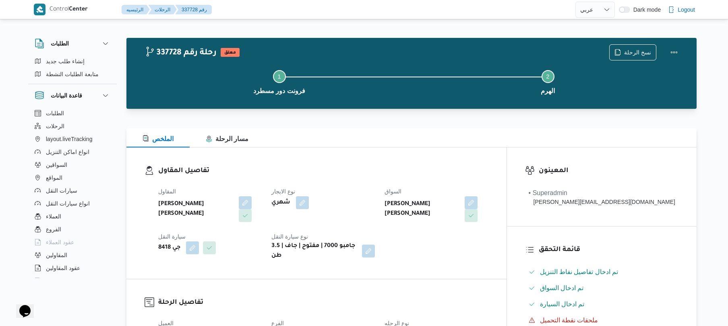
click at [488, 169] on h3 "تفاصيل المقاول" at bounding box center [323, 171] width 330 height 11
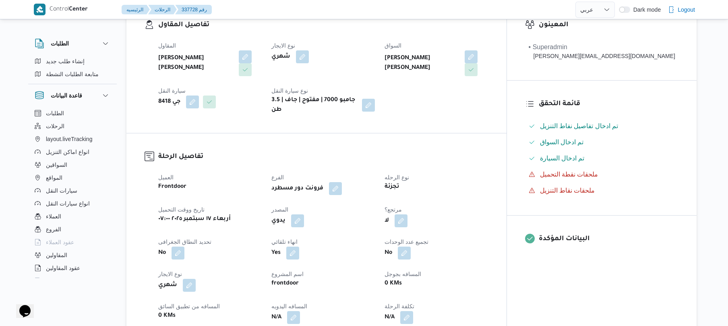
scroll to position [193, 0]
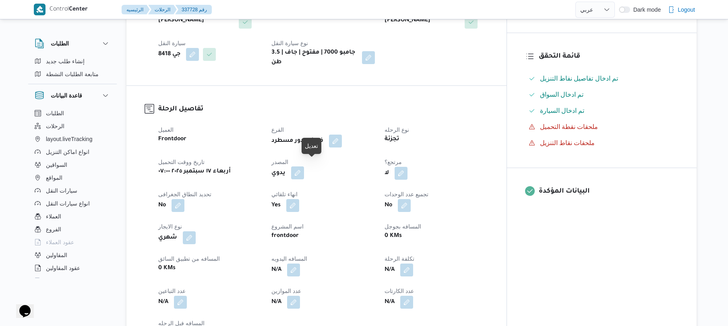
click at [304, 168] on button "button" at bounding box center [297, 172] width 13 height 13
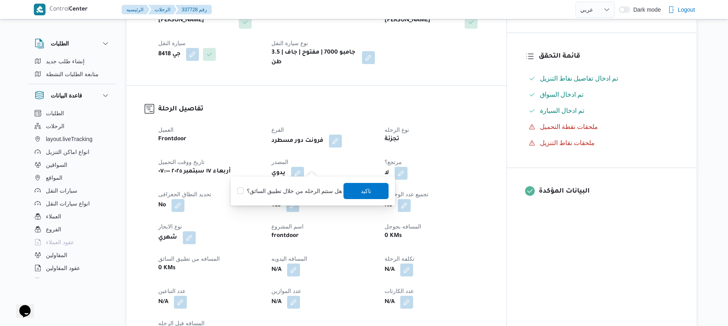
click at [299, 183] on div "هل ستتم الرحله من خلال تطبيق السائق؟ [GEOGRAPHIC_DATA]" at bounding box center [312, 191] width 153 height 18
click at [295, 191] on label "هل ستتم الرحله من خلال تطبيق السائق؟" at bounding box center [289, 191] width 105 height 10
checkbox input "true"
click at [350, 192] on span "تاكيد" at bounding box center [366, 190] width 45 height 16
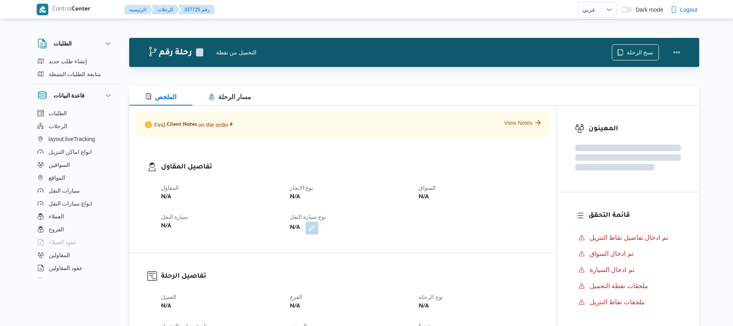
select select "ar"
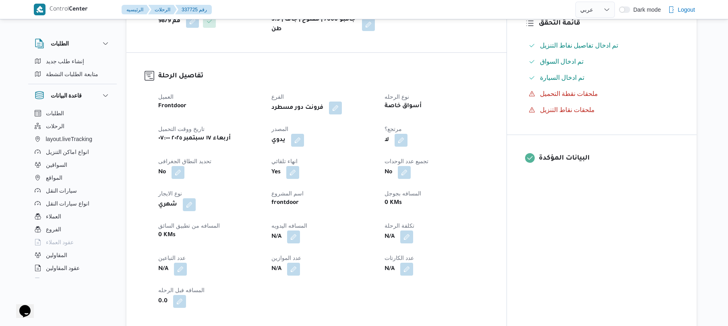
scroll to position [258, 0]
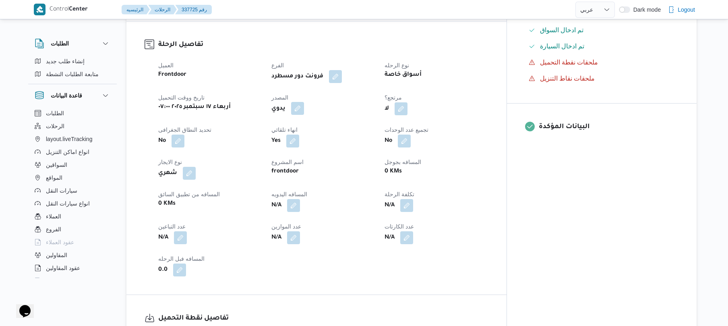
click at [304, 106] on button "button" at bounding box center [297, 108] width 13 height 13
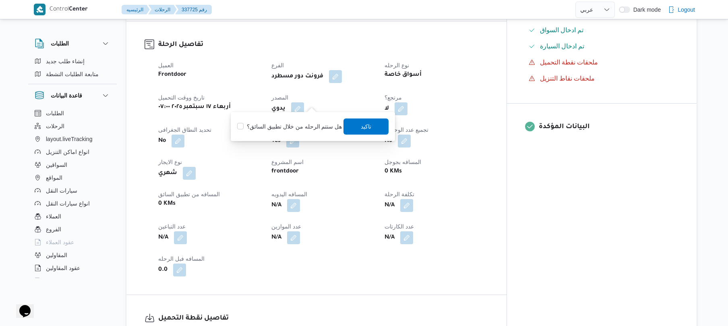
click at [307, 122] on label "هل ستتم الرحله من خلال تطبيق السائق؟" at bounding box center [289, 127] width 105 height 10
checkbox input "true"
click at [351, 122] on span "تاكيد" at bounding box center [366, 126] width 45 height 16
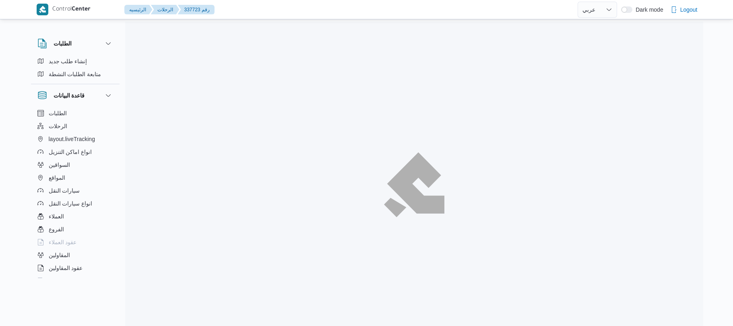
select select "ar"
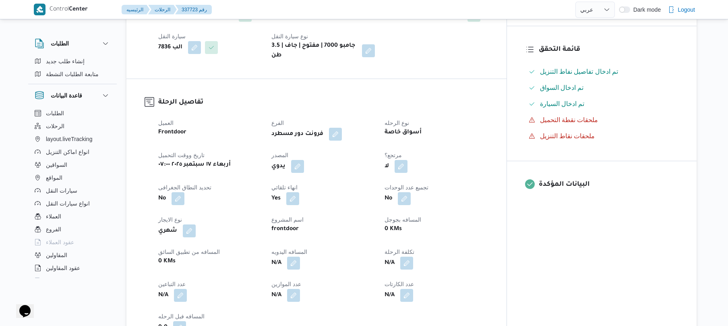
scroll to position [215, 0]
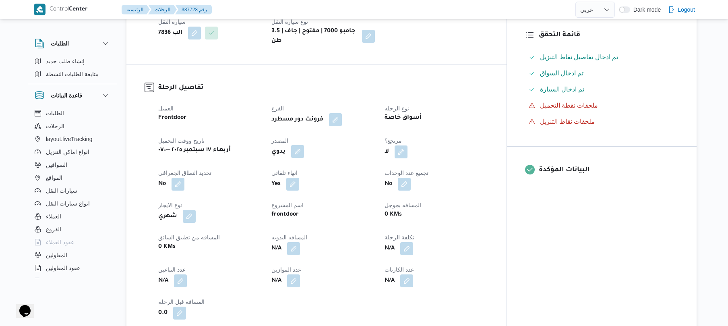
click at [304, 145] on button "button" at bounding box center [297, 151] width 13 height 13
click at [302, 168] on label "هل ستتم الرحله من خلال تطبيق السائق؟" at bounding box center [289, 170] width 105 height 10
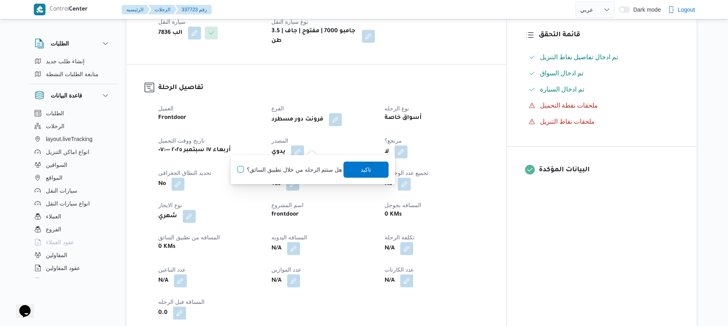
checkbox input "true"
click at [363, 173] on span "تاكيد" at bounding box center [366, 169] width 10 height 10
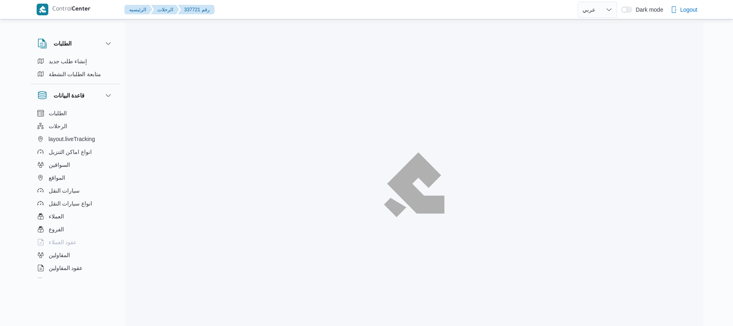
select select "ar"
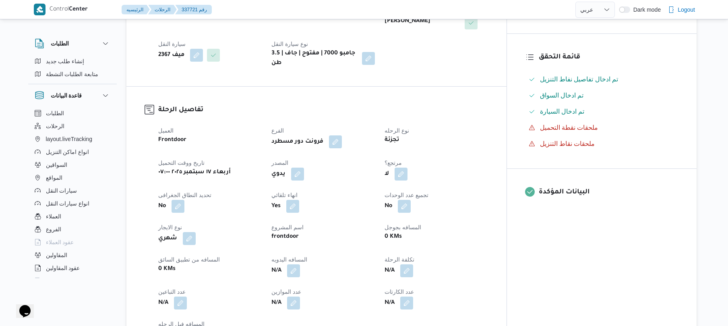
scroll to position [193, 0]
click at [304, 168] on button "button" at bounding box center [297, 172] width 13 height 13
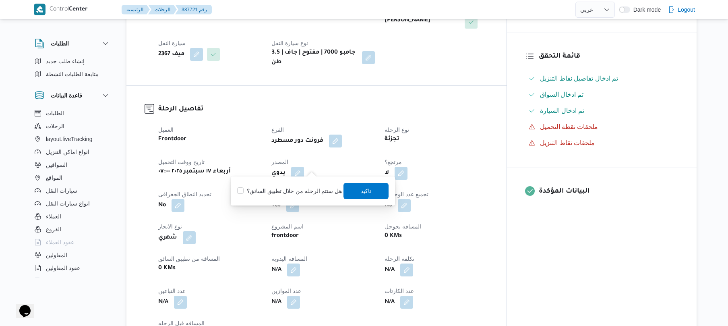
click at [302, 189] on label "هل ستتم الرحله من خلال تطبيق السائق؟" at bounding box center [289, 191] width 105 height 10
checkbox input "true"
click at [365, 190] on span "تاكيد" at bounding box center [366, 191] width 10 height 10
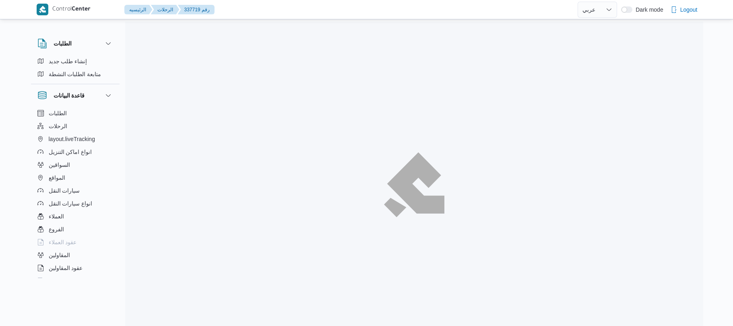
select select "ar"
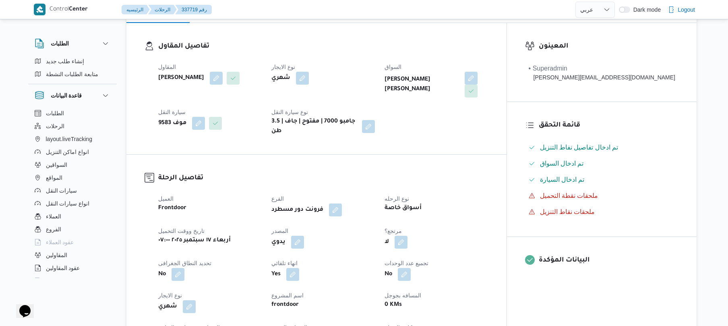
scroll to position [150, 0]
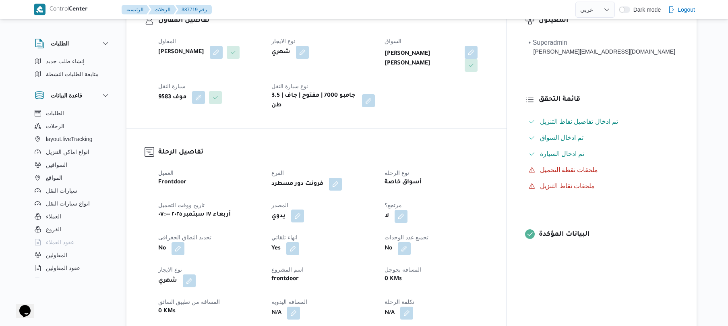
click at [304, 209] on button "button" at bounding box center [297, 215] width 13 height 13
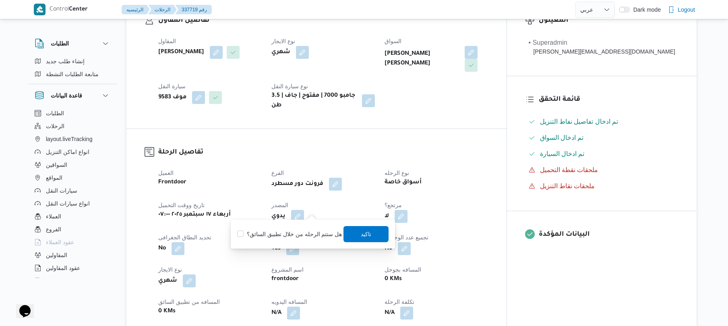
click at [303, 236] on label "هل ستتم الرحله من خلال تطبيق السائق؟" at bounding box center [289, 234] width 105 height 10
checkbox input "true"
click at [372, 230] on span "تاكيد" at bounding box center [366, 234] width 45 height 16
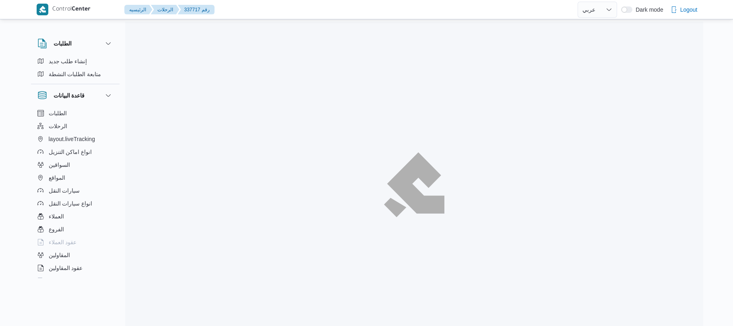
select select "ar"
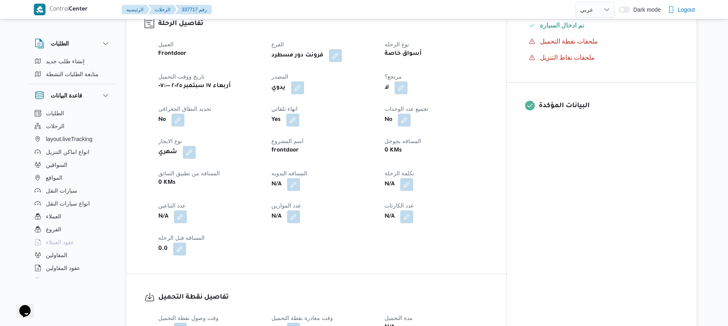
scroll to position [279, 0]
click at [304, 85] on button "button" at bounding box center [297, 87] width 13 height 13
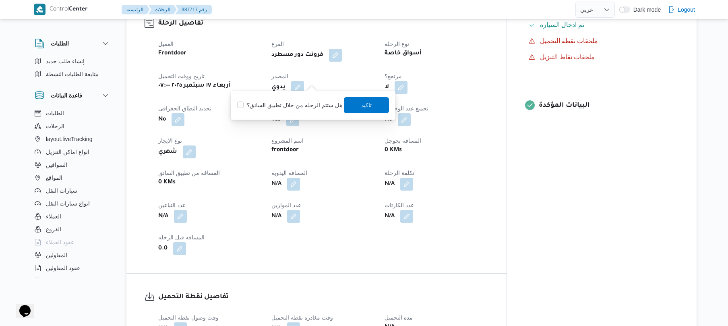
click at [314, 103] on label "هل ستتم الرحله من خلال تطبيق السائق؟" at bounding box center [289, 105] width 105 height 10
checkbox input "true"
click at [354, 103] on span "تاكيد" at bounding box center [366, 105] width 45 height 16
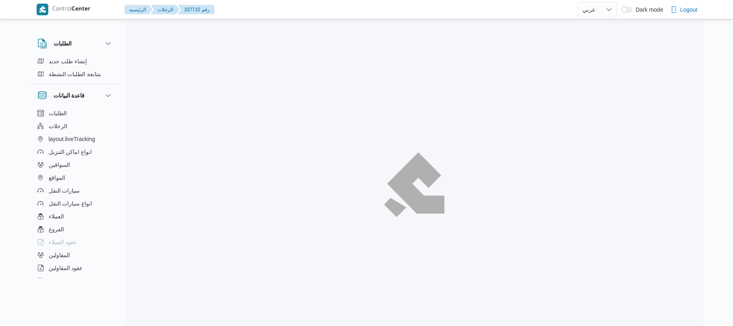
select select "ar"
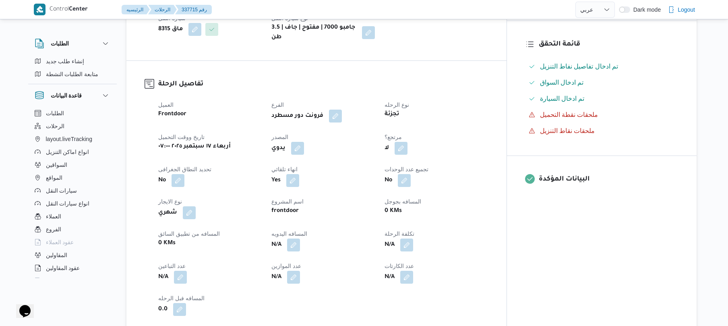
scroll to position [236, 0]
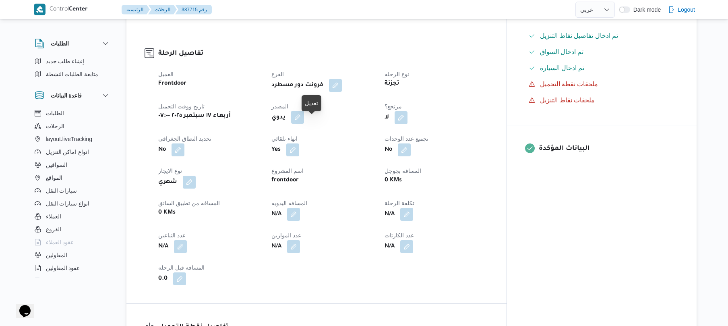
click at [304, 124] on button "button" at bounding box center [297, 117] width 13 height 13
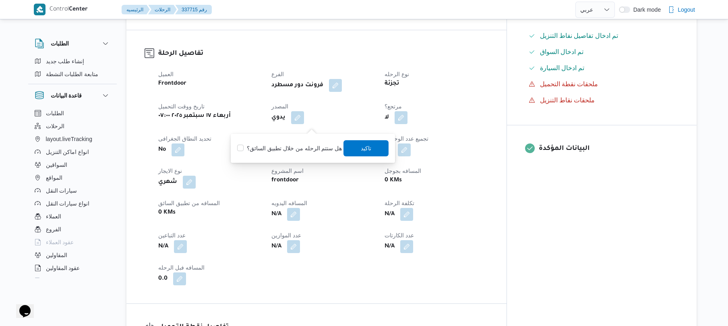
click at [302, 147] on label "هل ستتم الرحله من خلال تطبيق السائق؟" at bounding box center [289, 148] width 105 height 10
checkbox input "true"
click at [363, 147] on span "تاكيد" at bounding box center [366, 148] width 10 height 10
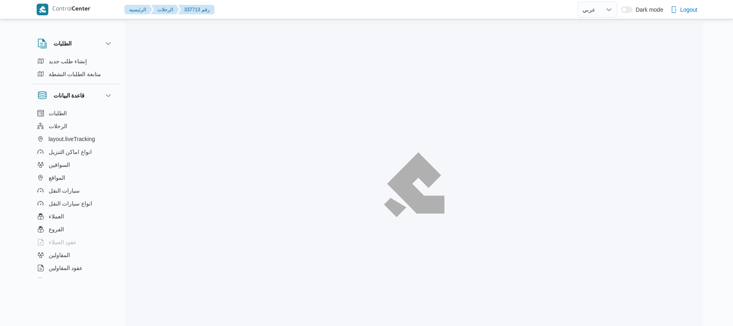
select select "ar"
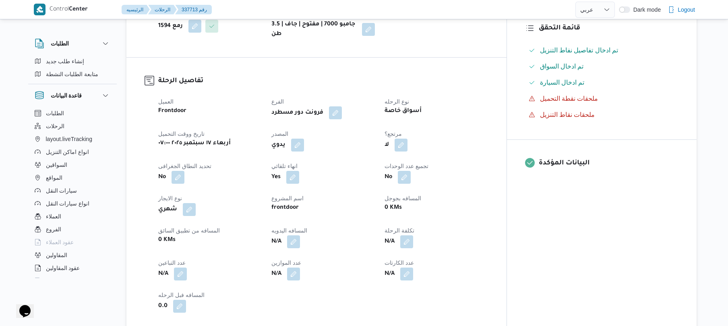
scroll to position [236, 0]
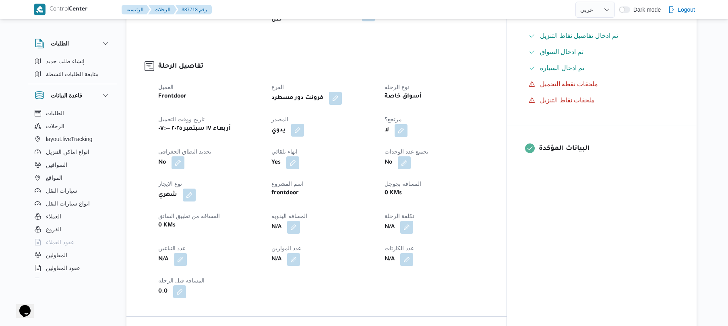
click at [304, 126] on button "button" at bounding box center [297, 130] width 13 height 13
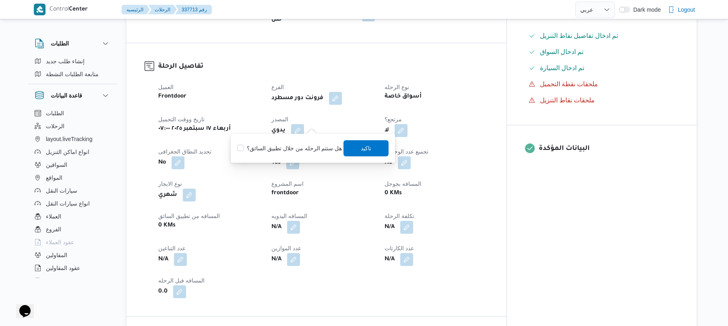
click at [309, 142] on div "هل ستتم الرحله من خلال تطبيق السائق؟ [GEOGRAPHIC_DATA]" at bounding box center [312, 148] width 153 height 18
click at [313, 149] on label "هل ستتم الرحله من خلال تطبيق السائق؟" at bounding box center [289, 148] width 105 height 10
checkbox input "true"
click at [357, 145] on span "تاكيد" at bounding box center [366, 148] width 45 height 16
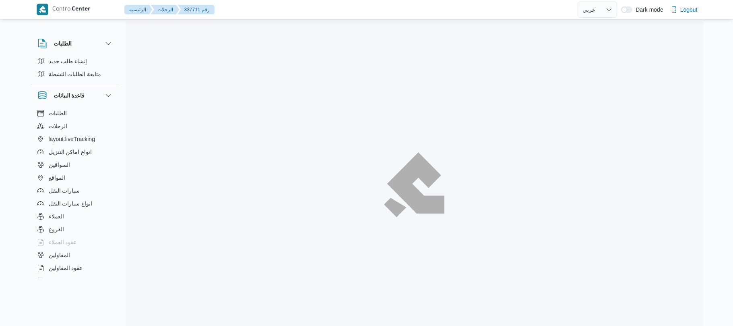
select select "ar"
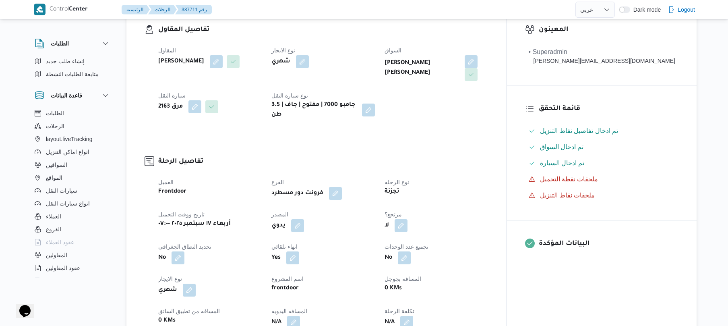
scroll to position [258, 0]
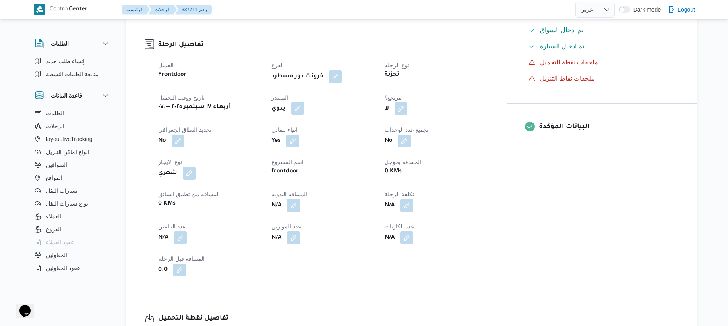
click at [304, 102] on button "button" at bounding box center [297, 108] width 13 height 13
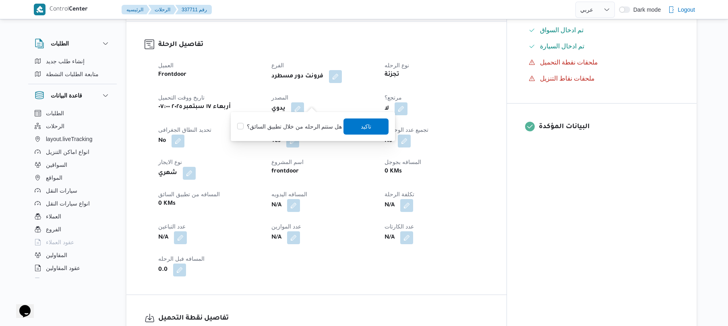
click at [305, 123] on label "هل ستتم الرحله من خلال تطبيق السائق؟" at bounding box center [289, 127] width 105 height 10
checkbox input "true"
click at [350, 130] on span "تاكيد" at bounding box center [366, 126] width 45 height 16
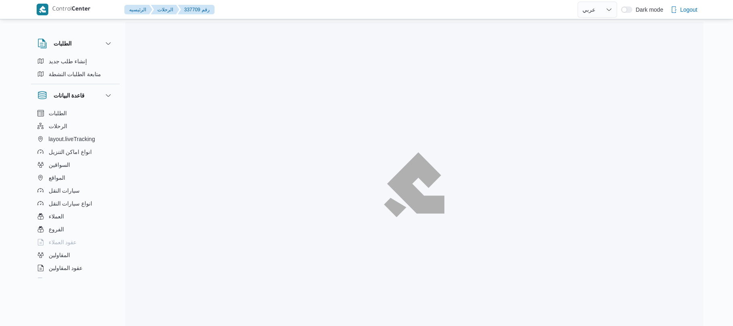
select select "ar"
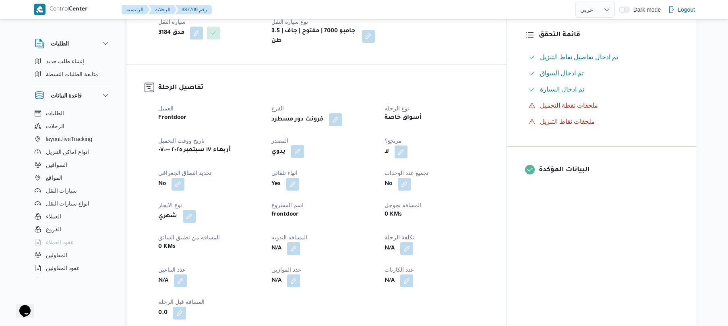
click at [304, 145] on button "button" at bounding box center [297, 151] width 13 height 13
click at [300, 168] on label "هل ستتم الرحله من خلال تطبيق السائق؟" at bounding box center [289, 170] width 105 height 10
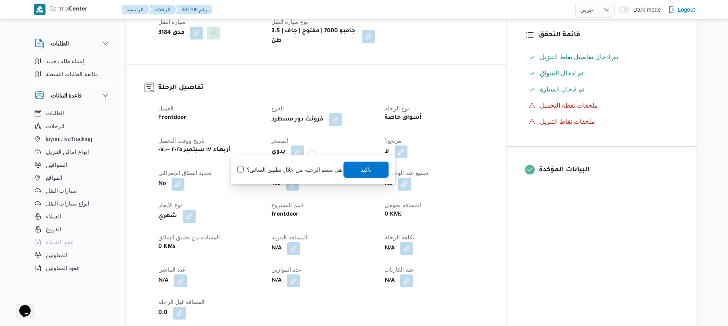
checkbox input "true"
click at [354, 170] on span "تاكيد" at bounding box center [366, 169] width 45 height 16
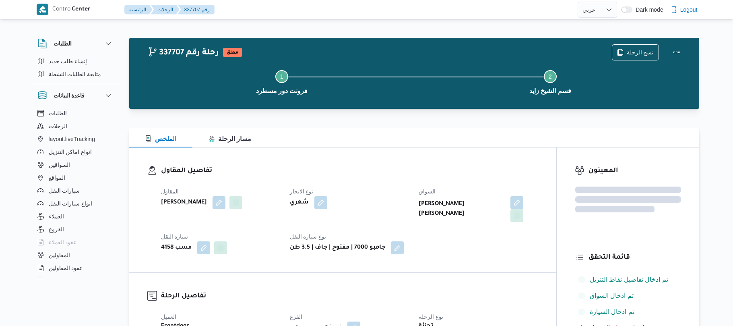
select select "ar"
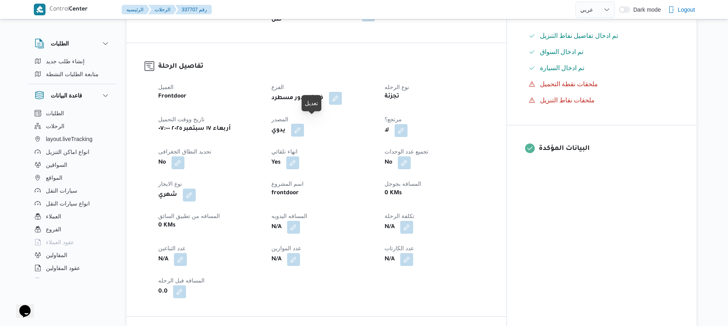
click at [304, 124] on button "button" at bounding box center [297, 130] width 13 height 13
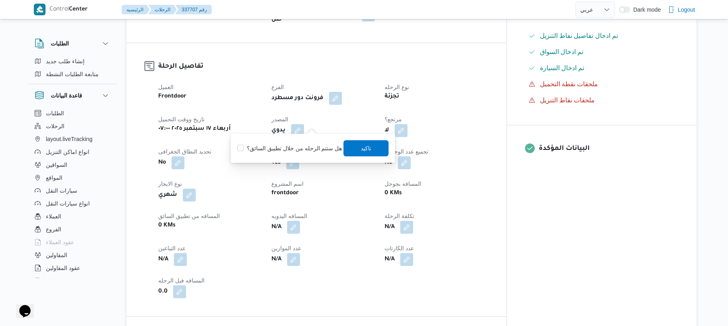
click at [304, 151] on label "هل ستتم الرحله من خلال تطبيق السائق؟" at bounding box center [289, 148] width 105 height 10
checkbox input "true"
click at [367, 147] on span "تاكيد" at bounding box center [366, 148] width 10 height 10
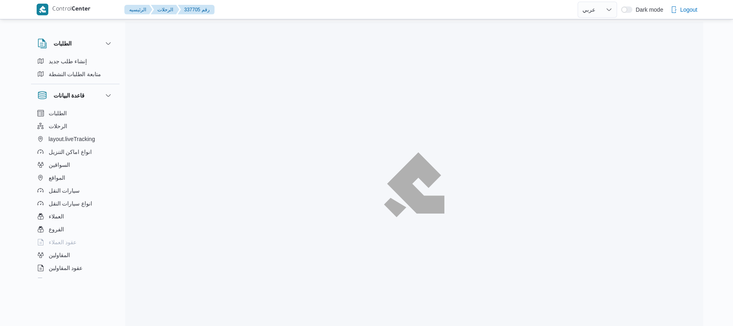
select select "ar"
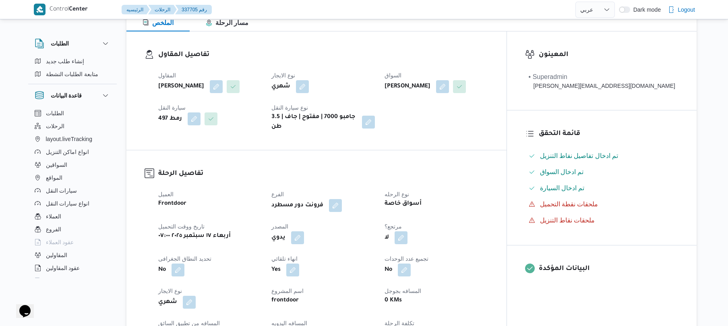
scroll to position [172, 0]
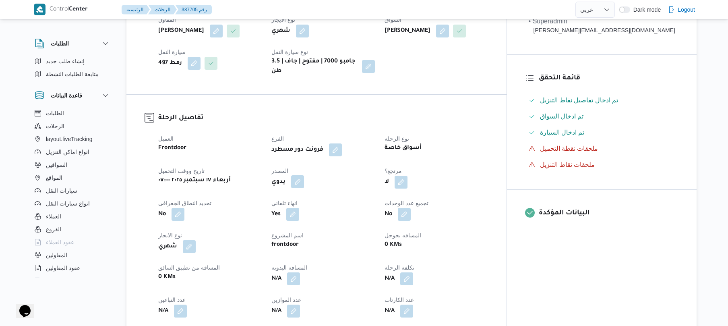
click at [304, 188] on button "button" at bounding box center [297, 181] width 13 height 13
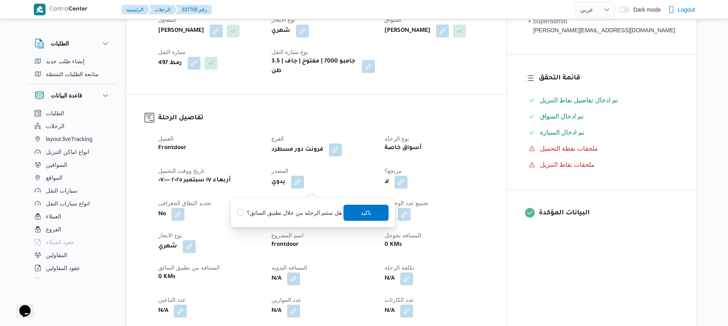
click at [306, 213] on label "هل ستتم الرحله من خلال تطبيق السائق؟" at bounding box center [289, 213] width 105 height 10
checkbox input "true"
click at [363, 210] on span "تاكيد" at bounding box center [366, 212] width 10 height 10
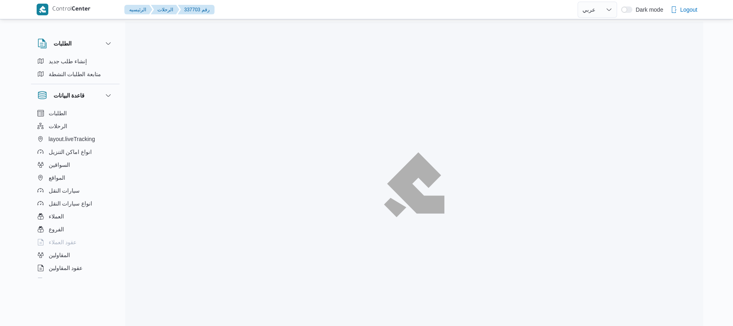
select select "ar"
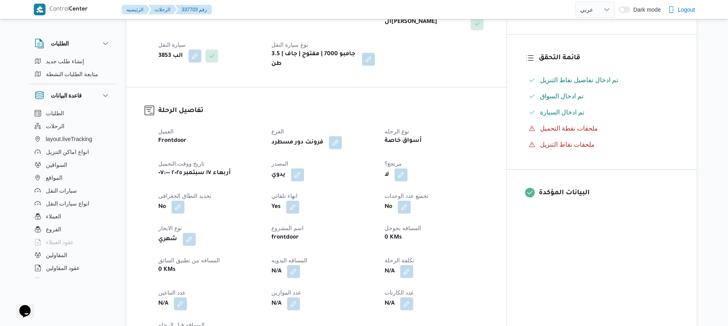
scroll to position [193, 0]
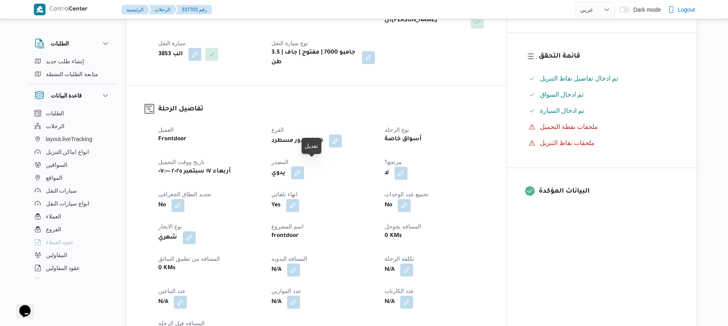
click at [304, 166] on button "button" at bounding box center [297, 172] width 13 height 13
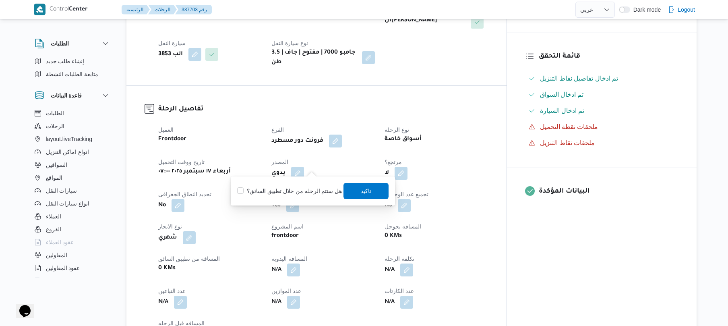
click at [290, 187] on label "هل ستتم الرحله من خلال تطبيق السائق؟" at bounding box center [289, 191] width 105 height 10
checkbox input "true"
click at [365, 192] on span "تاكيد" at bounding box center [366, 191] width 10 height 10
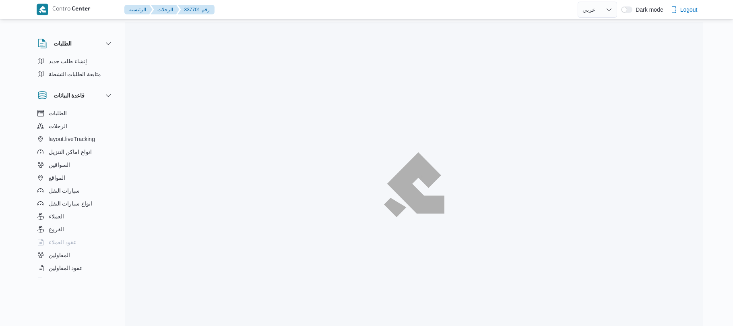
select select "ar"
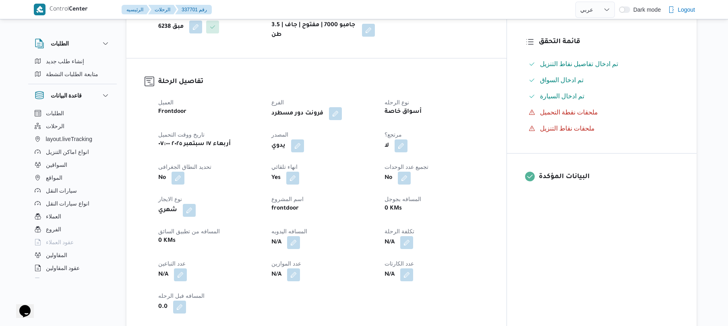
scroll to position [215, 0]
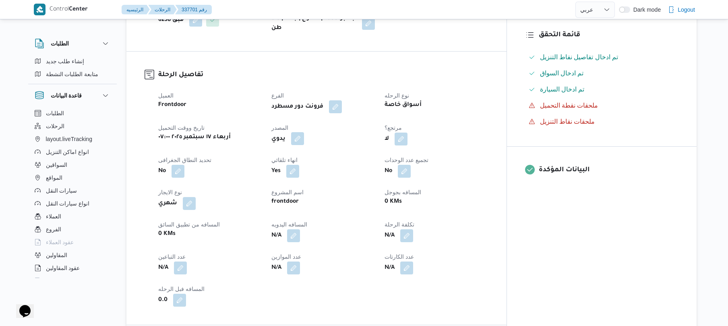
click at [304, 143] on button "button" at bounding box center [297, 138] width 13 height 13
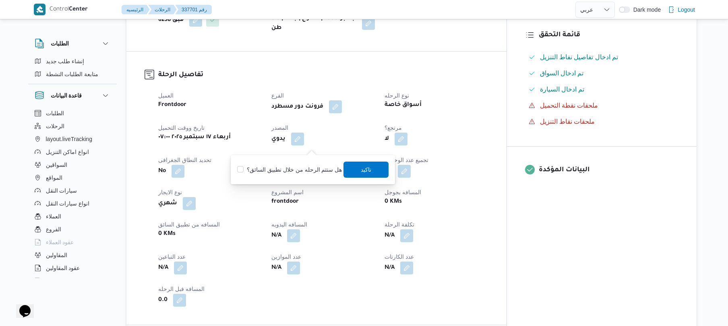
click at [300, 171] on label "هل ستتم الرحله من خلال تطبيق السائق؟" at bounding box center [289, 170] width 105 height 10
checkbox input "true"
click at [370, 164] on span "تاكيد" at bounding box center [366, 169] width 45 height 16
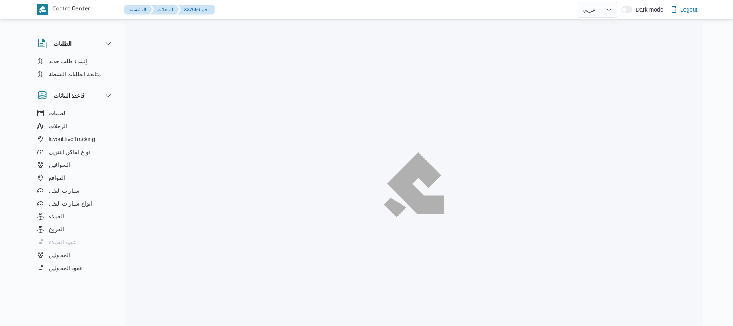
select select "ar"
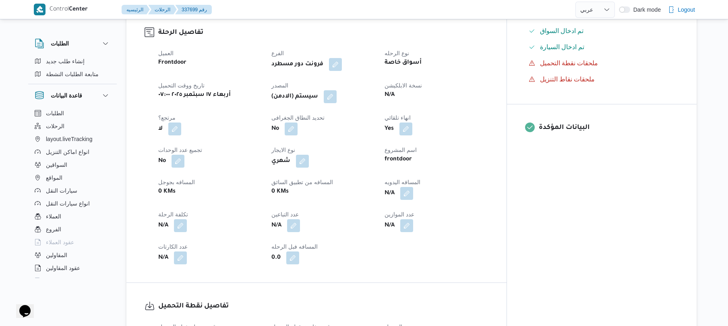
scroll to position [258, 0]
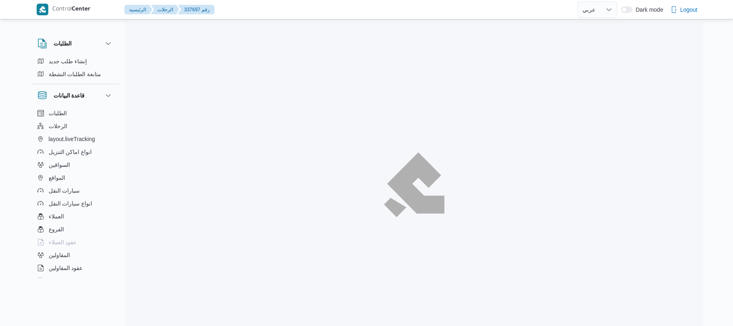
select select "ar"
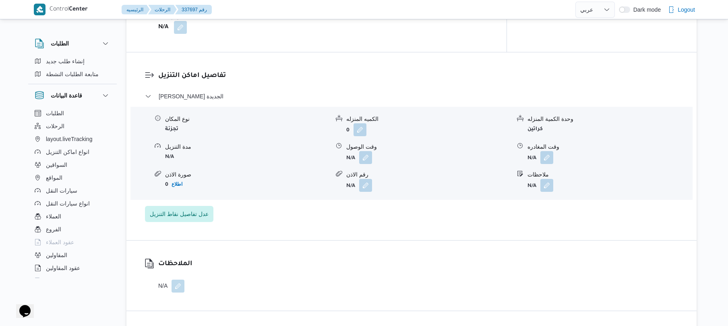
scroll to position [627, 0]
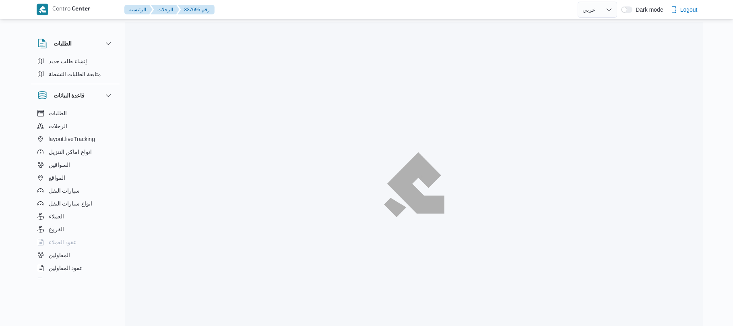
select select "ar"
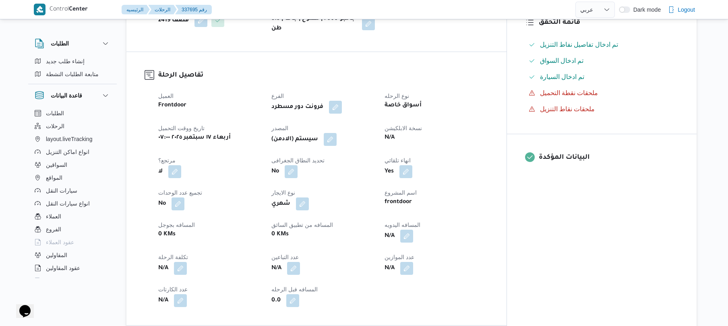
scroll to position [258, 0]
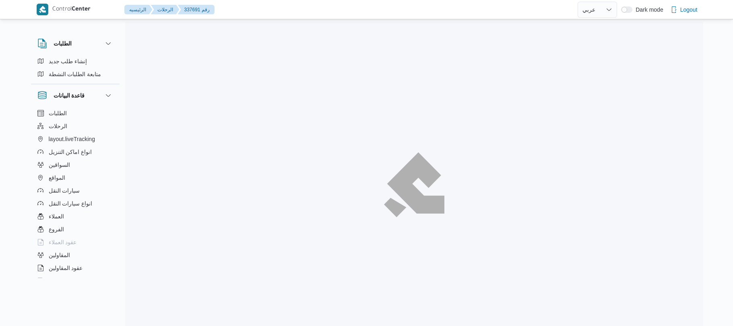
select select "ar"
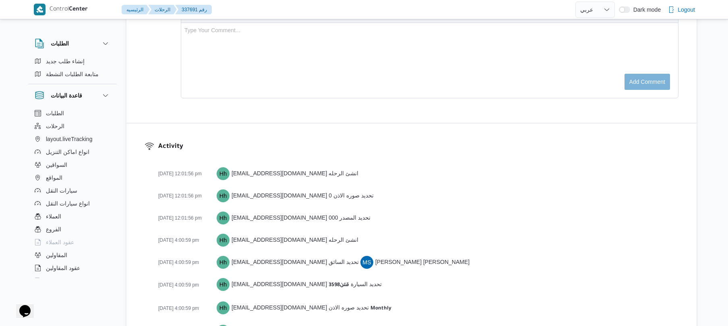
scroll to position [1057, 0]
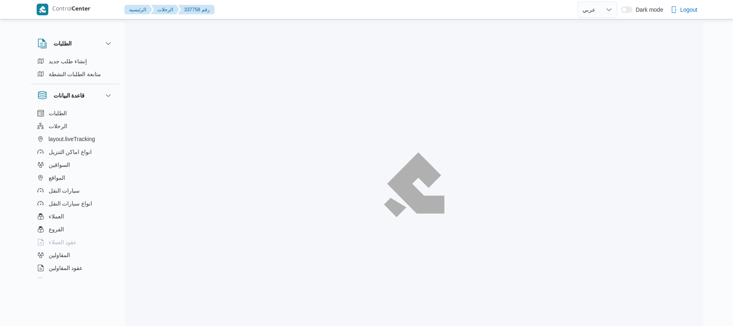
select select "ar"
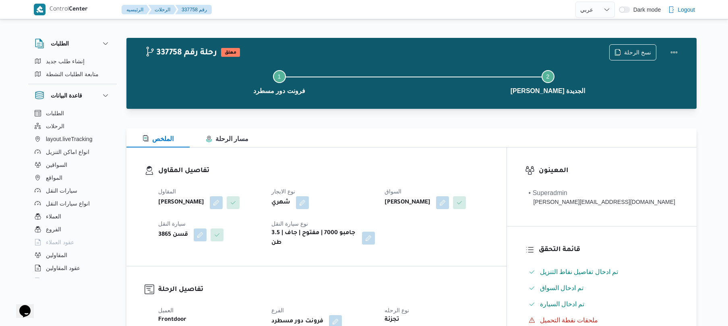
click at [458, 252] on div "المقاول جمال صبحي سيد احمد نوع الايجار شهري السواق صلاح سيد عبدالعظيم قاسم سيار…" at bounding box center [323, 217] width 340 height 71
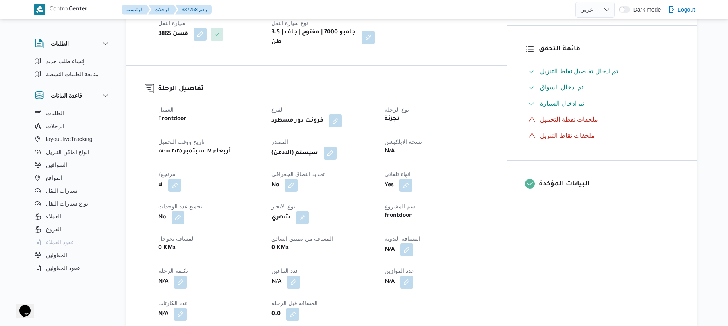
scroll to position [215, 0]
